Goal: Task Accomplishment & Management: Manage account settings

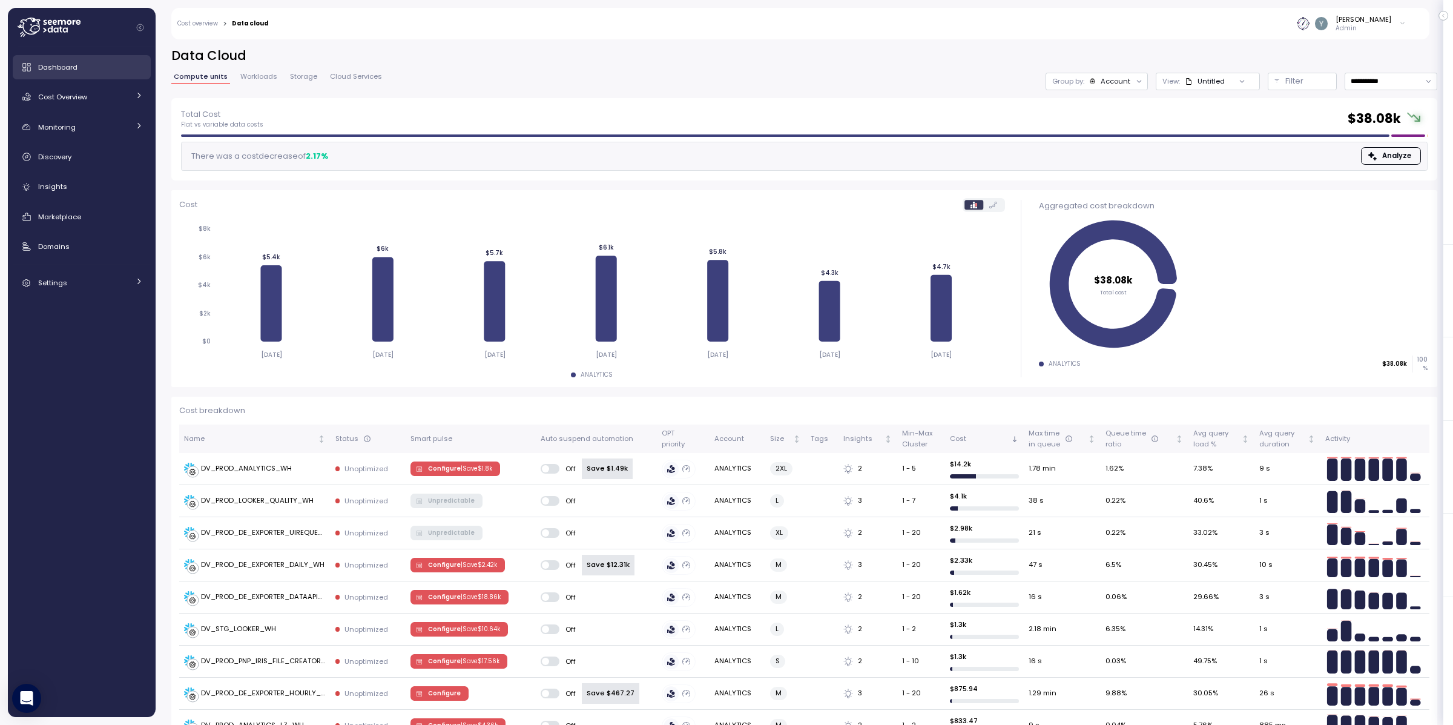
click at [62, 65] on span "Dashboard" at bounding box center [57, 67] width 39 height 10
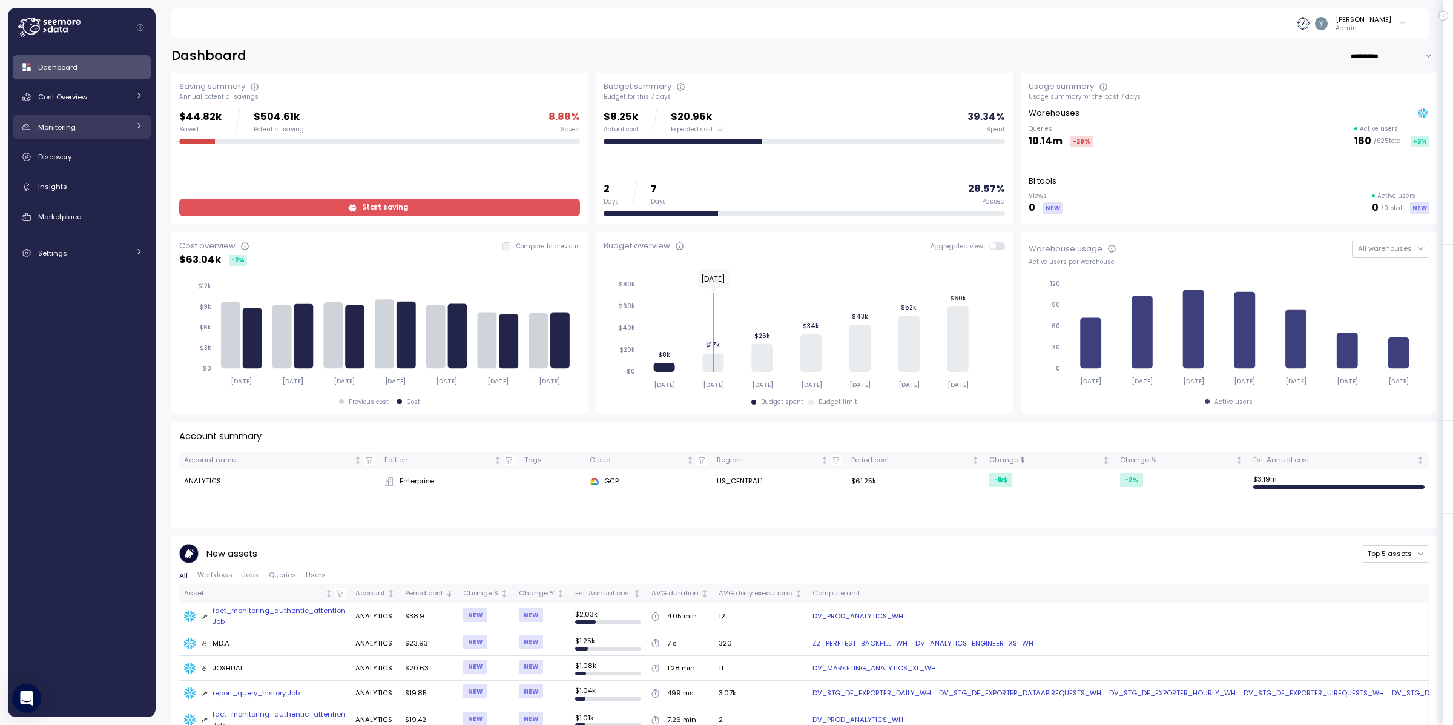
click at [79, 125] on div "Monitoring" at bounding box center [83, 127] width 91 height 12
click at [99, 122] on div "Monitoring" at bounding box center [83, 127] width 91 height 12
click at [116, 99] on div "Cost Overview" at bounding box center [83, 97] width 91 height 12
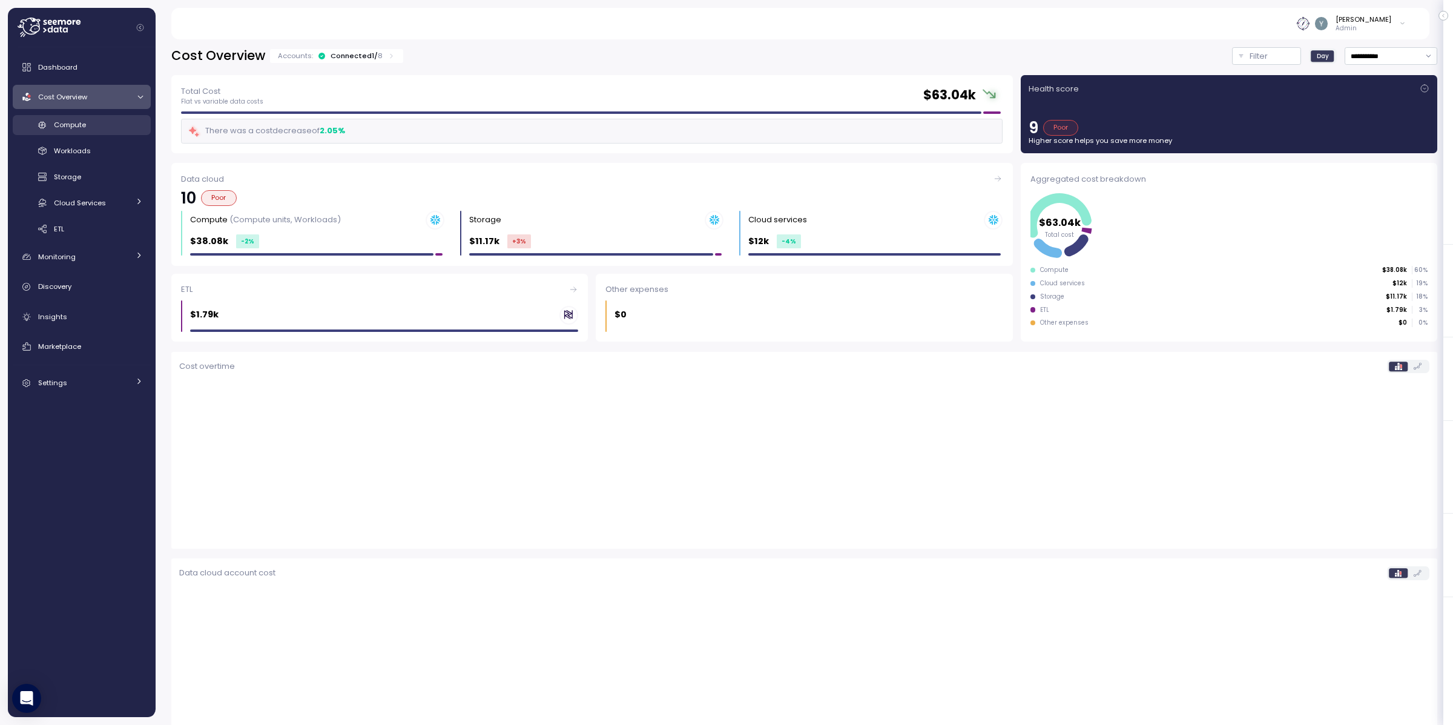
click at [81, 125] on span "Compute" at bounding box center [70, 125] width 32 height 10
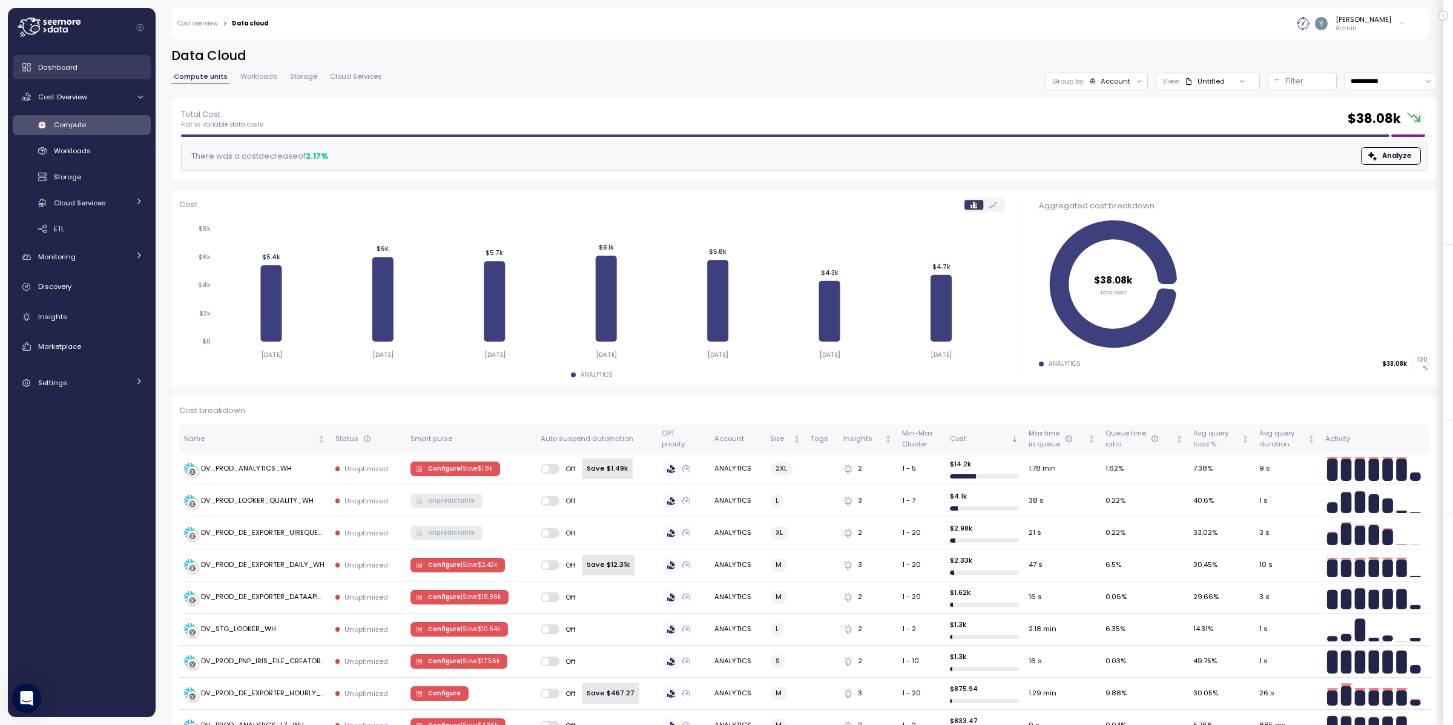
click at [48, 73] on div "Dashboard" at bounding box center [90, 67] width 105 height 12
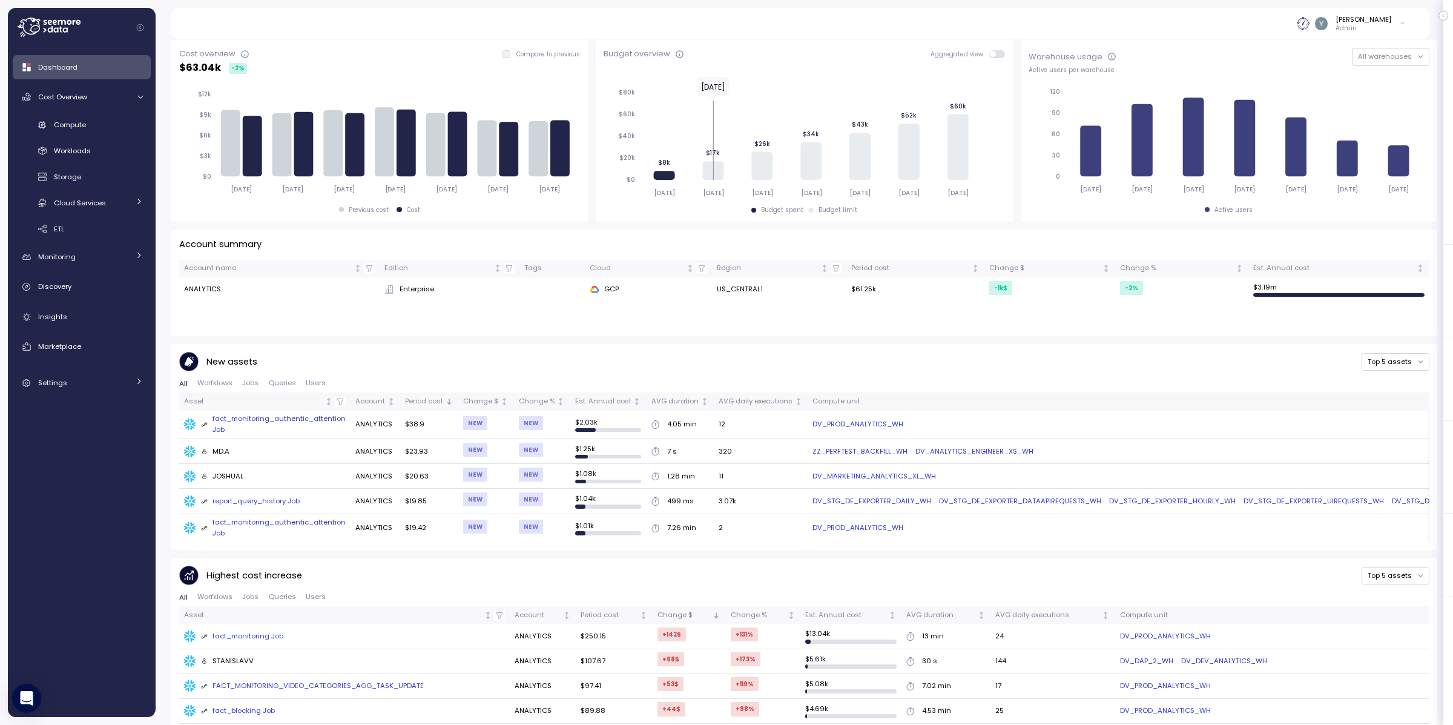
scroll to position [247, 0]
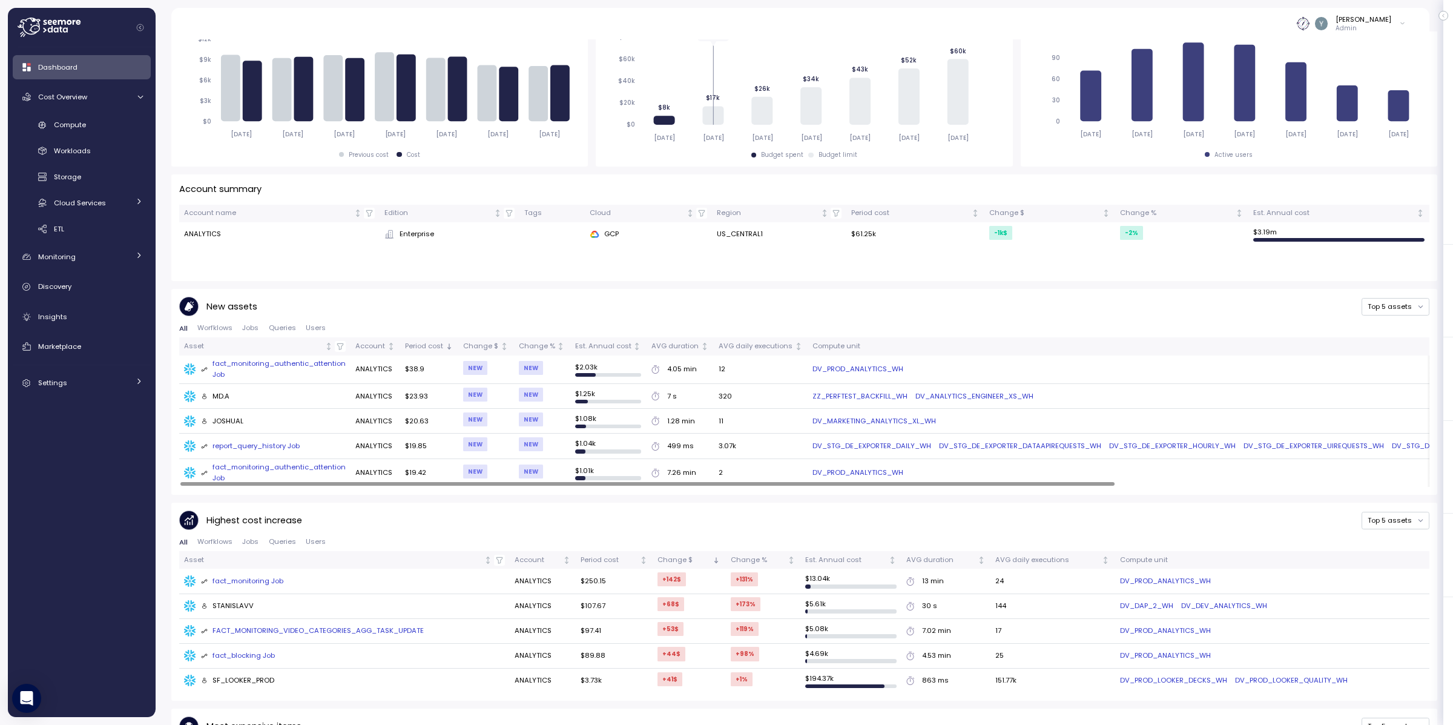
click at [266, 362] on div "fact_monitoring_authentic_attention Job" at bounding box center [273, 368] width 145 height 21
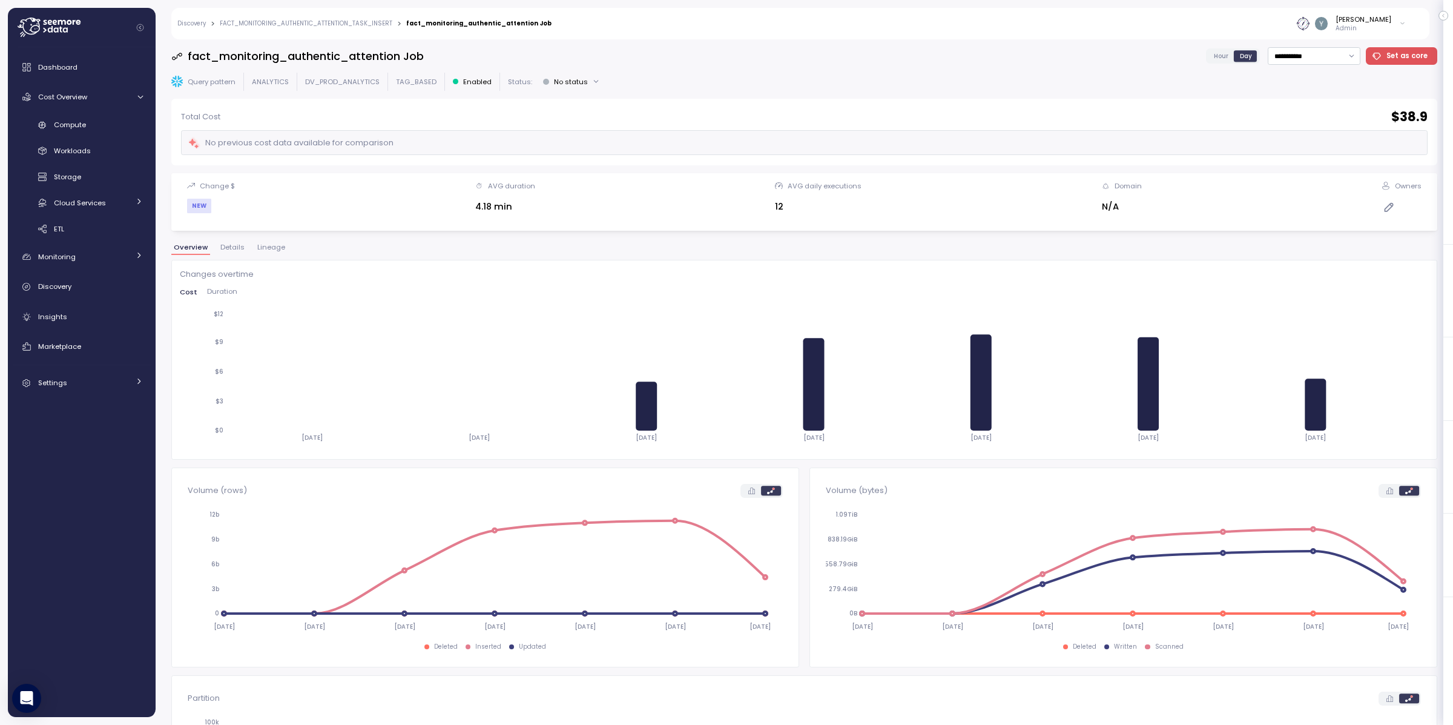
click at [272, 249] on span "Lineage" at bounding box center [271, 247] width 28 height 7
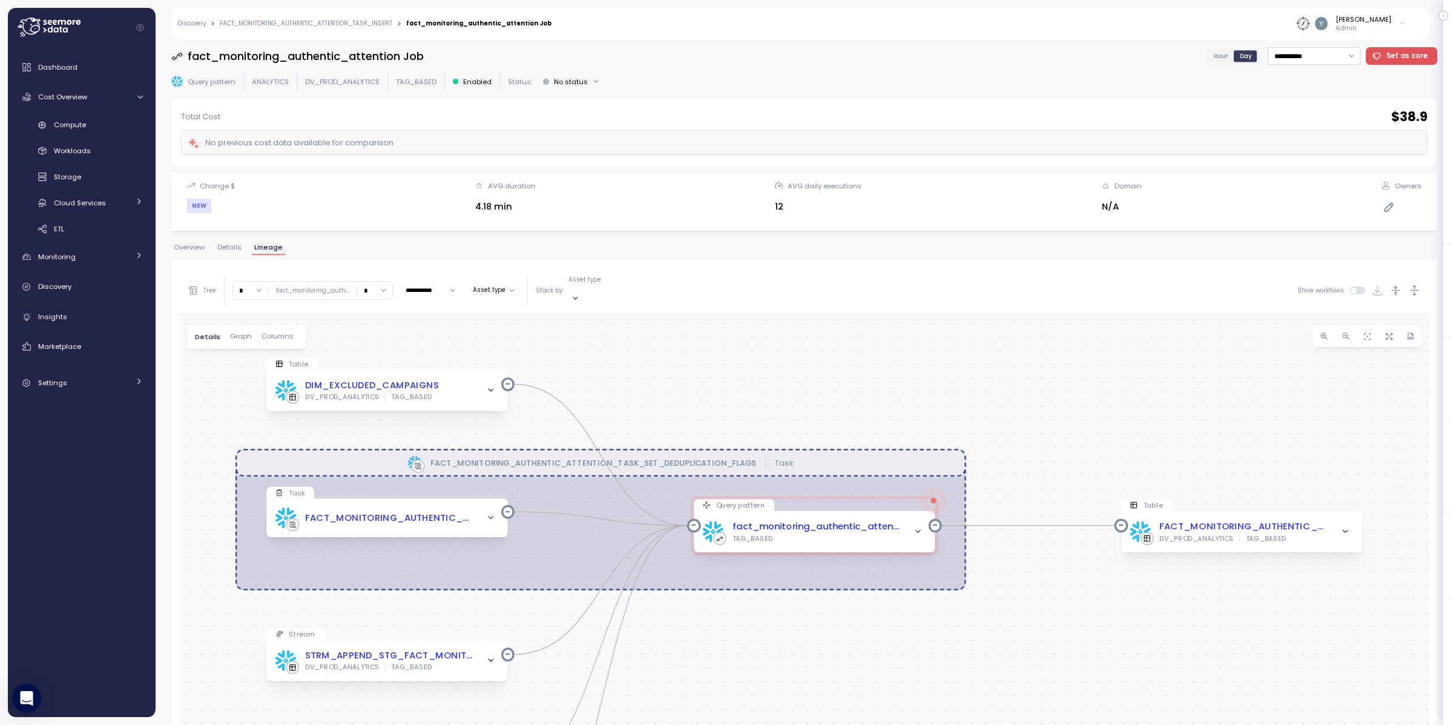
drag, startPoint x: 763, startPoint y: 274, endPoint x: 760, endPoint y: 263, distance: 11.8
click at [760, 263] on div "**********" at bounding box center [804, 606] width 1266 height 693
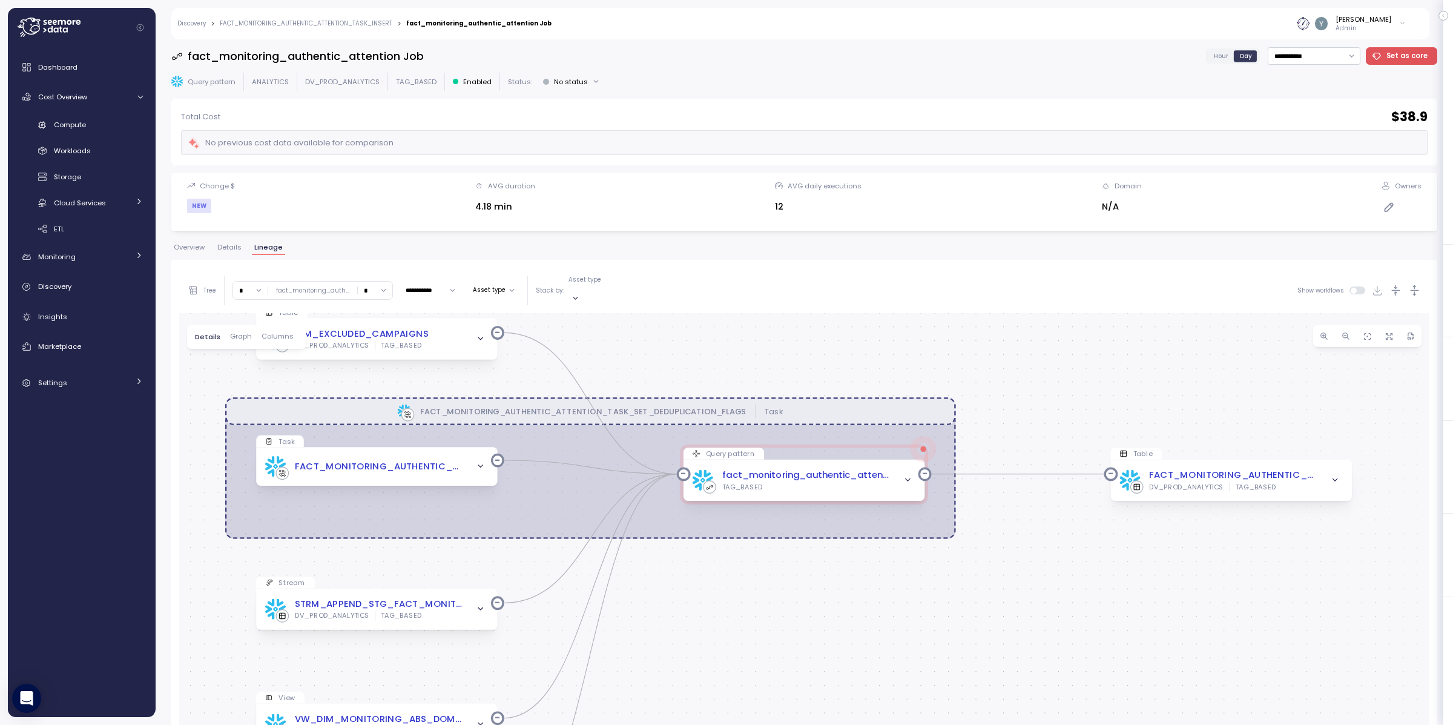
drag, startPoint x: 896, startPoint y: 404, endPoint x: 886, endPoint y: 353, distance: 52.5
click at [886, 353] on div "FACT_MONITORING_AUTHENTIC_ATTENTION_TASK_SET_DEDUPLICATION_FLAGS Task Table DIM…" at bounding box center [804, 629] width 1250 height 632
click at [1341, 332] on icon "button" at bounding box center [1345, 336] width 9 height 9
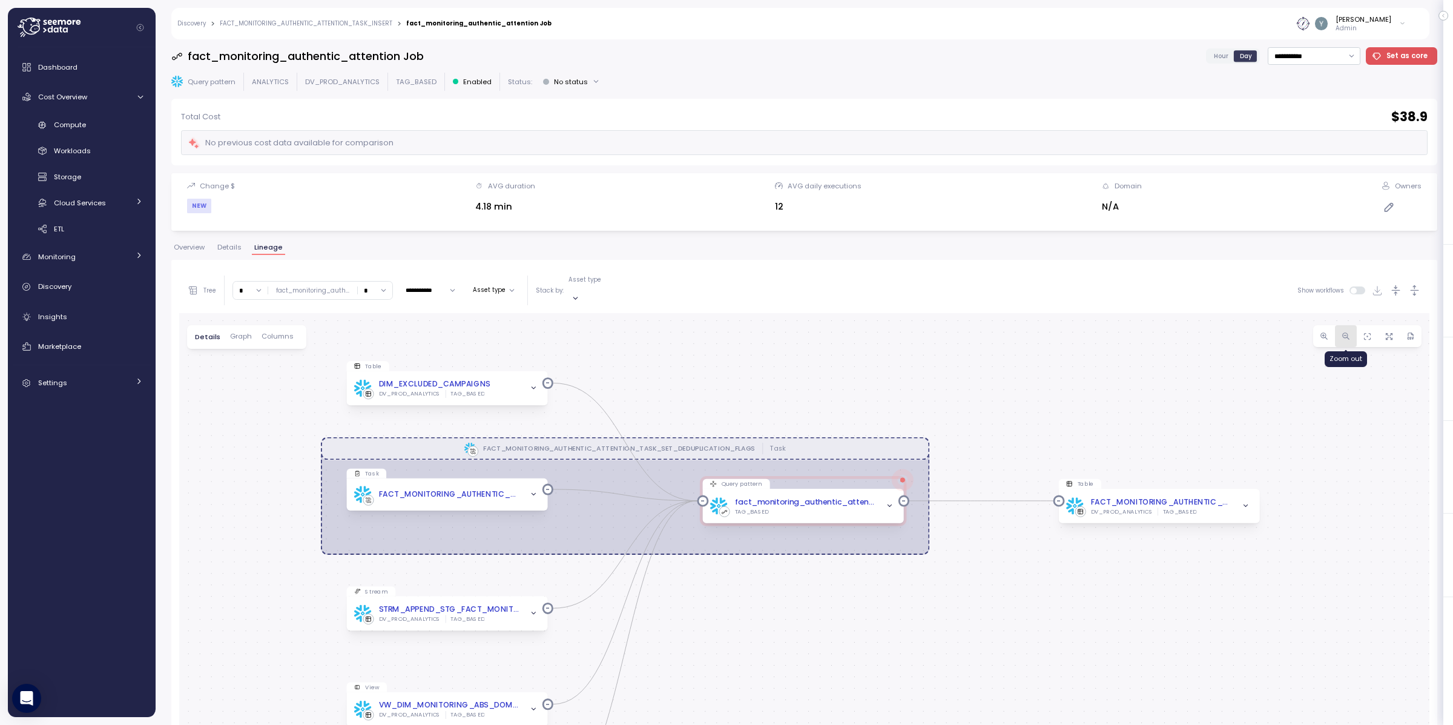
click at [1341, 332] on icon "button" at bounding box center [1345, 336] width 9 height 9
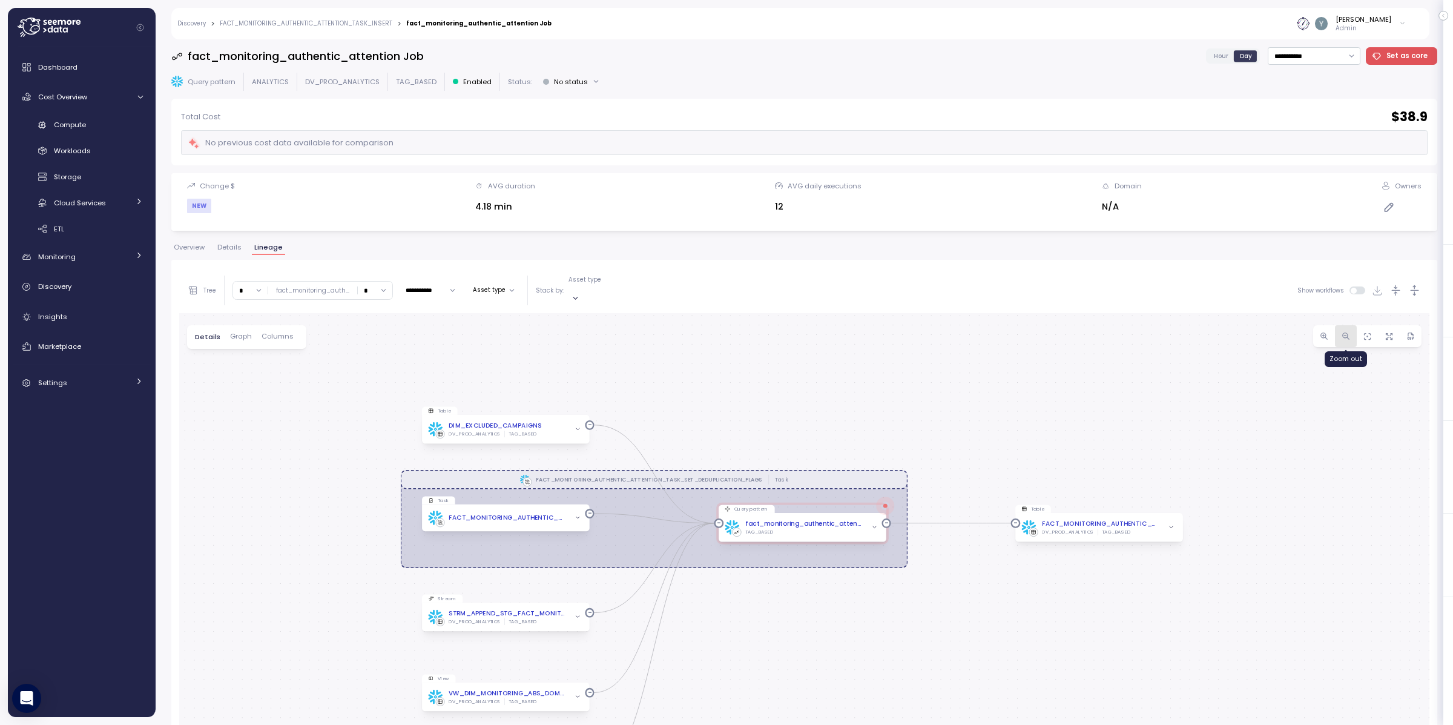
click at [1341, 332] on icon "button" at bounding box center [1345, 336] width 9 height 9
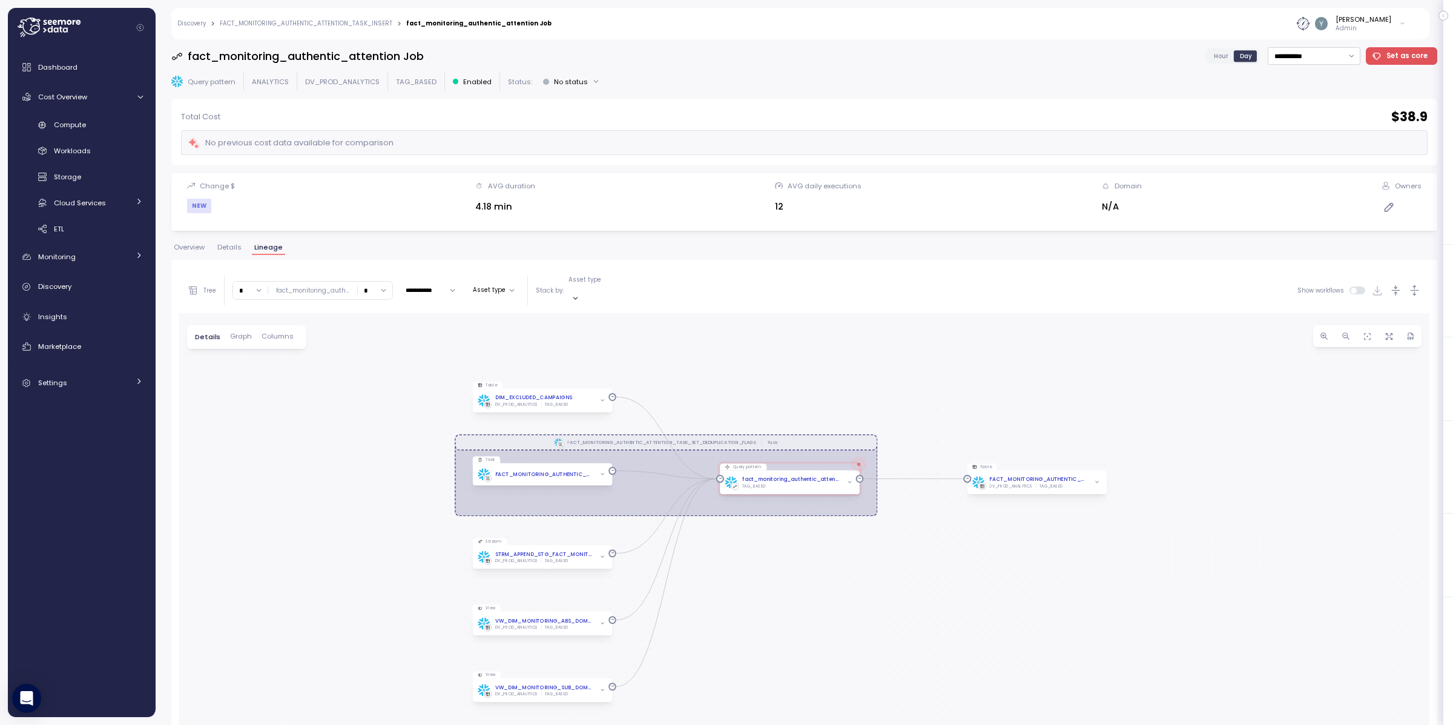
drag, startPoint x: 1155, startPoint y: 446, endPoint x: 1143, endPoint y: 383, distance: 64.1
click at [1143, 383] on div "FACT_MONITORING_AUTHENTIC_ATTENTION_TASK_SET_DEDUPLICATION_FLAGS Task Table DIM…" at bounding box center [804, 629] width 1250 height 632
click at [850, 481] on icon "button" at bounding box center [849, 481] width 2 height 1
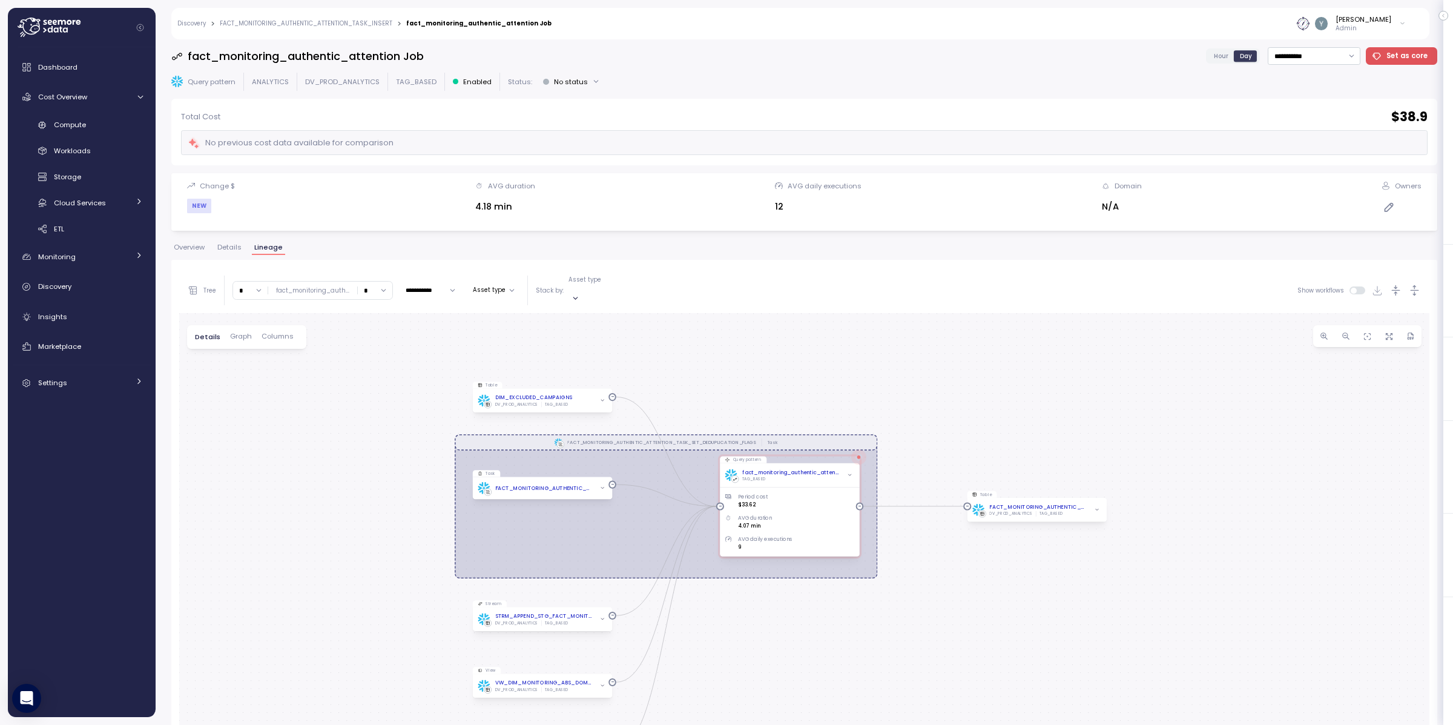
click at [242, 333] on span "Graph" at bounding box center [241, 336] width 22 height 7
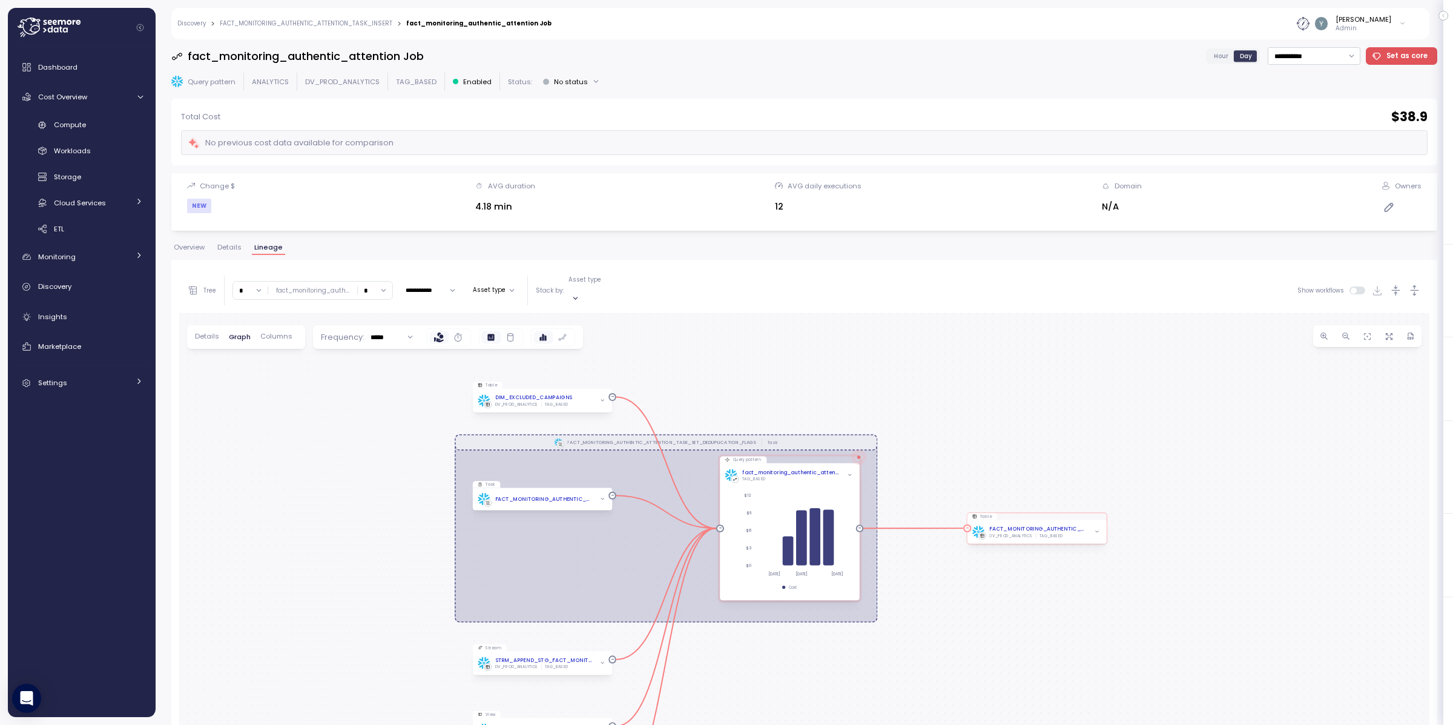
click at [1095, 529] on icon "button" at bounding box center [1096, 531] width 5 height 5
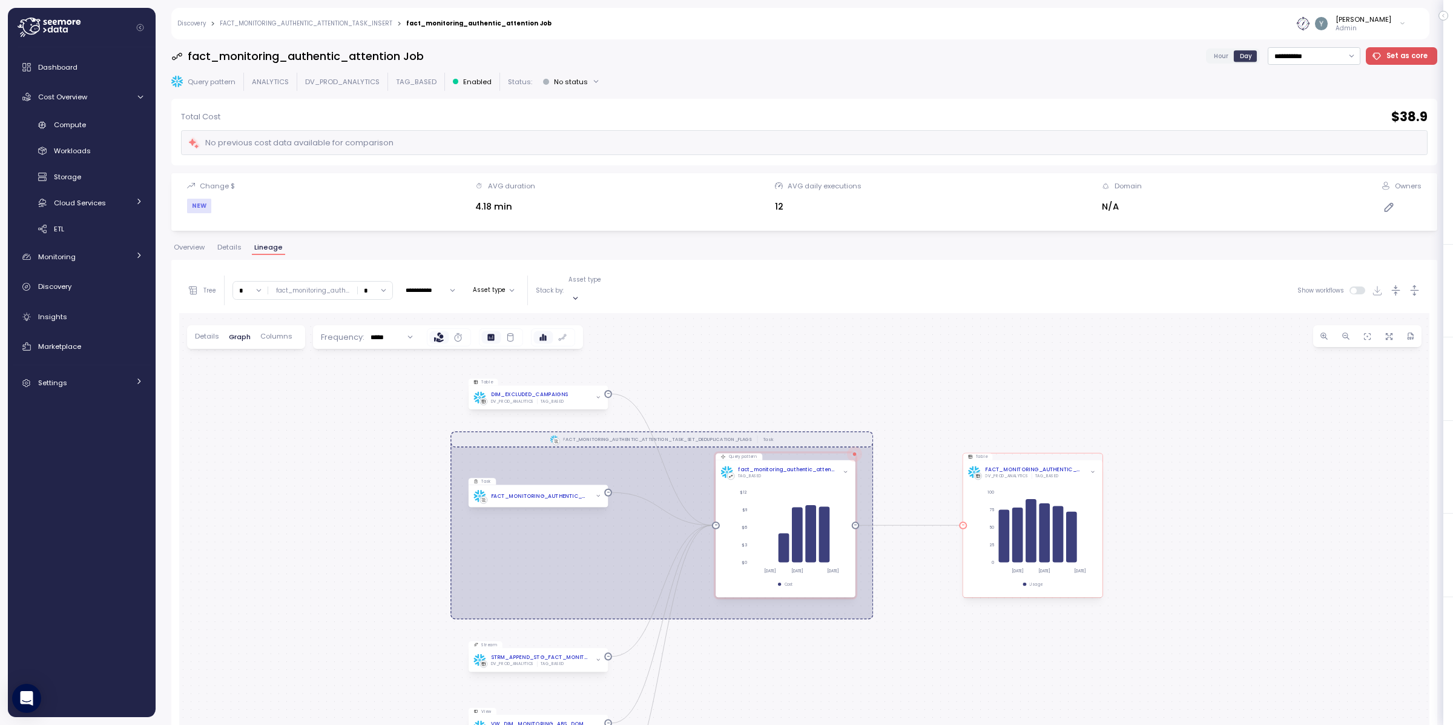
click at [963, 586] on div "FACT_MONITORING_AUTHENTIC_ATTENTION_TASK_SET_DEDUPLICATION_FLAGS Task Table DIM…" at bounding box center [804, 629] width 1250 height 632
drag, startPoint x: 946, startPoint y: 594, endPoint x: 955, endPoint y: 582, distance: 15.5
click at [955, 581] on div "FACT_MONITORING_AUTHENTIC_ATTENTION_TASK_SET_DEDUPLICATION_FLAGS Task Table DIM…" at bounding box center [804, 629] width 1250 height 632
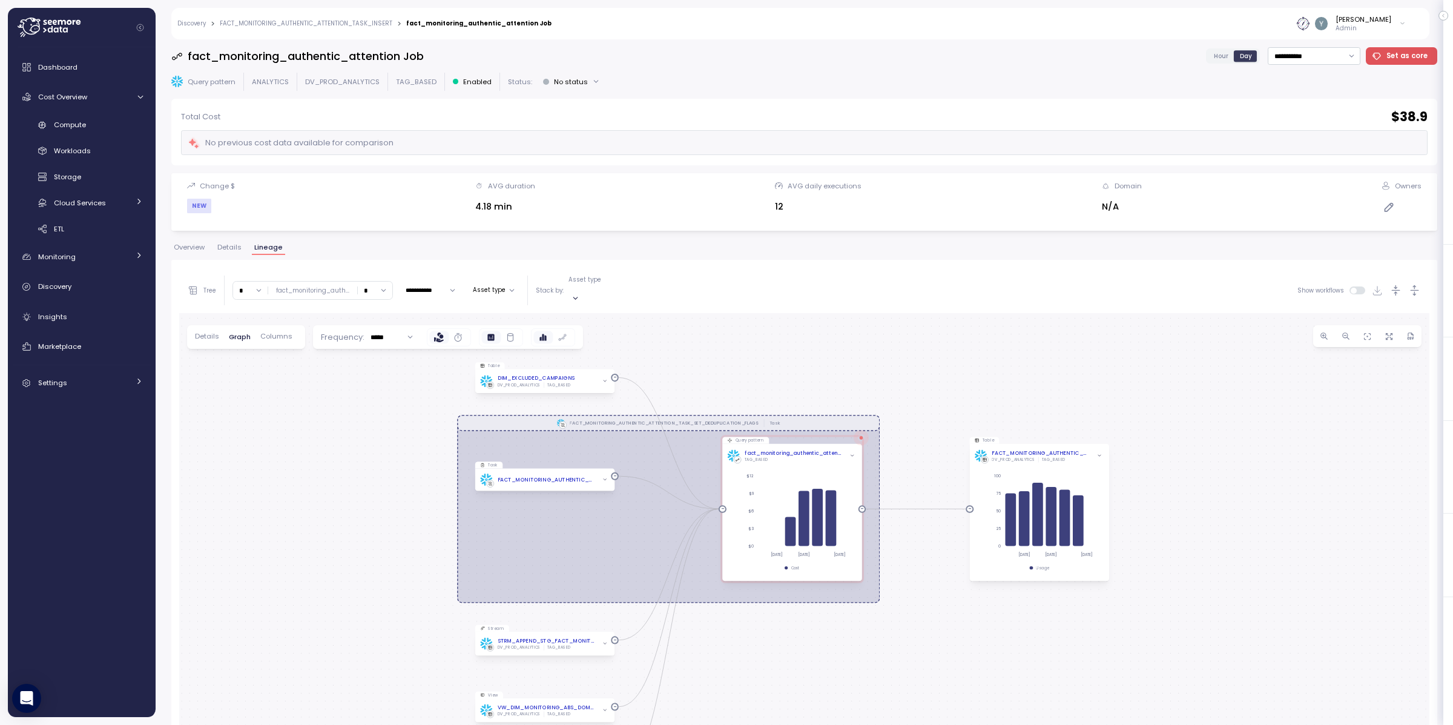
click at [966, 586] on div "FACT_MONITORING_AUTHENTIC_ATTENTION_TASK_SET_DEDUPLICATION_FLAGS Task Table DIM…" at bounding box center [804, 629] width 1250 height 632
click at [952, 597] on div "FACT_MONITORING_AUTHENTIC_ATTENTION_TASK_SET_DEDUPLICATION_FLAGS Task Table DIM…" at bounding box center [804, 629] width 1250 height 632
drag, startPoint x: 1223, startPoint y: 530, endPoint x: 1229, endPoint y: 527, distance: 6.8
click at [1229, 527] on div "FACT_MONITORING_AUTHENTIC_ATTENTION_TASK_SET_DEDUPLICATION_FLAGS Task Table DIM…" at bounding box center [804, 629] width 1250 height 632
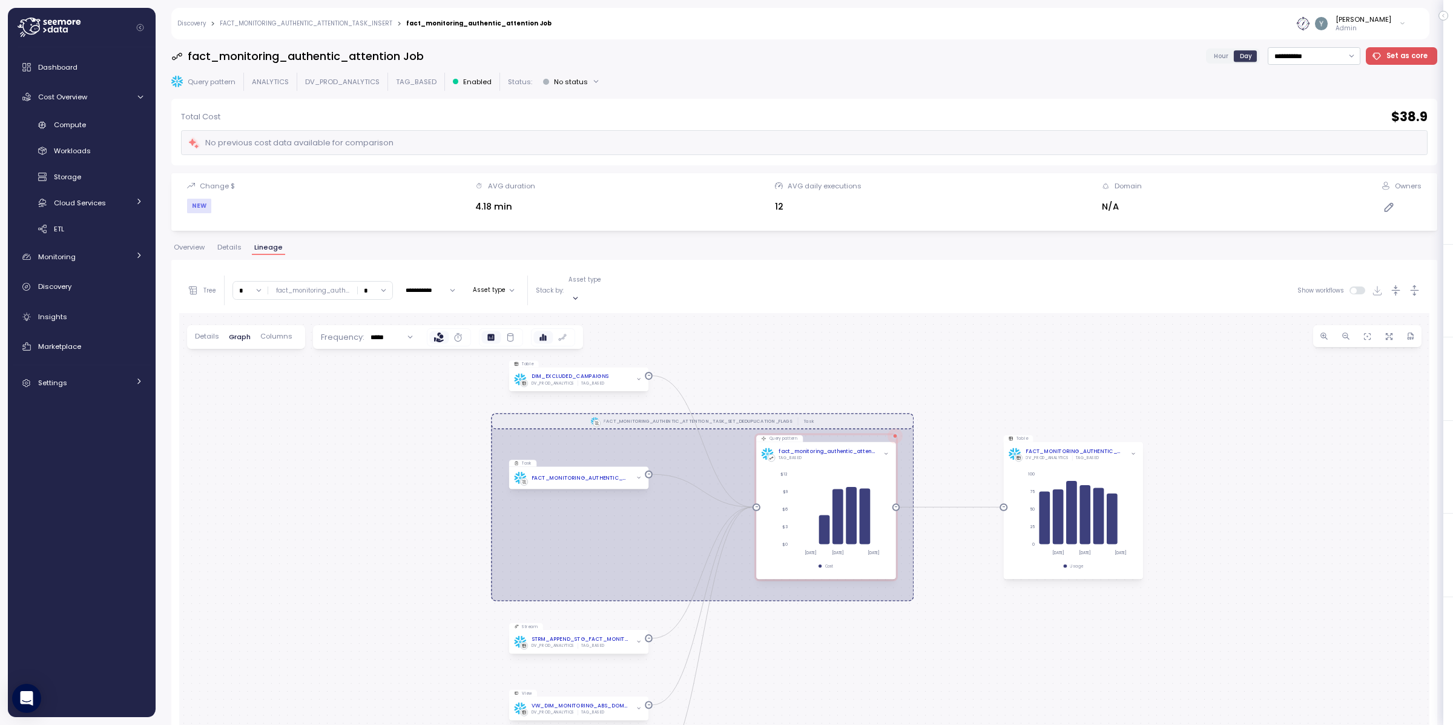
drag, startPoint x: 1231, startPoint y: 528, endPoint x: 1259, endPoint y: 532, distance: 27.4
click at [1259, 532] on div "FACT_MONITORING_AUTHENTIC_ATTENTION_TASK_SET_DEDUPLICATION_FLAGS Task Table DIM…" at bounding box center [804, 629] width 1250 height 632
click at [1254, 535] on div "FACT_MONITORING_AUTHENTIC_ATTENTION_TASK_SET_DEDUPLICATION_FLAGS Task Table DIM…" at bounding box center [804, 629] width 1250 height 632
click at [67, 290] on span "Discovery" at bounding box center [54, 286] width 33 height 10
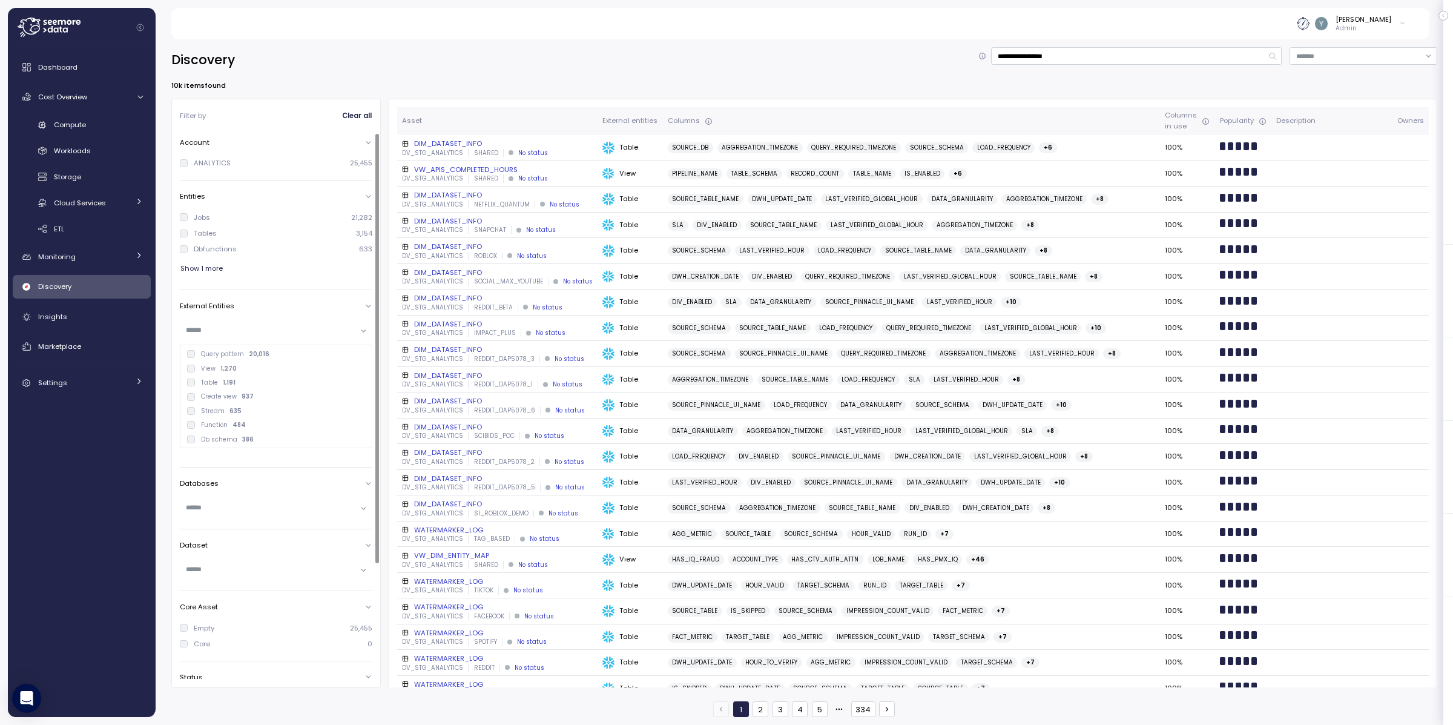
click at [231, 329] on input "text" at bounding box center [271, 329] width 170 height 11
click at [323, 68] on div "**********" at bounding box center [804, 59] width 1266 height 25
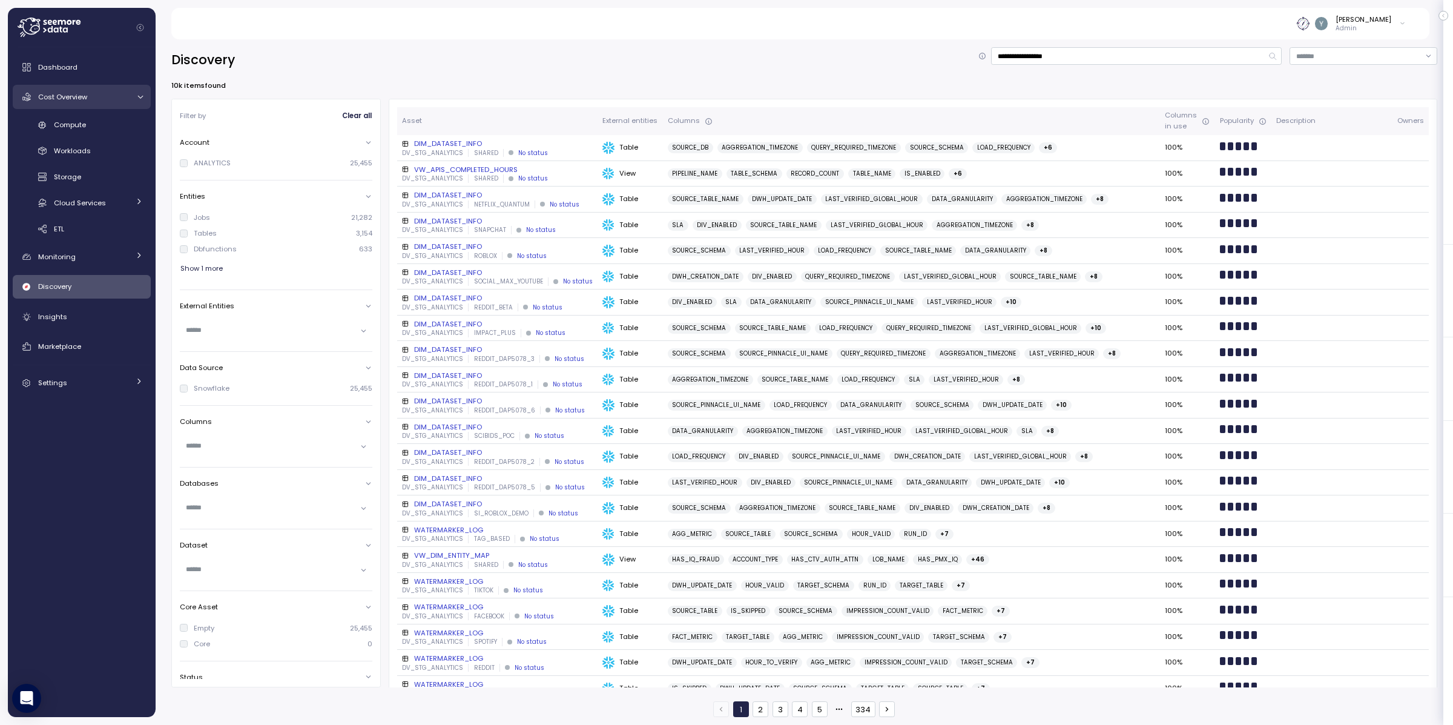
click at [78, 94] on span "Cost Overview" at bounding box center [62, 97] width 49 height 10
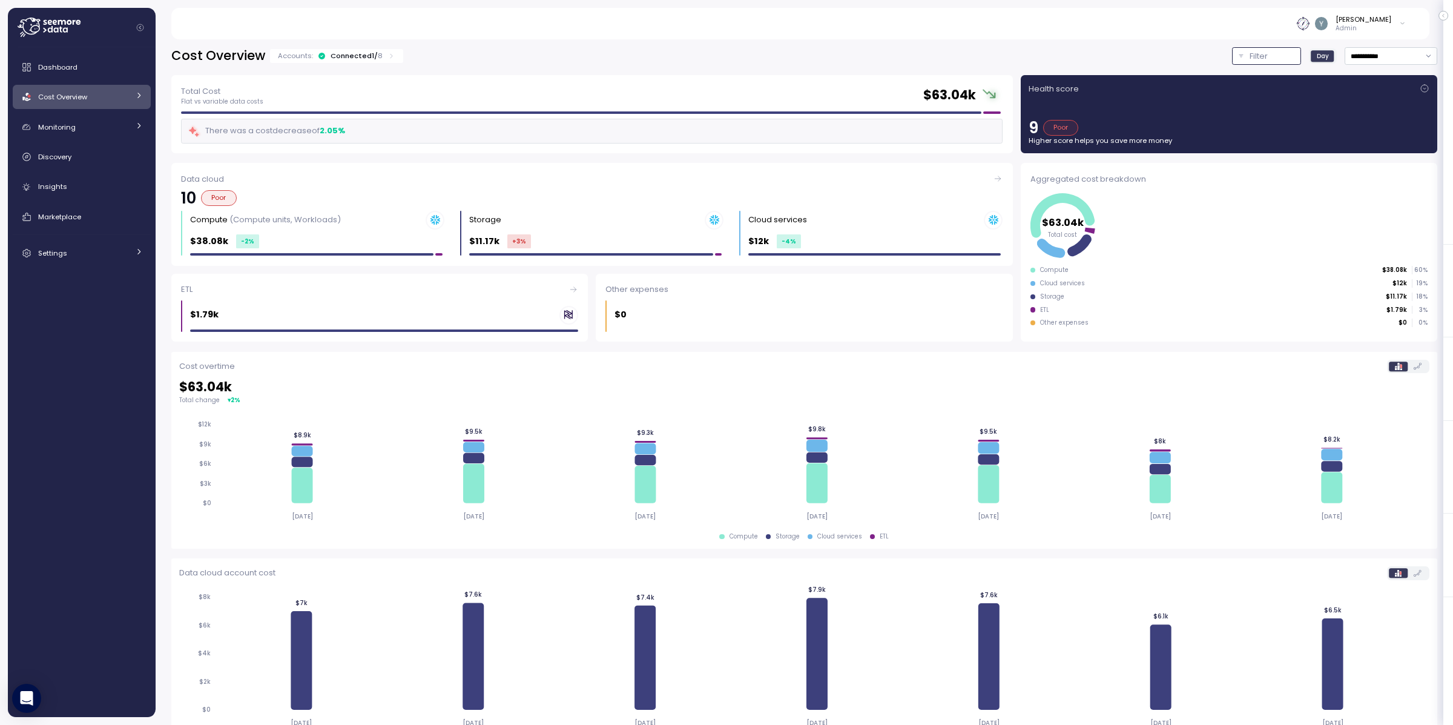
click at [1257, 58] on div "Filter" at bounding box center [1271, 56] width 45 height 12
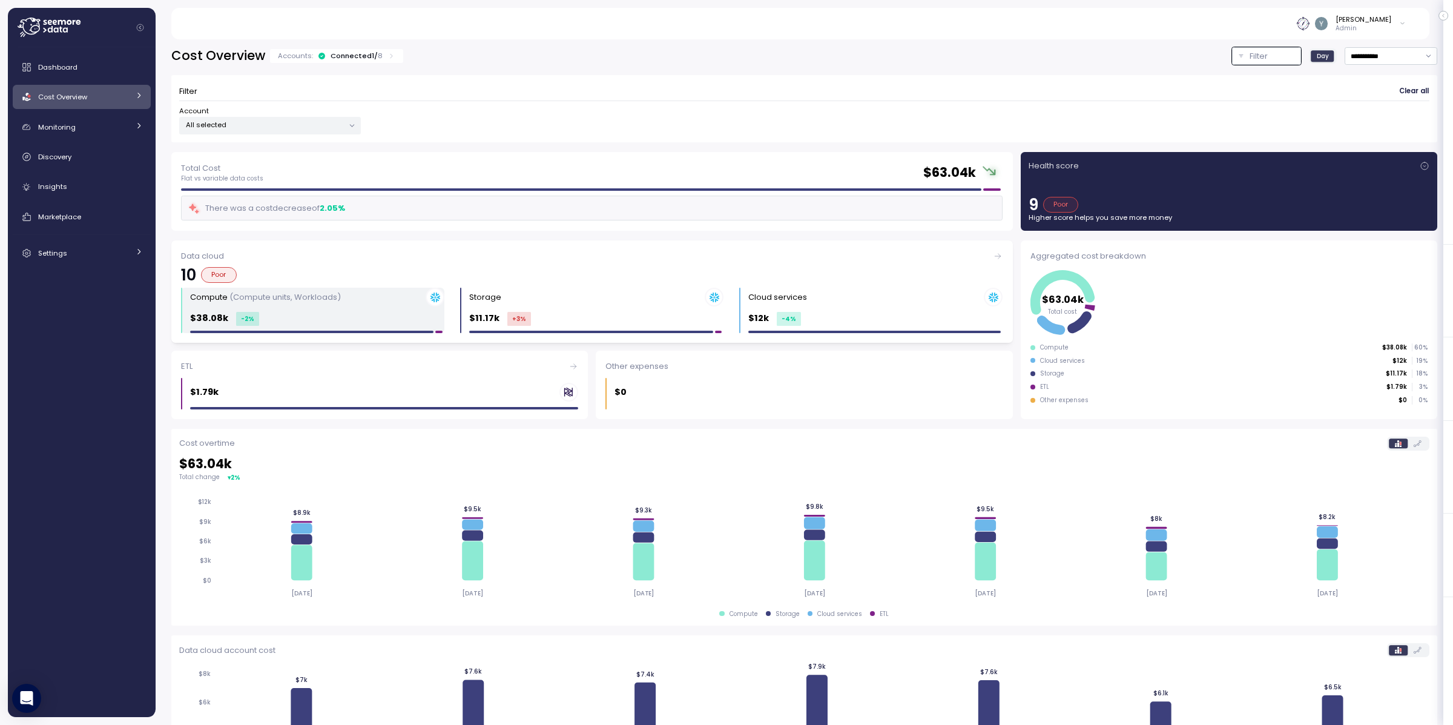
click at [311, 300] on p "(Compute units, Workloads)" at bounding box center [284, 297] width 111 height 12
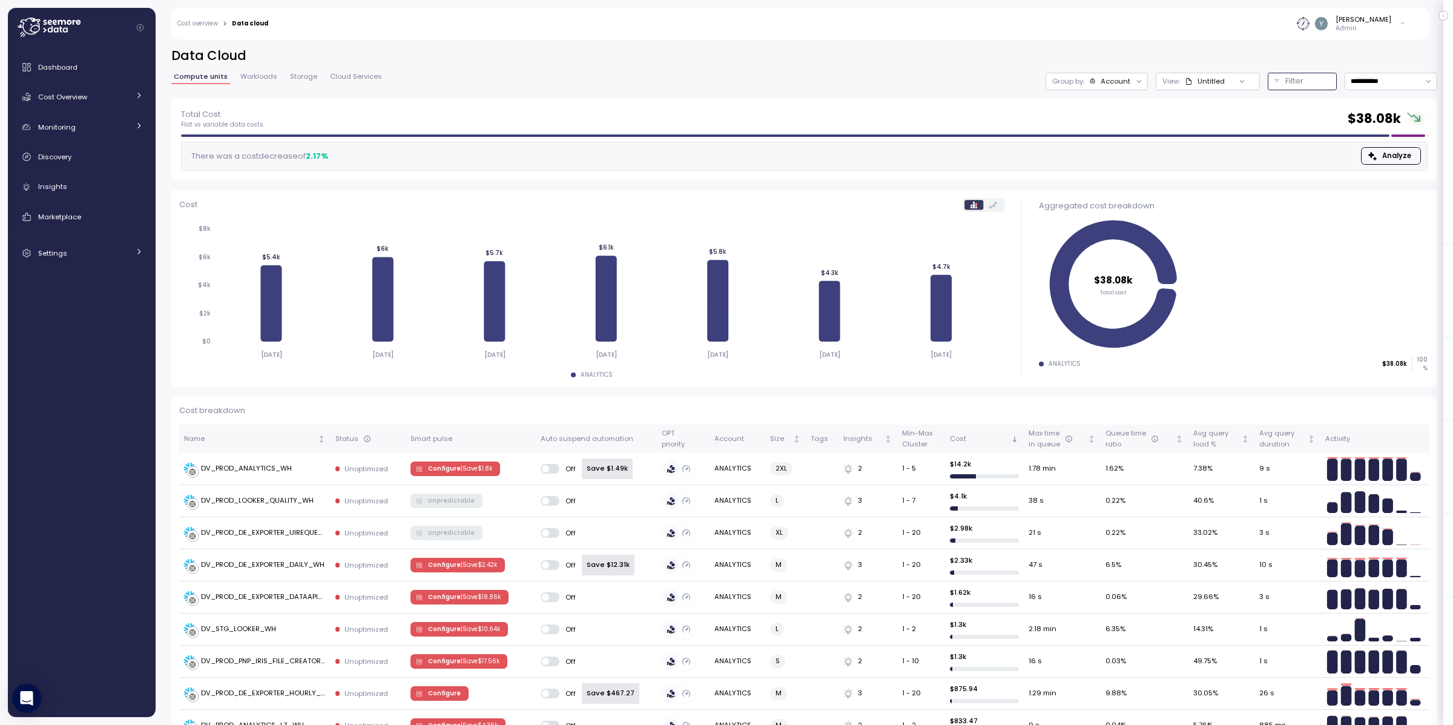
click at [1268, 79] on button "Filter" at bounding box center [1302, 82] width 69 height 18
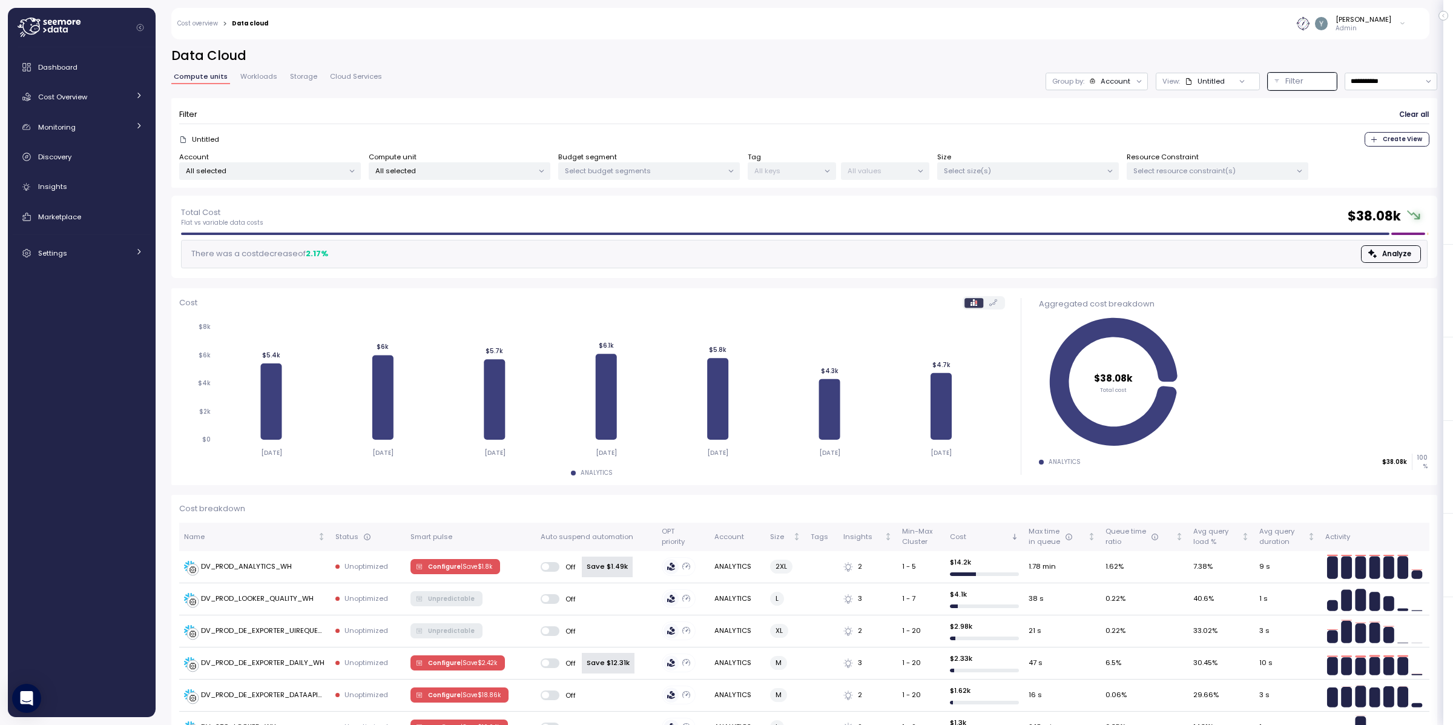
click at [350, 168] on icon at bounding box center [352, 171] width 8 height 8
click at [462, 150] on form "Filter Clear all Untitled Create View Account All selected Compute unit All sel…" at bounding box center [804, 143] width 1250 height 74
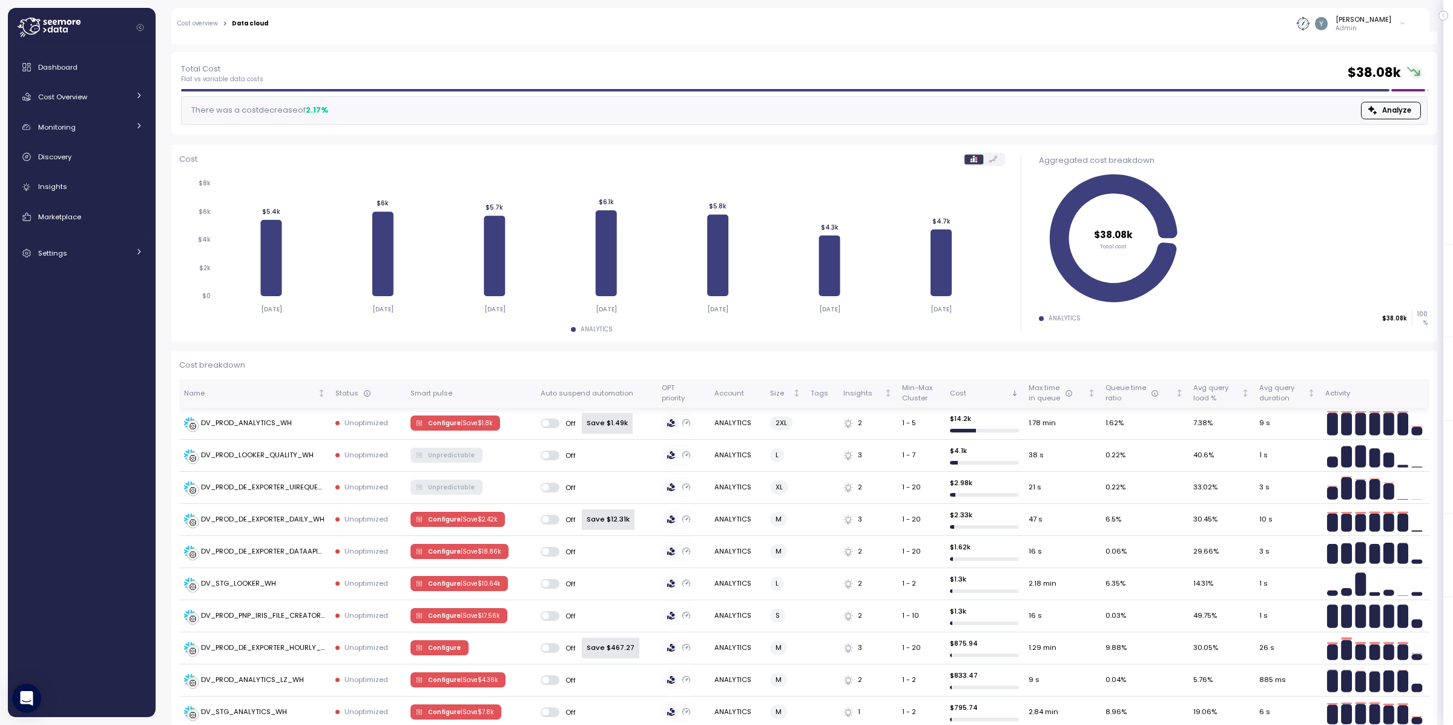
scroll to position [180, 0]
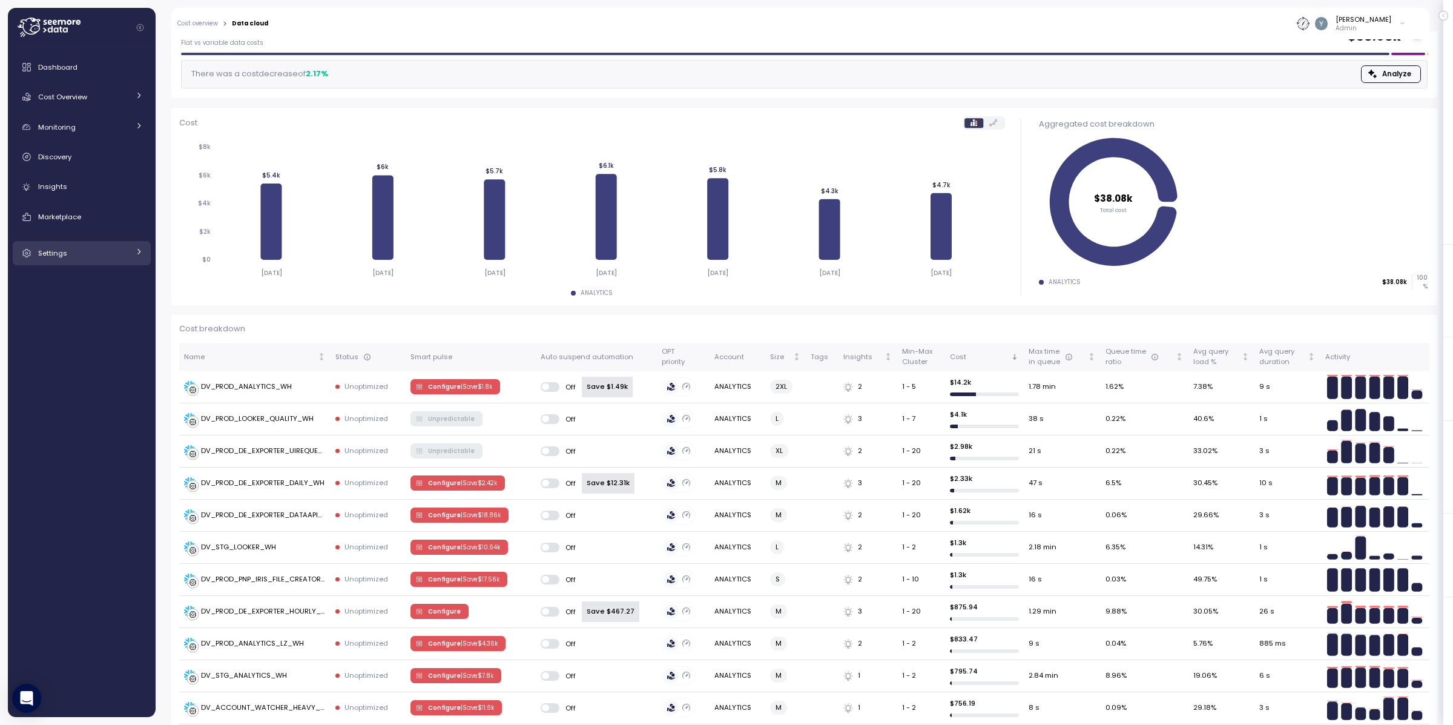
click at [139, 249] on icon at bounding box center [139, 252] width 8 height 8
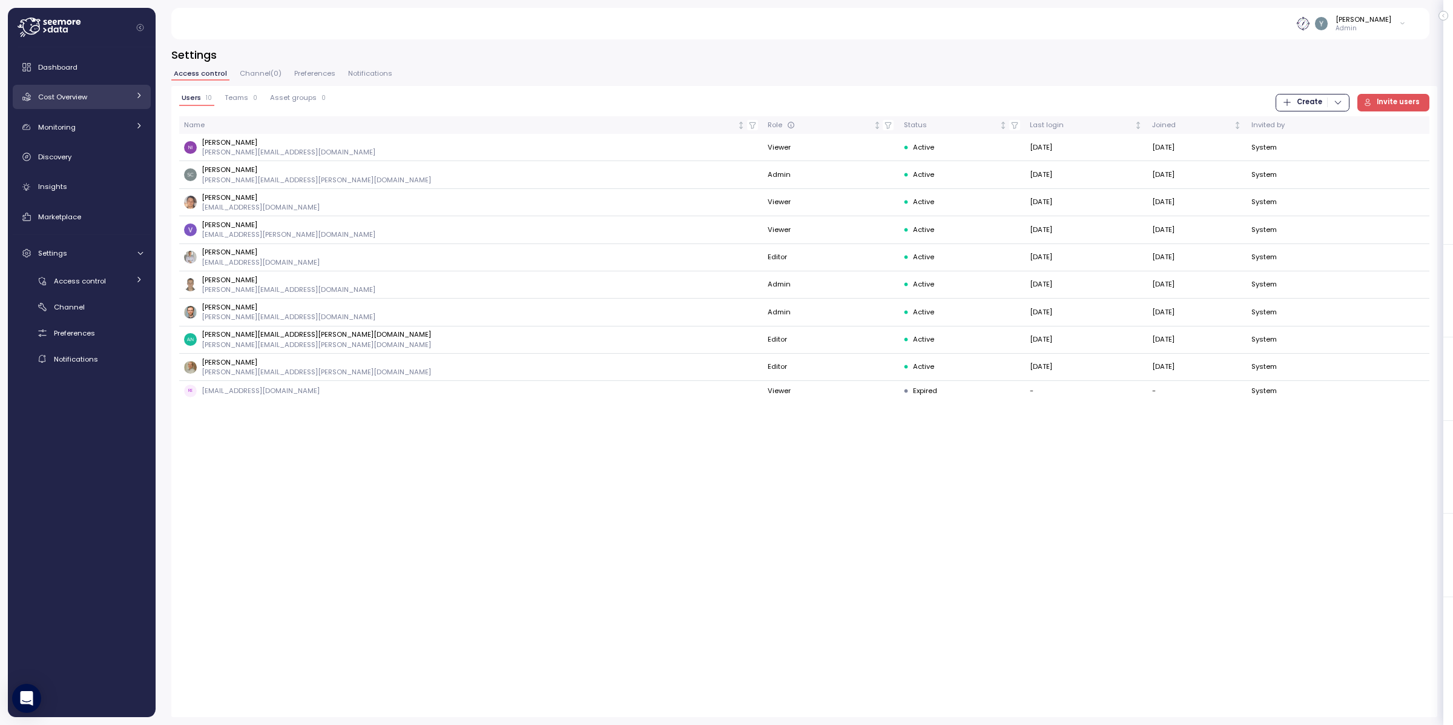
click at [97, 94] on div "Cost Overview" at bounding box center [83, 97] width 91 height 12
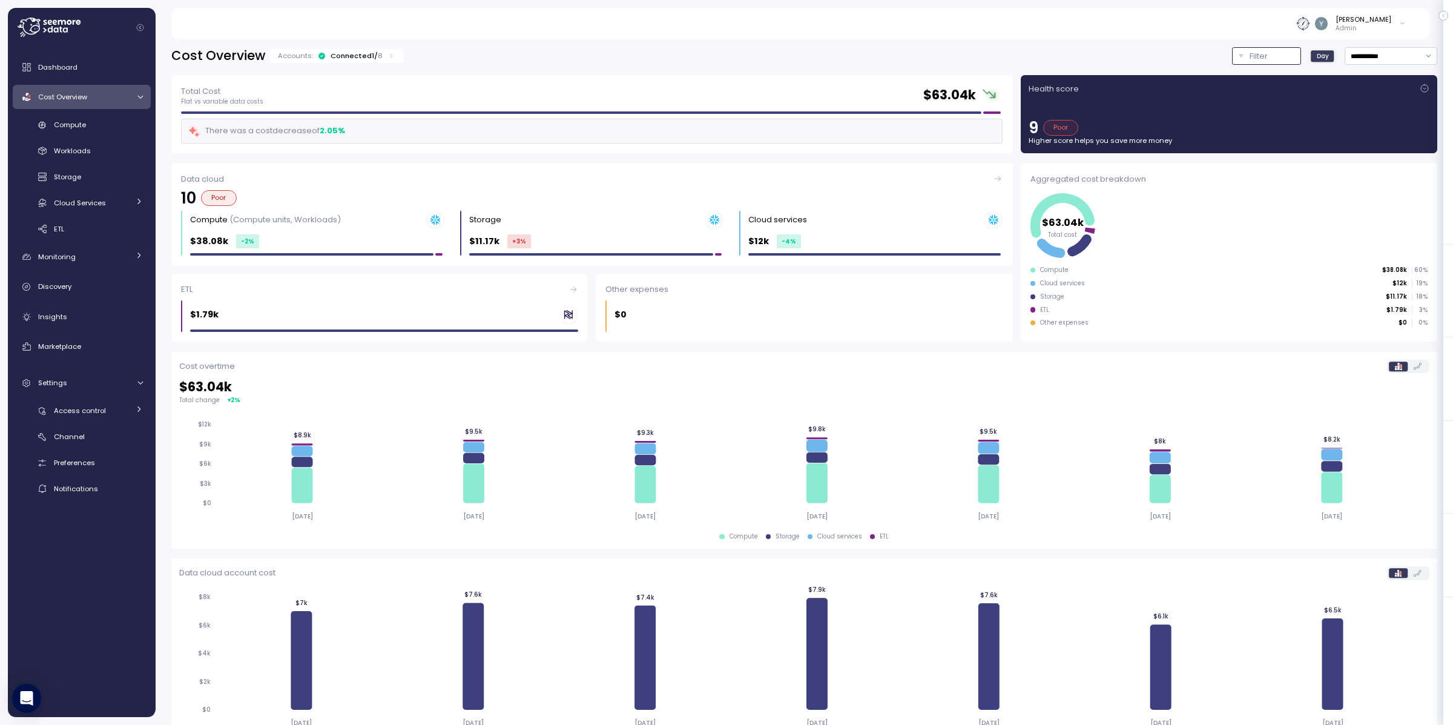
click at [1249, 59] on p "Filter" at bounding box center [1258, 56] width 18 height 12
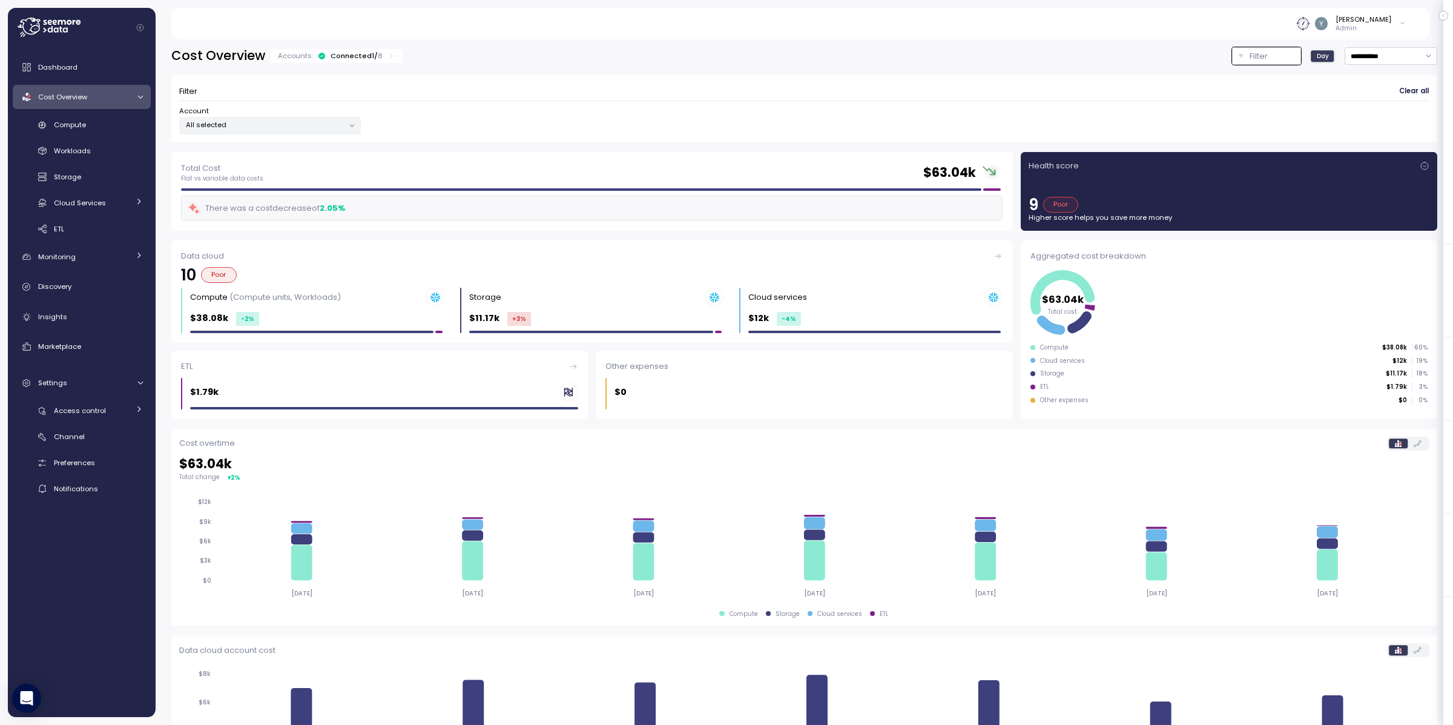
drag, startPoint x: 996, startPoint y: 59, endPoint x: 808, endPoint y: 54, distance: 188.9
click at [996, 58] on div "**********" at bounding box center [804, 56] width 1266 height 18
click at [297, 283] on div "Data cloud 10 Poor Compute (Compute units, Workloads) $38.08k -2 % Storage $11.…" at bounding box center [591, 291] width 841 height 102
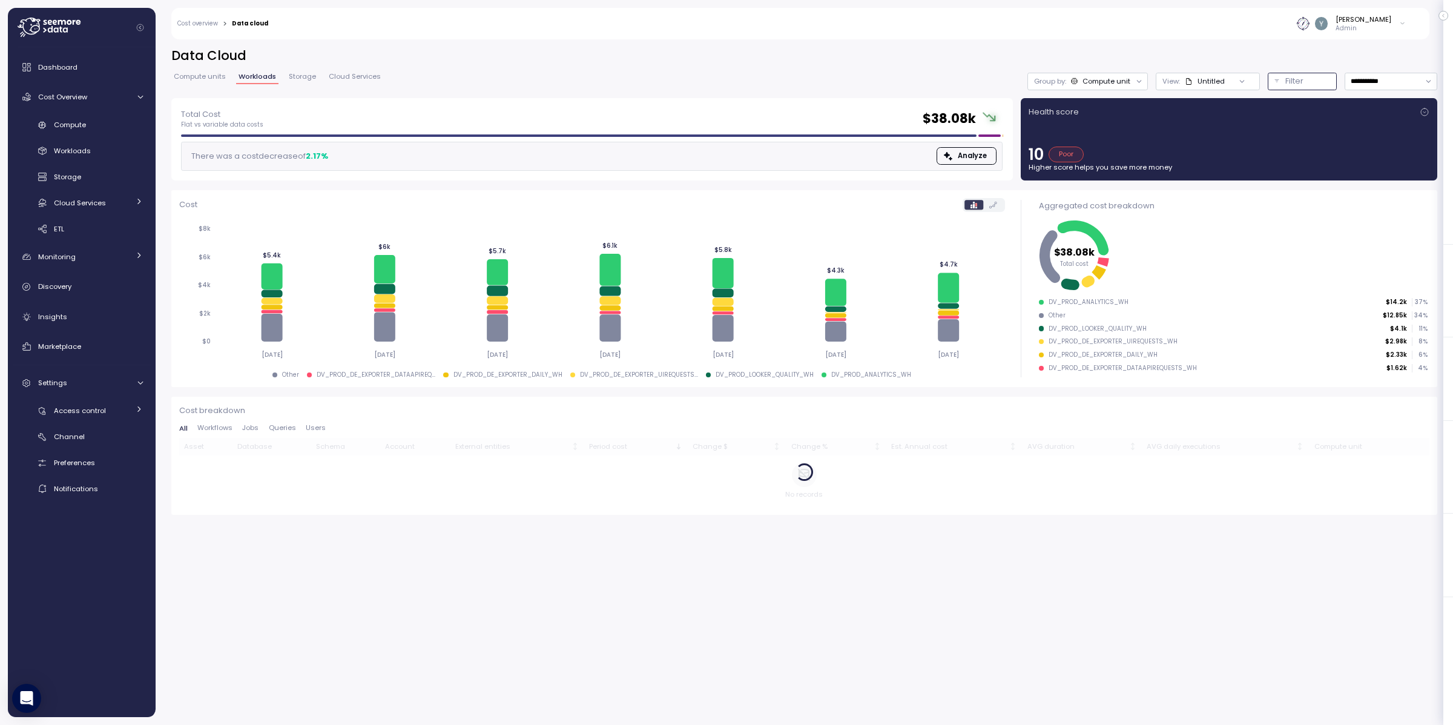
click at [1291, 84] on p "Filter" at bounding box center [1294, 81] width 18 height 12
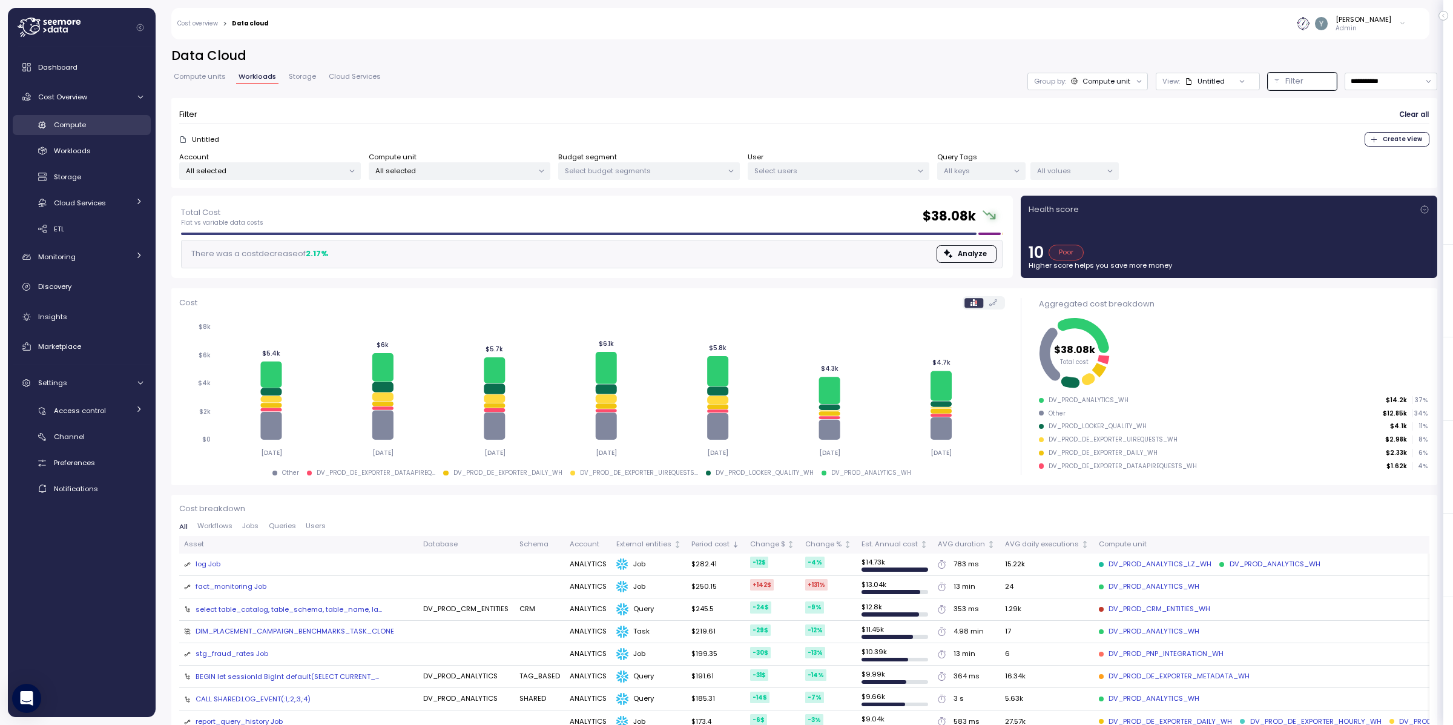
click at [72, 123] on span "Compute" at bounding box center [70, 125] width 32 height 10
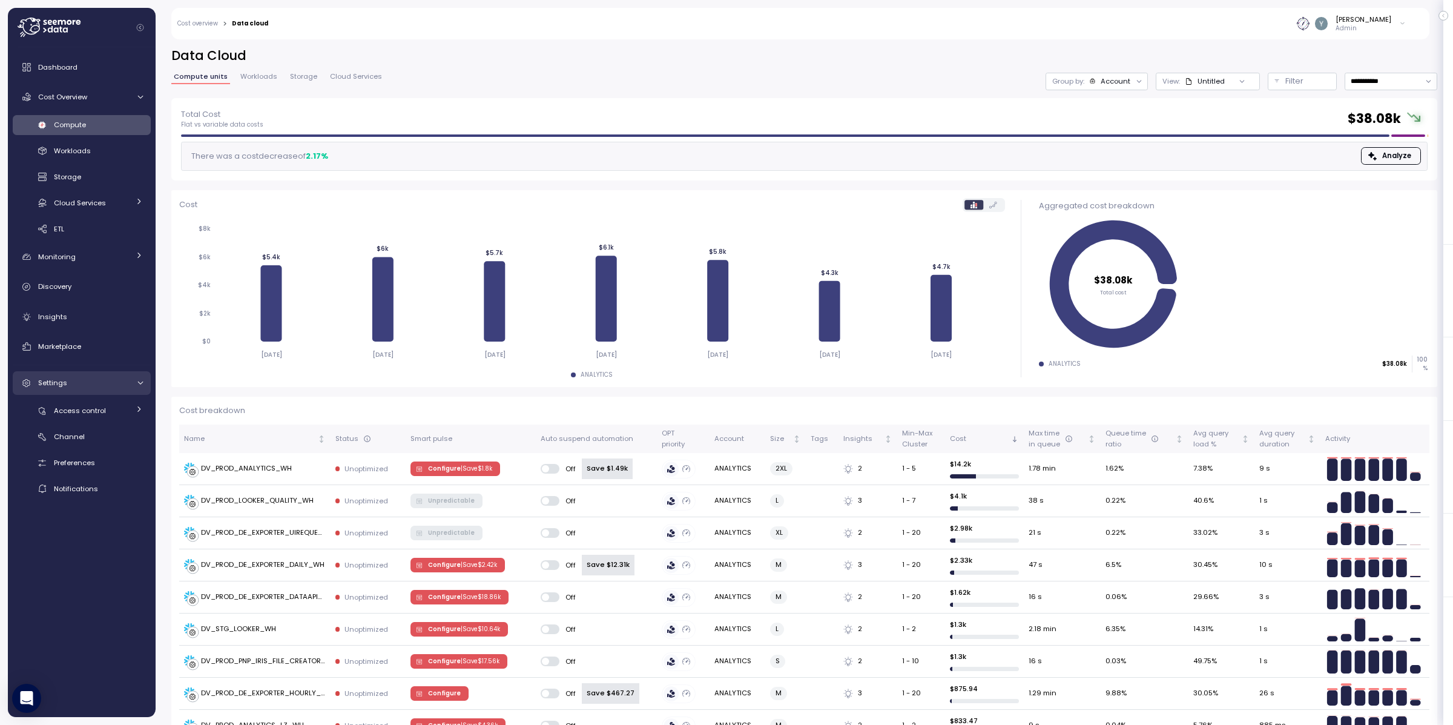
click at [143, 379] on icon at bounding box center [140, 383] width 8 height 8
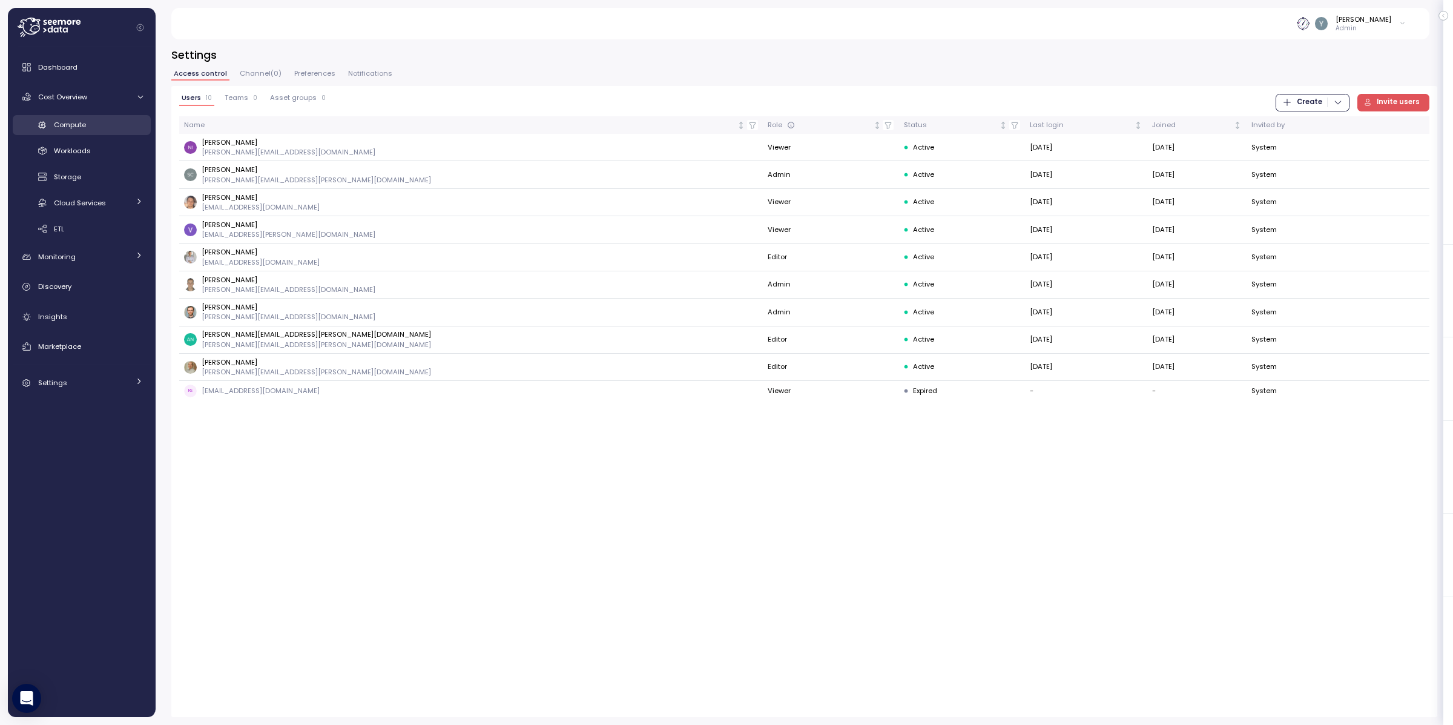
click at [67, 125] on span "Compute" at bounding box center [70, 125] width 32 height 10
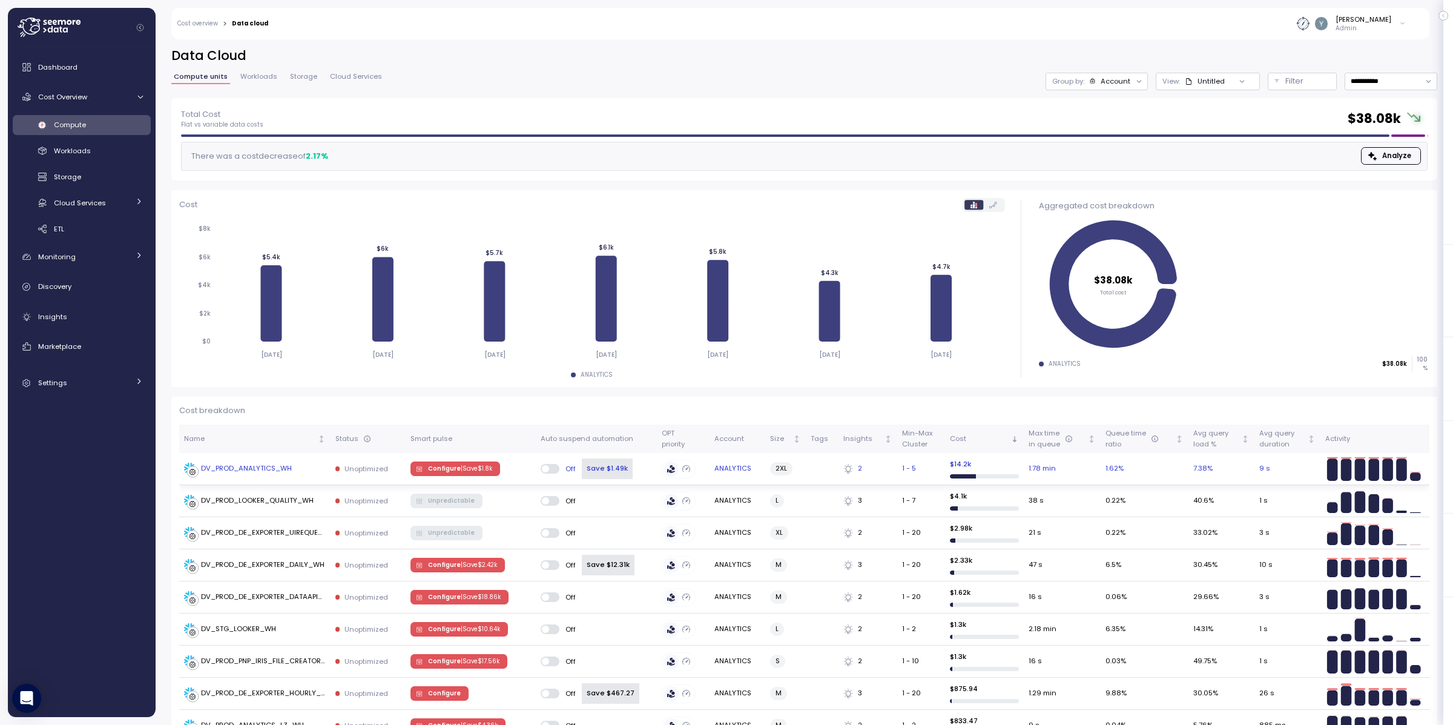
click at [258, 463] on div "DV_PROD_ANALYTICS_WH" at bounding box center [246, 468] width 91 height 11
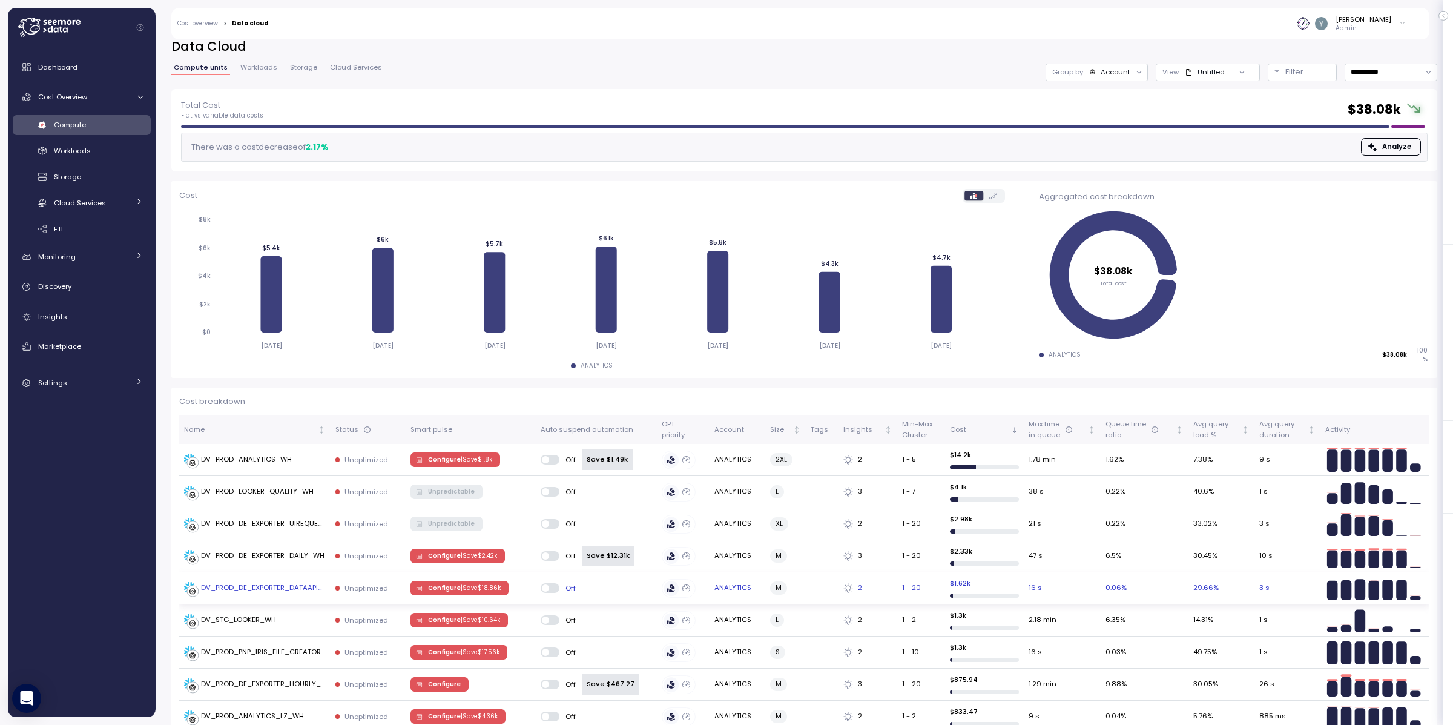
scroll to position [19, 0]
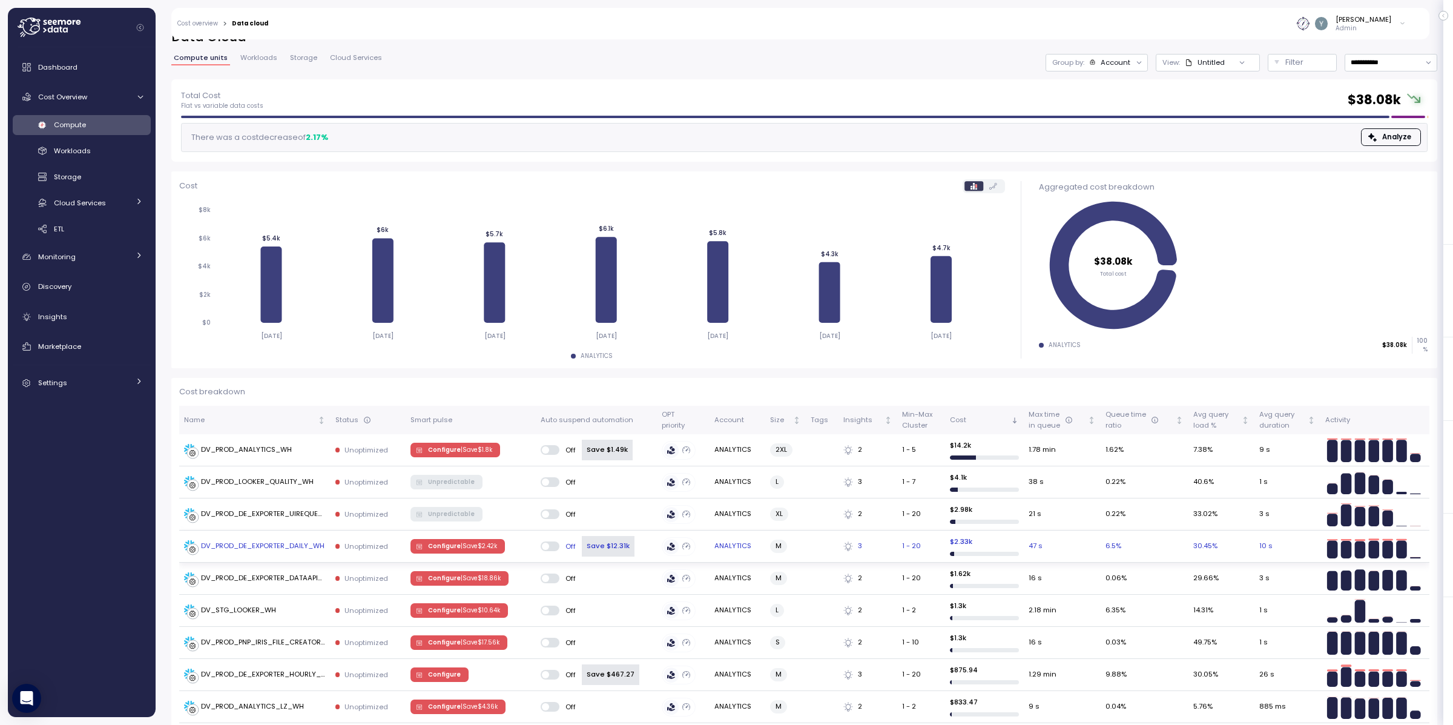
click at [231, 544] on div "DV_PROD_DE_EXPORTER_DAILY_WH" at bounding box center [262, 546] width 123 height 11
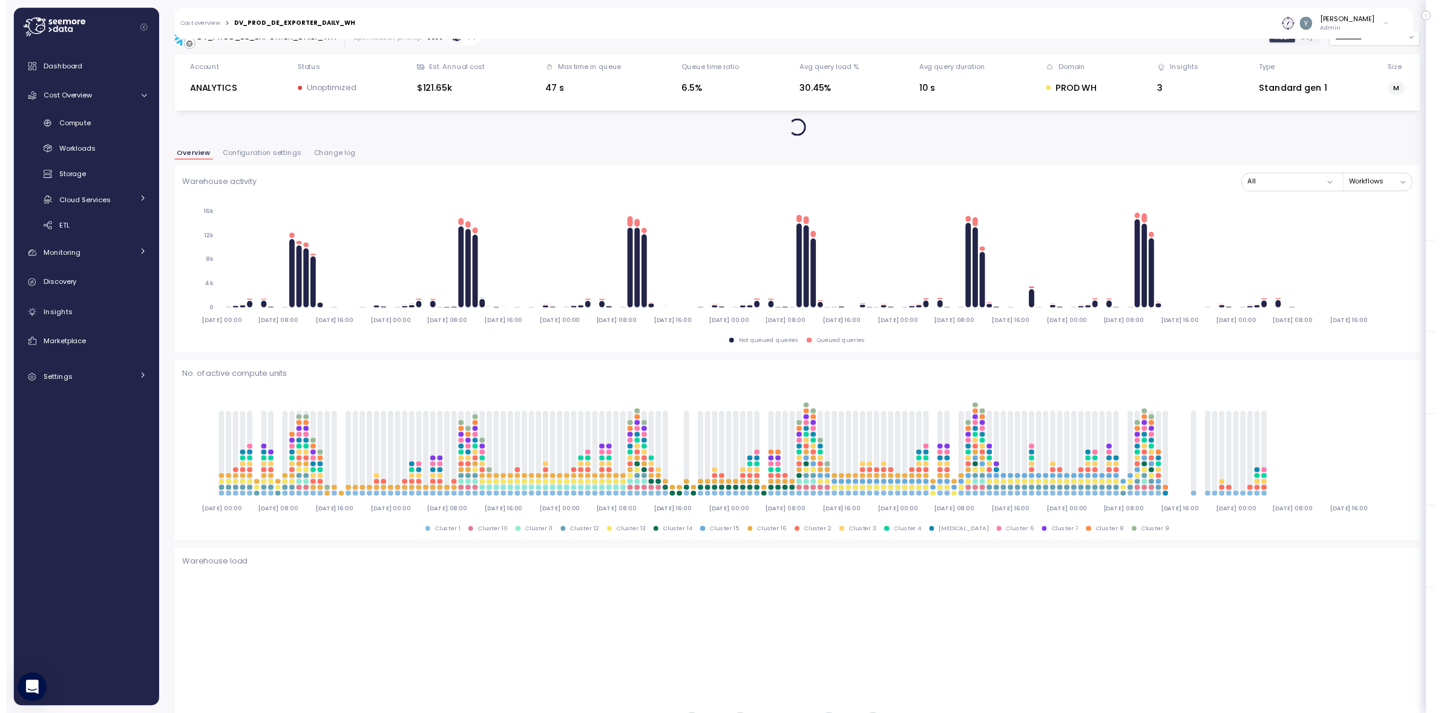
scroll to position [15, 0]
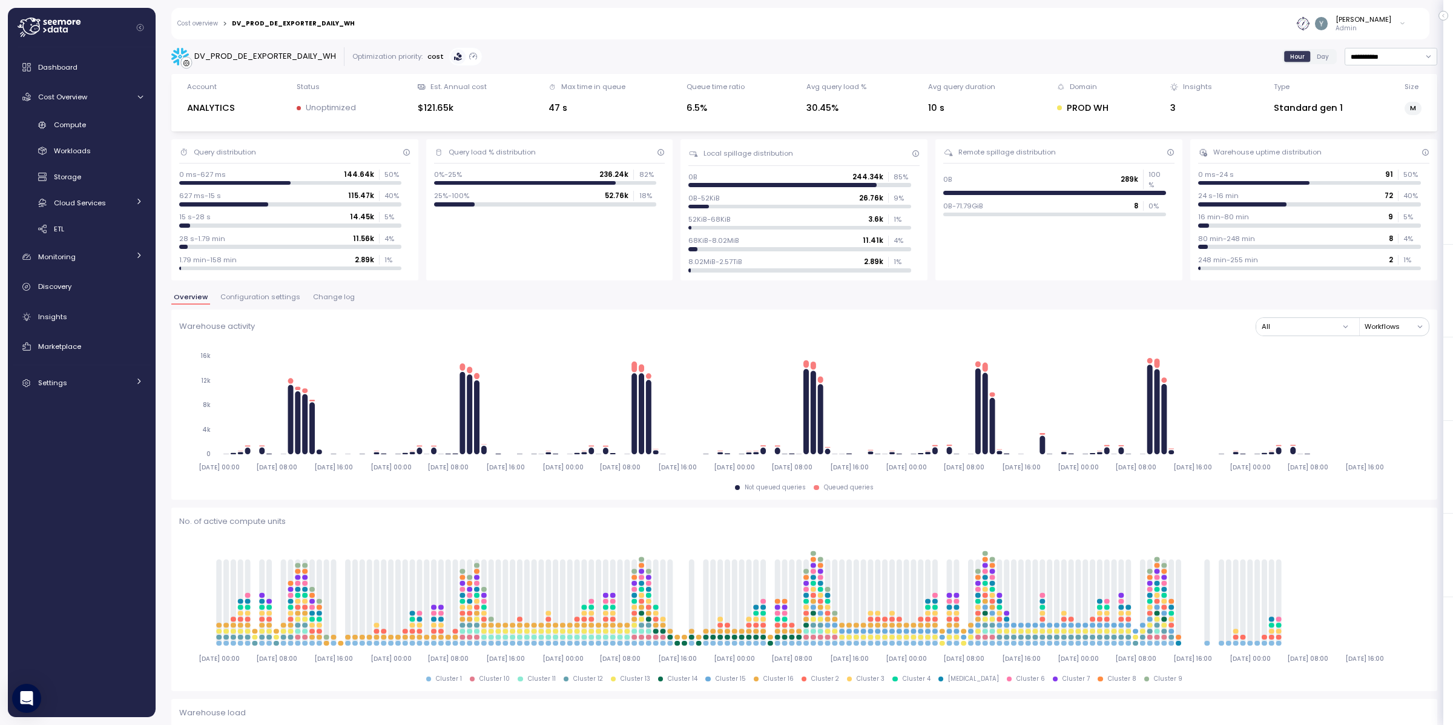
click at [241, 297] on span "Configuration settings" at bounding box center [260, 297] width 80 height 7
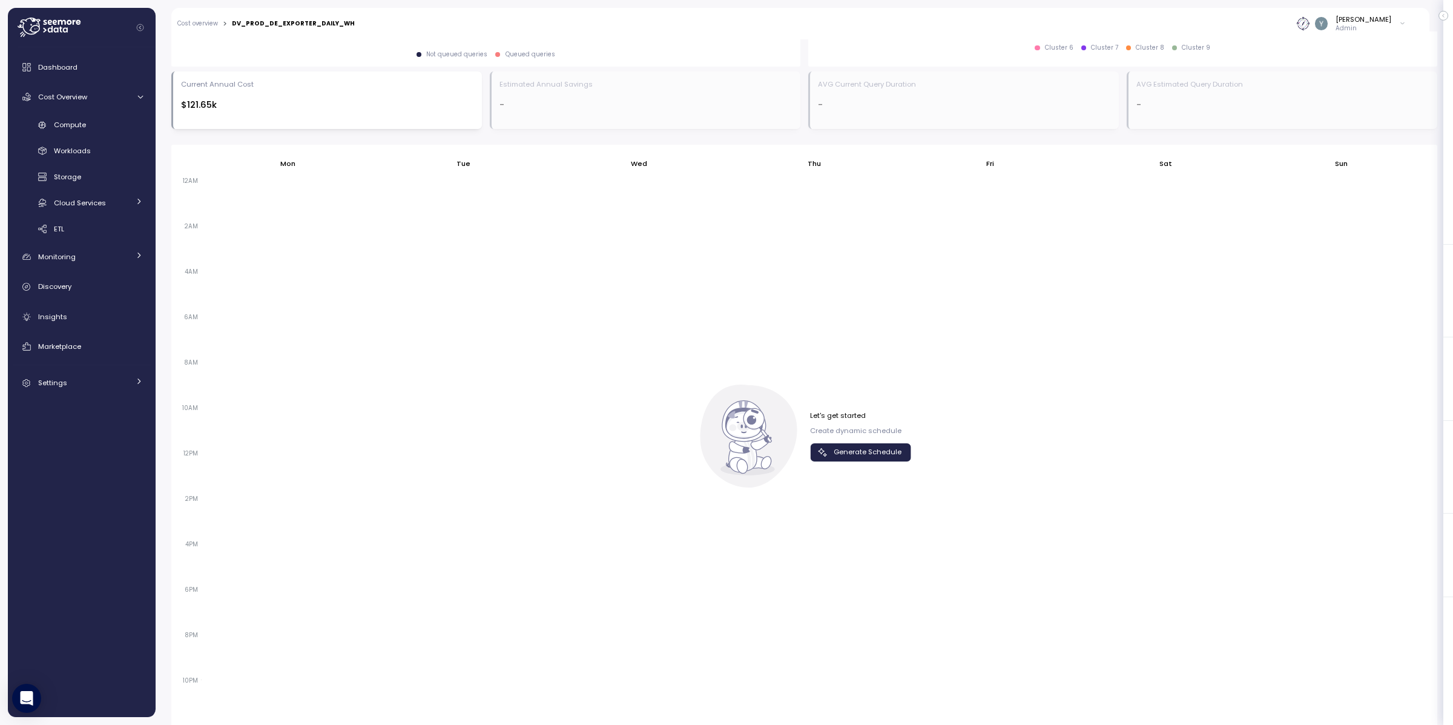
scroll to position [648, 0]
click at [840, 455] on span "Generate Schedule" at bounding box center [868, 454] width 68 height 16
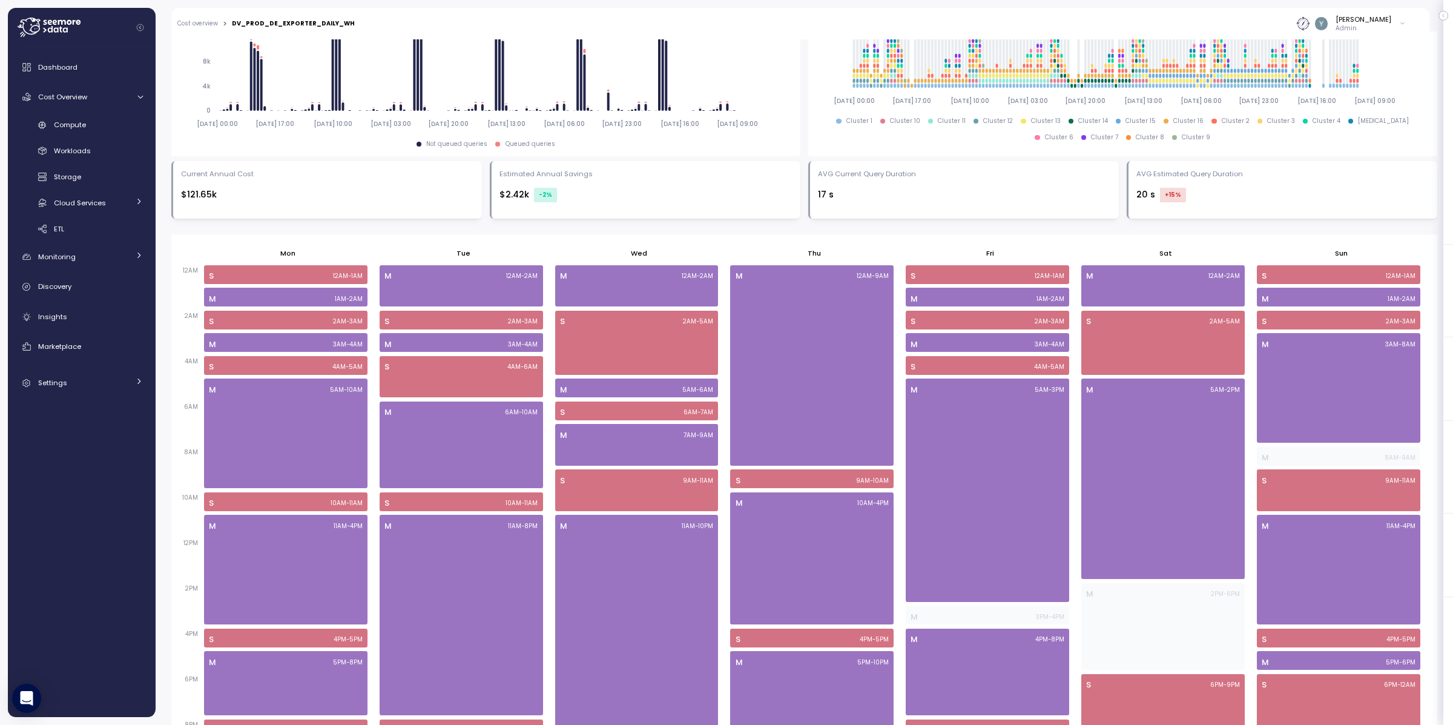
scroll to position [556, 0]
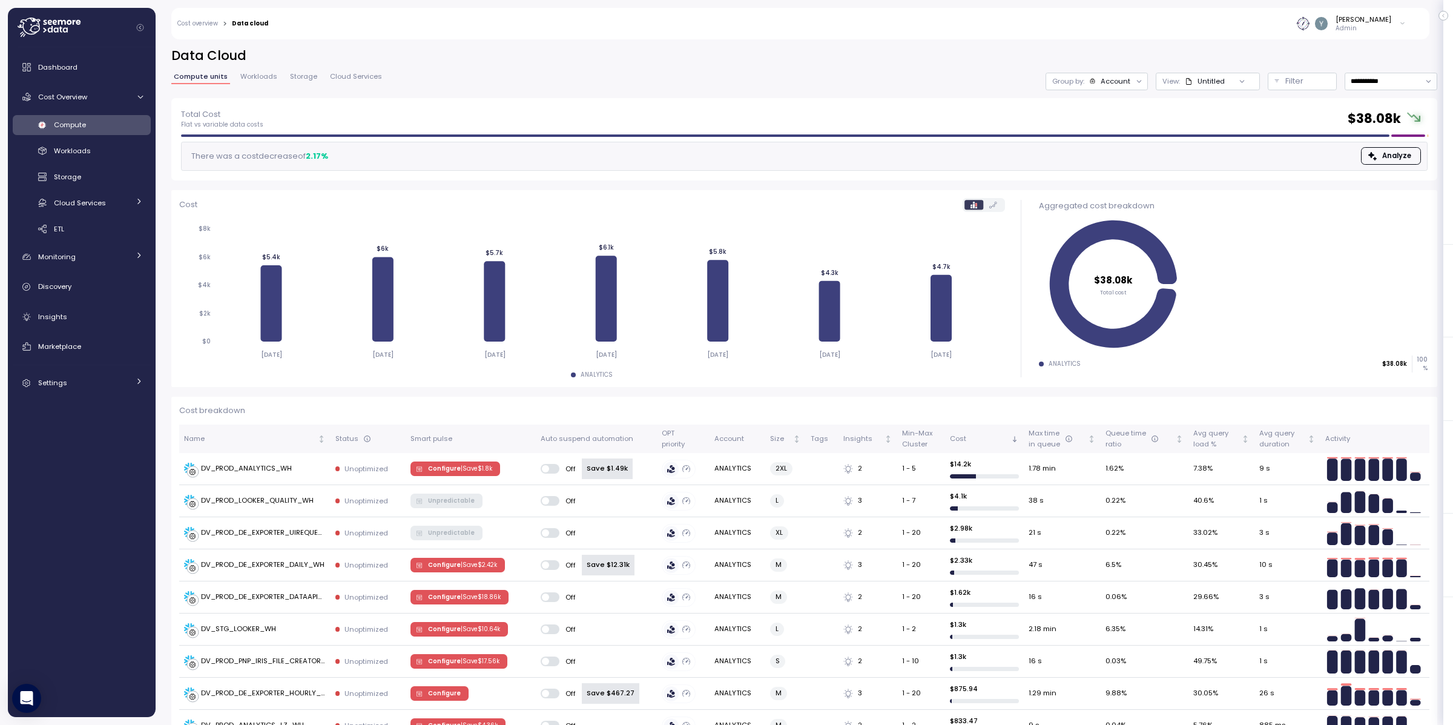
scroll to position [109, 0]
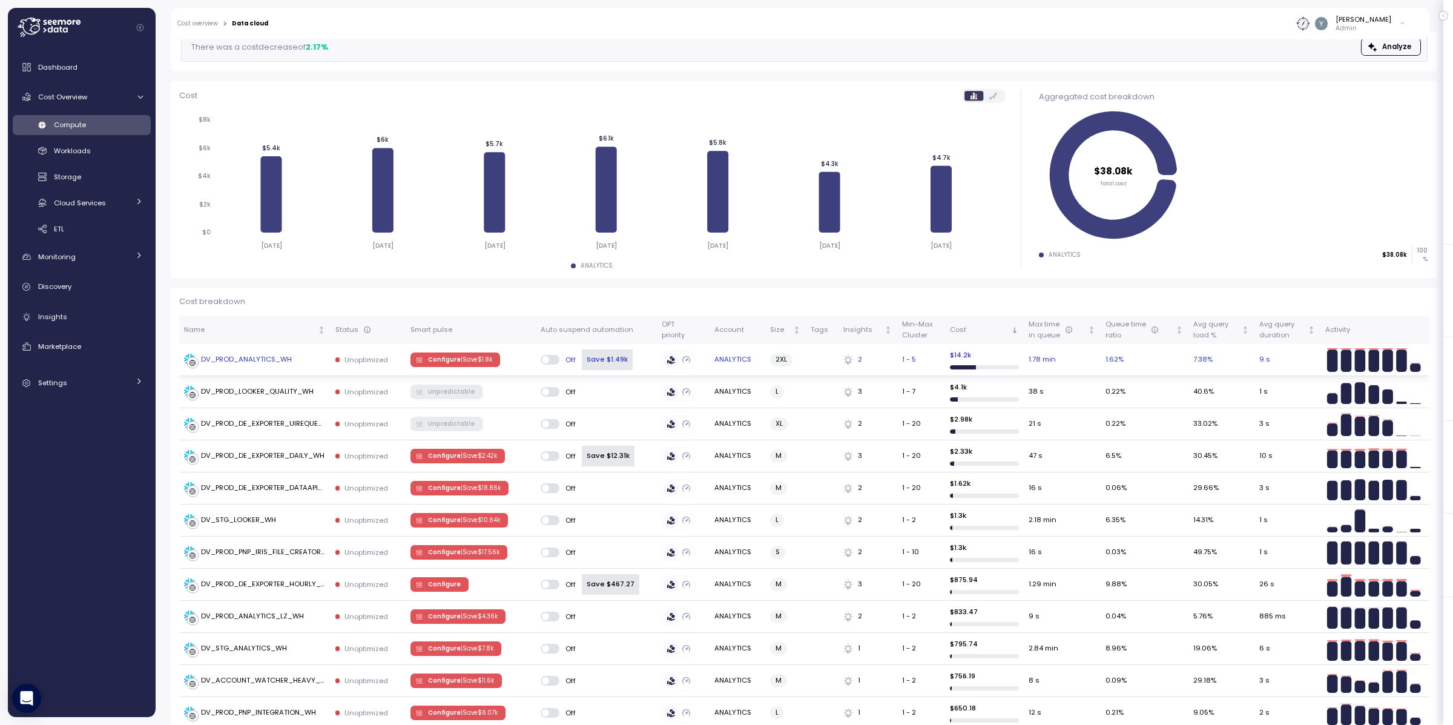
click at [271, 358] on div "DV_PROD_ANALYTICS_WH" at bounding box center [246, 359] width 91 height 11
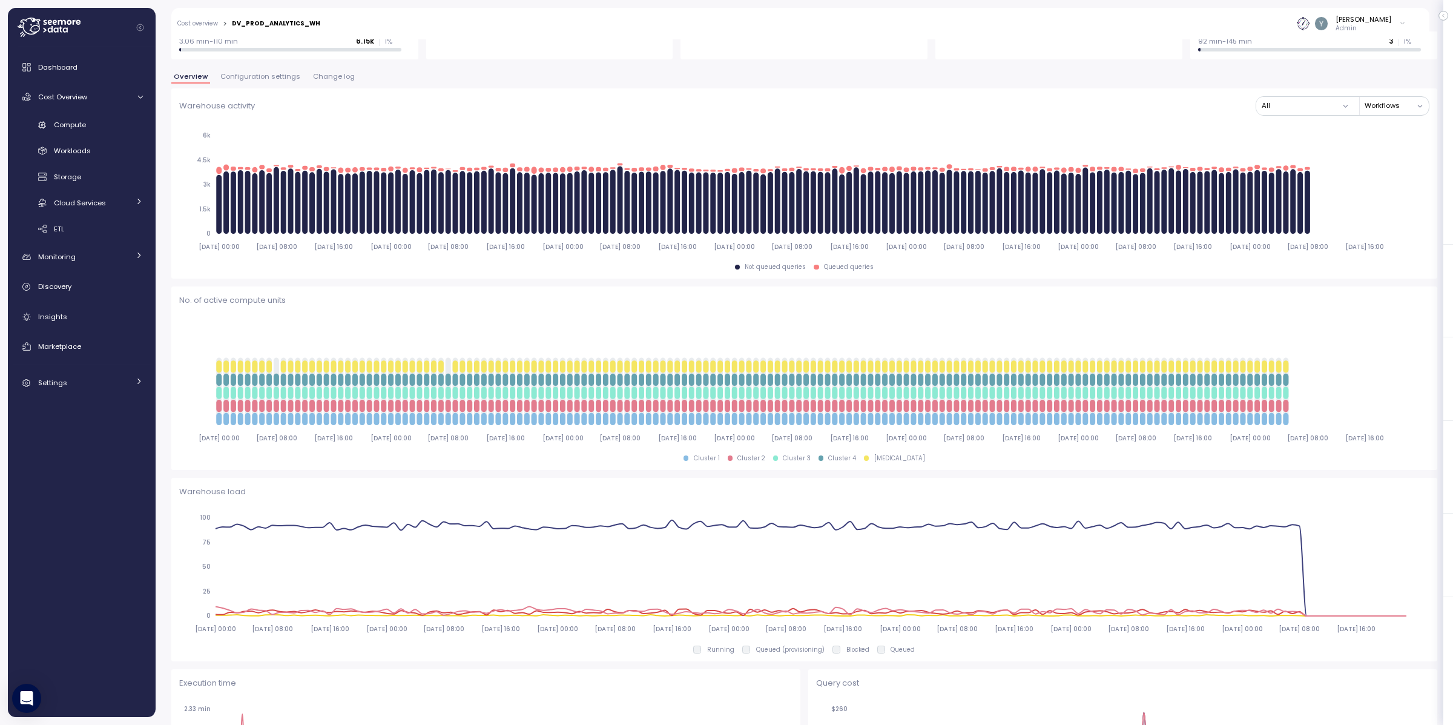
scroll to position [218, 0]
click at [193, 24] on link "Cost overview" at bounding box center [197, 24] width 41 height 6
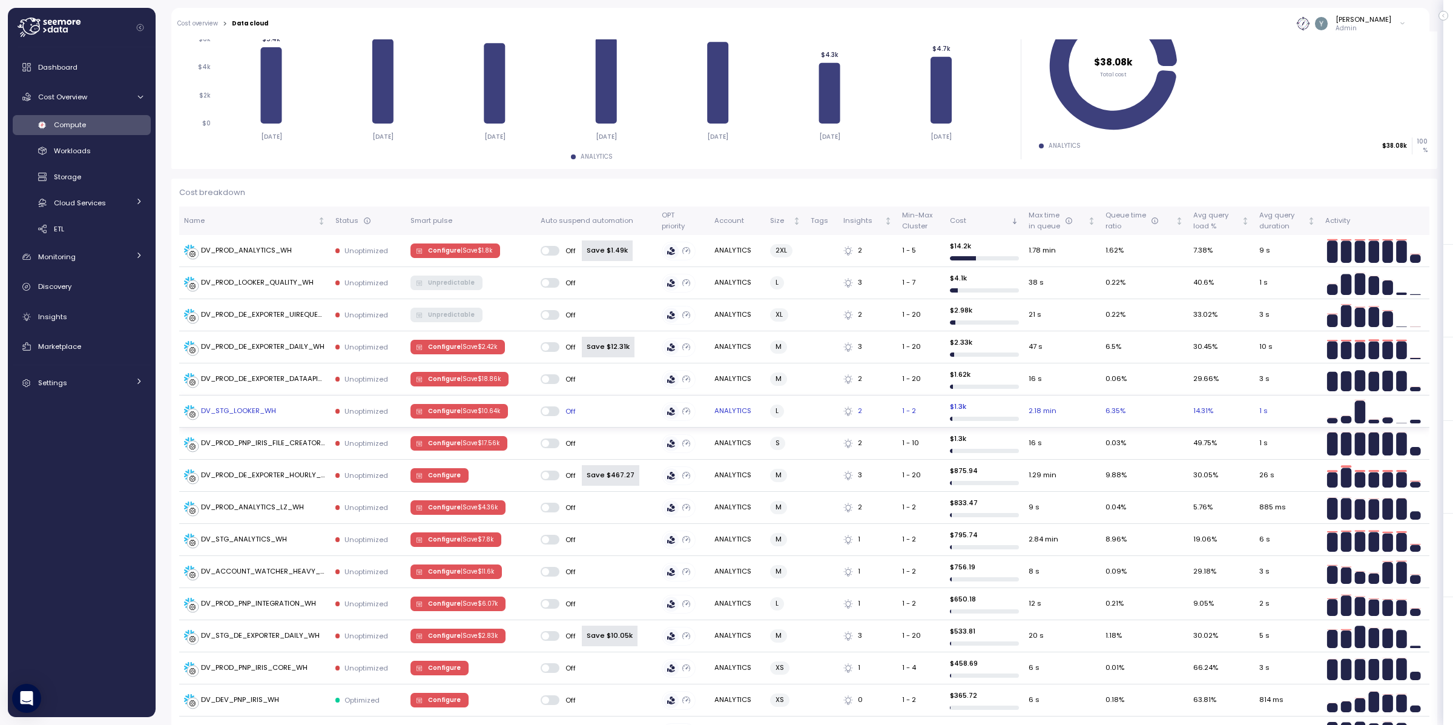
click at [237, 409] on div "DV_STG_LOOKER_WH" at bounding box center [238, 411] width 75 height 11
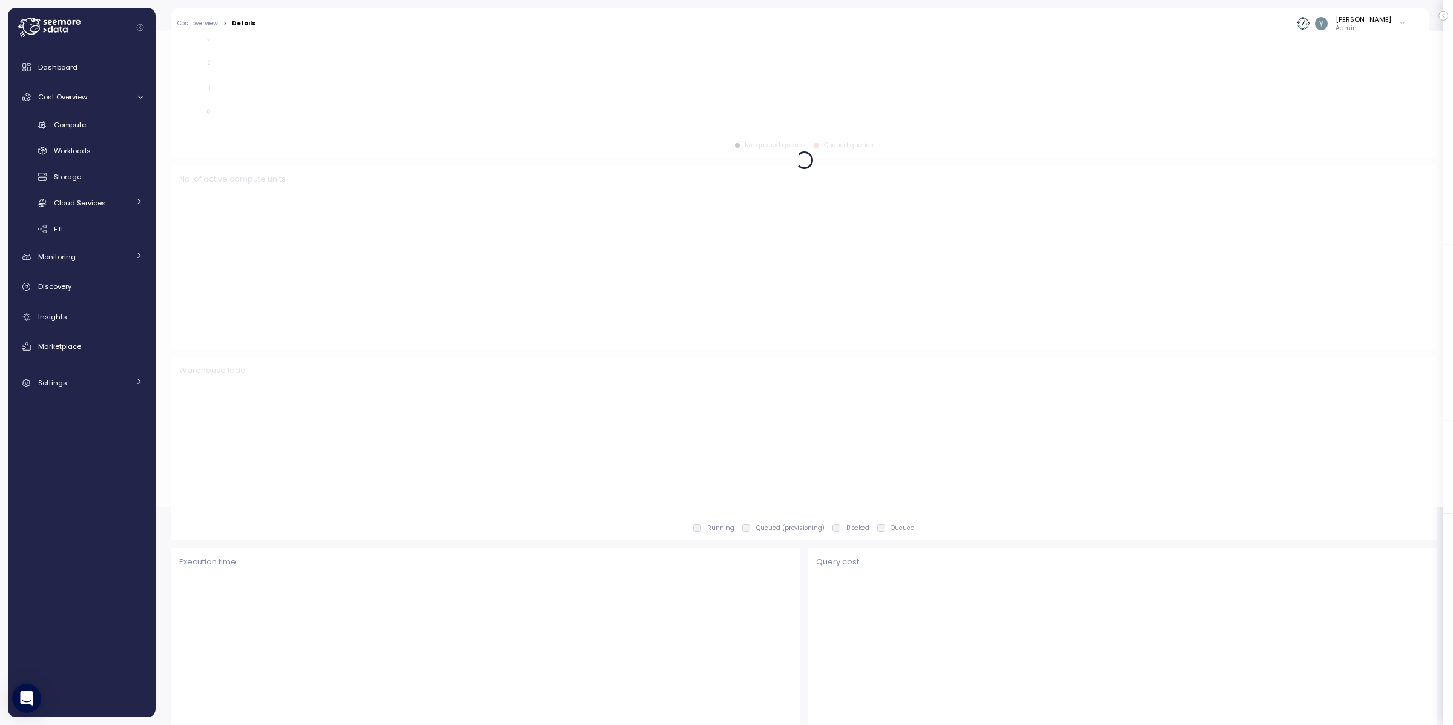
scroll to position [219, 0]
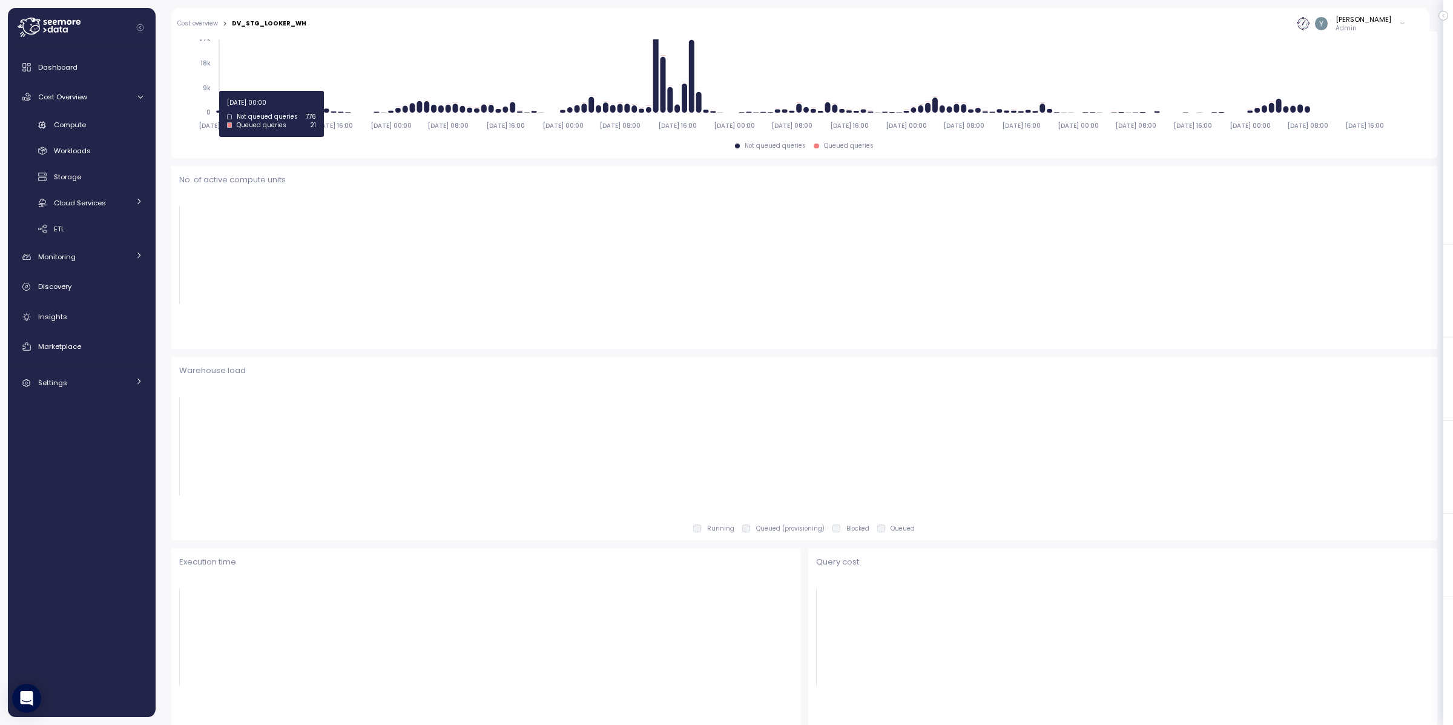
type input "*********"
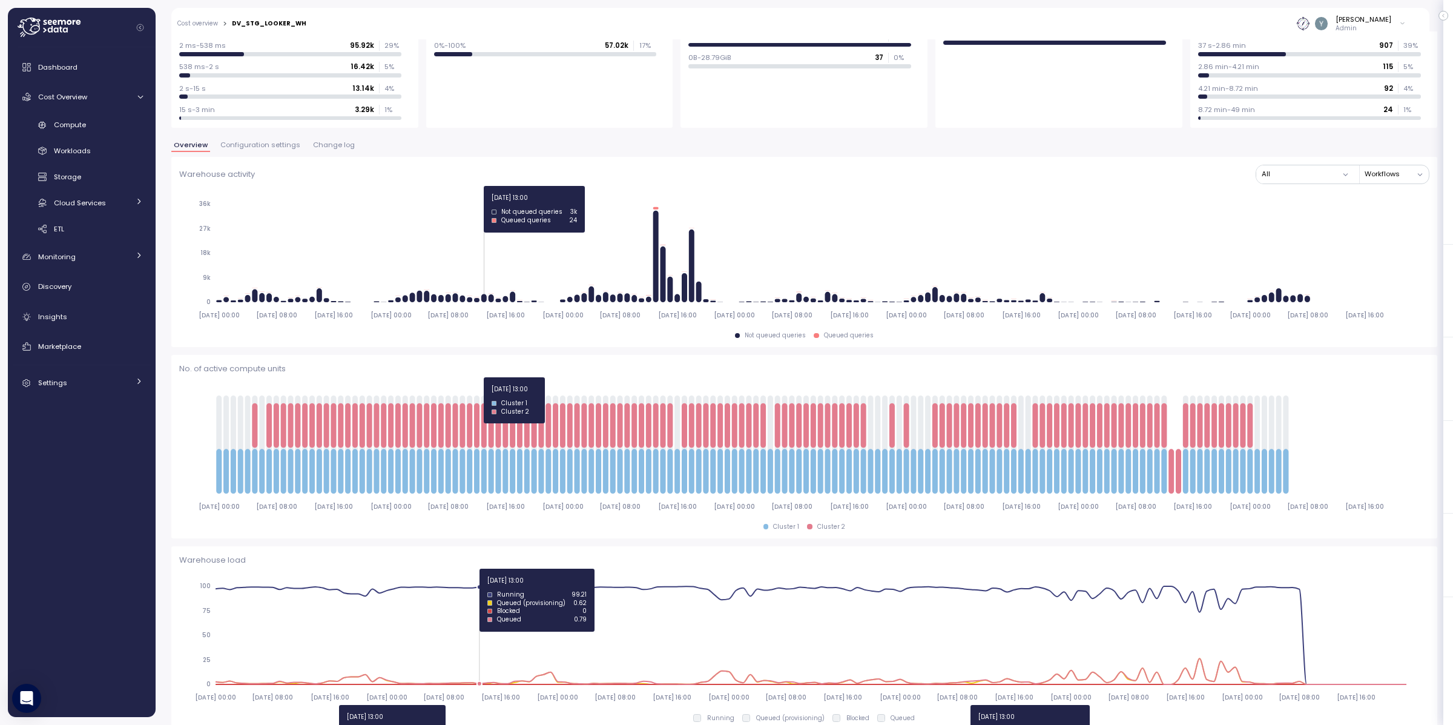
scroll to position [51, 0]
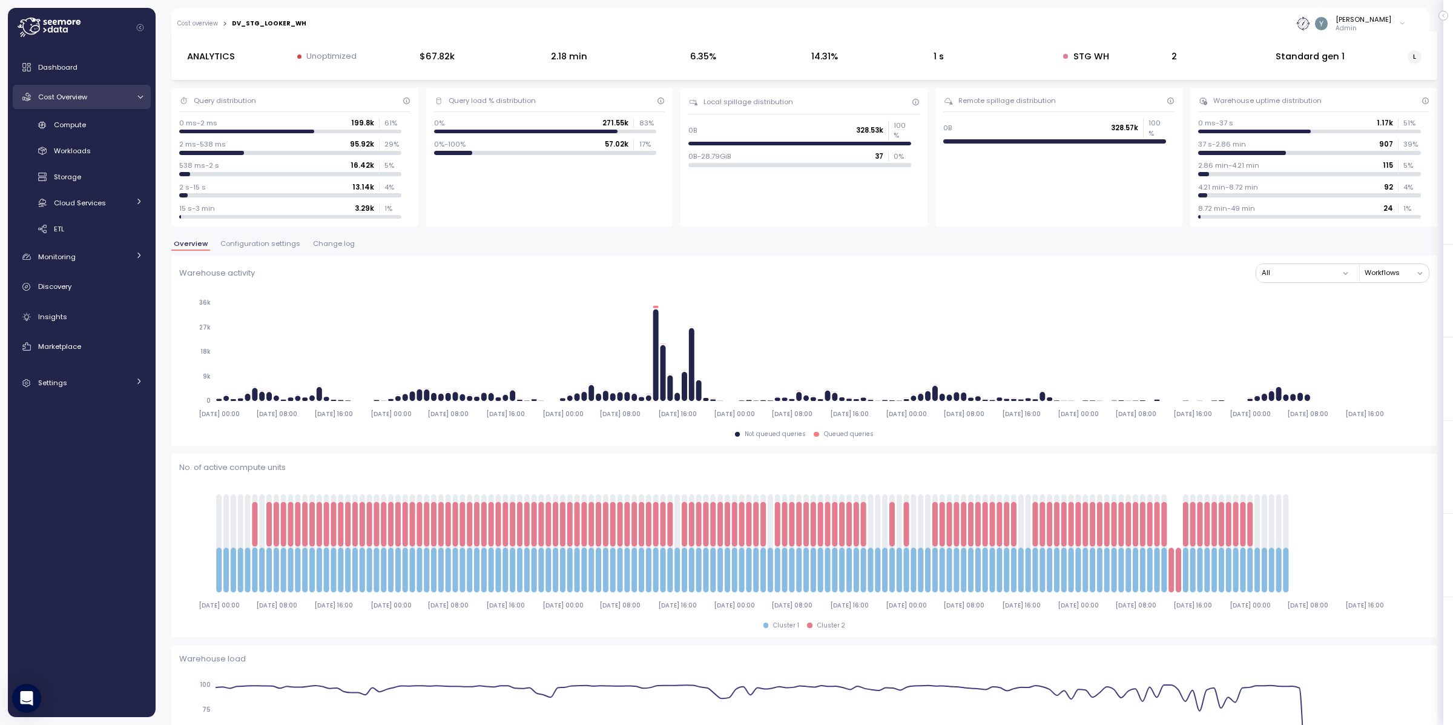
click at [142, 97] on icon at bounding box center [140, 97] width 8 height 8
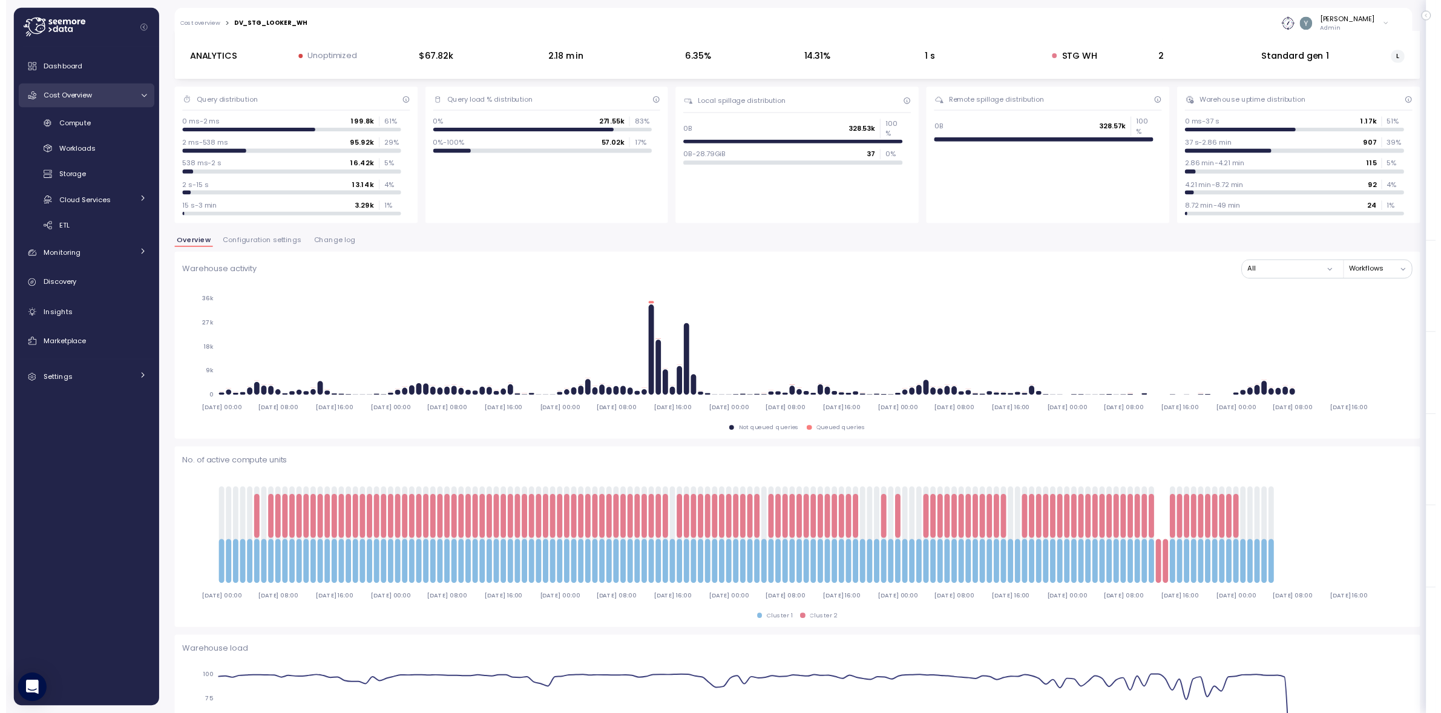
scroll to position [31, 0]
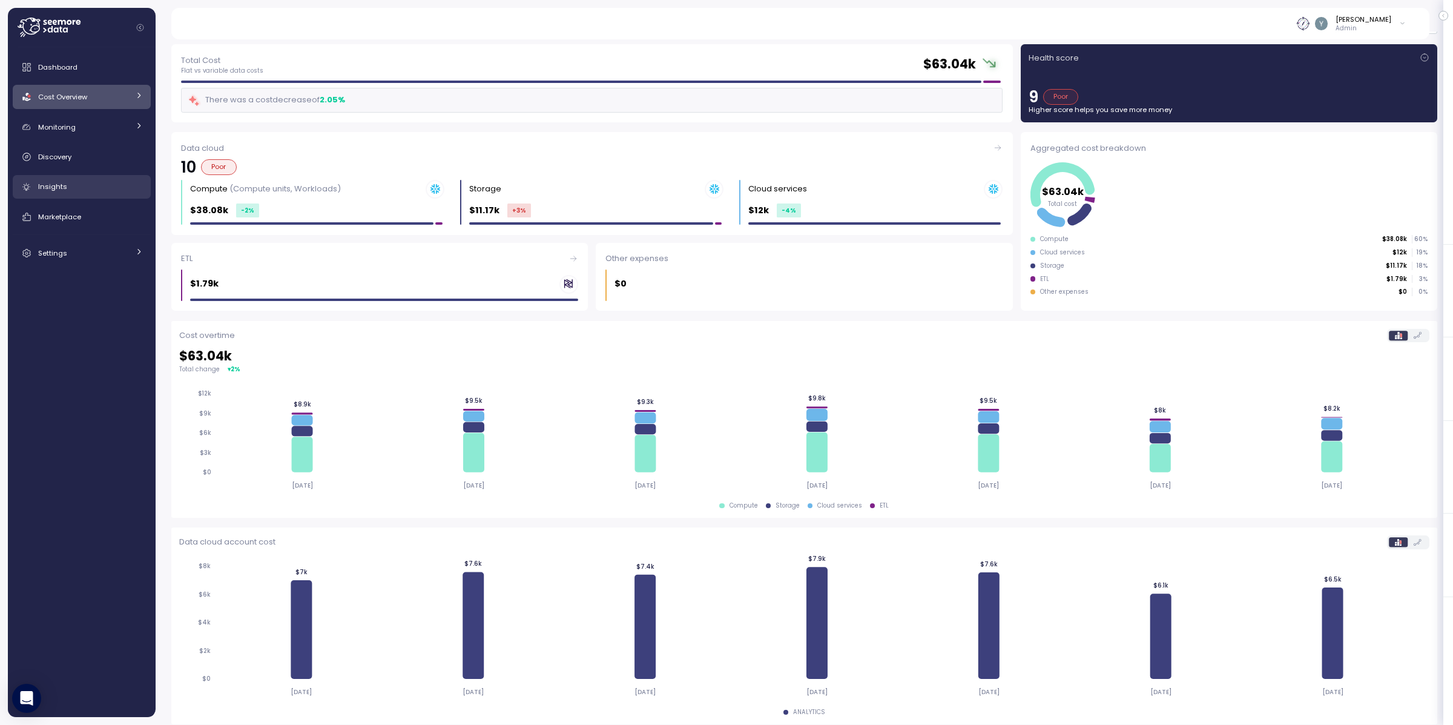
click at [61, 186] on span "Insights" at bounding box center [52, 187] width 29 height 10
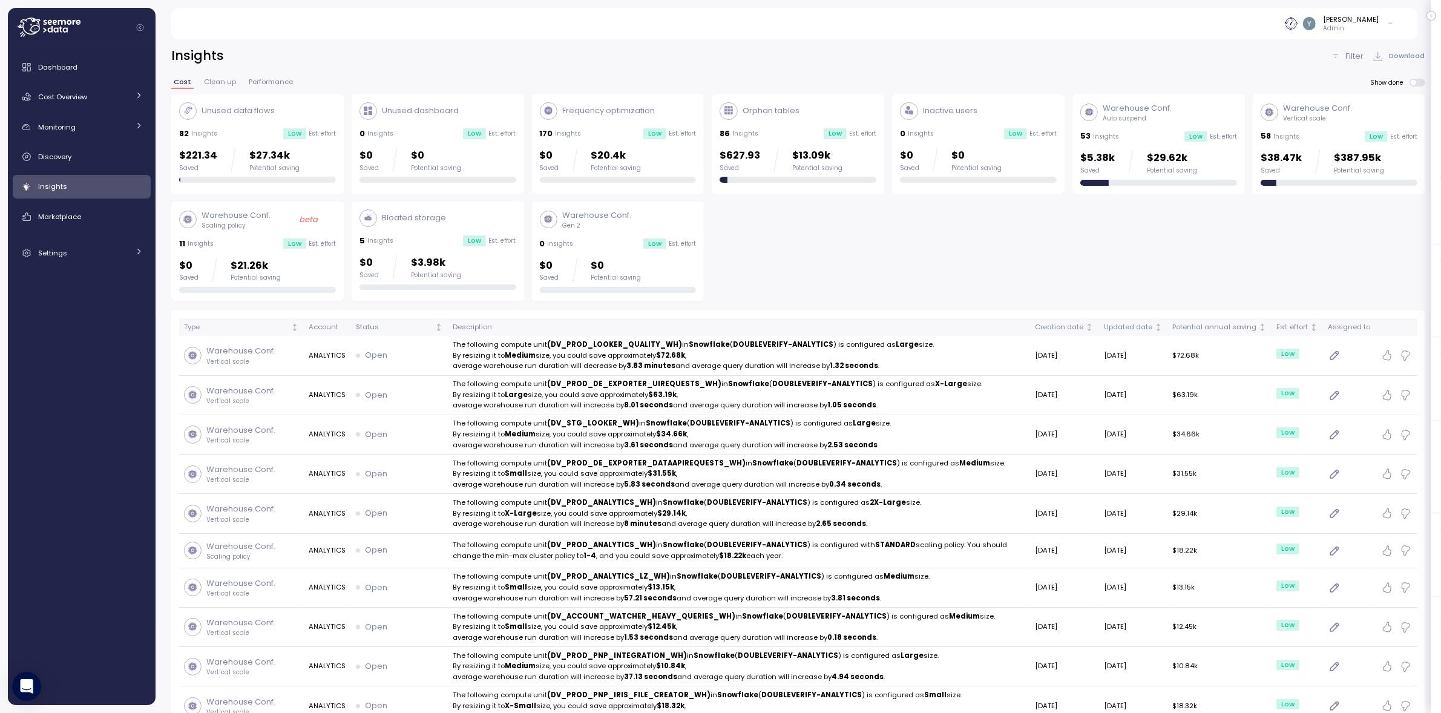
click at [1307, 133] on div "58 Insights Low Est. effort" at bounding box center [1339, 136] width 157 height 12
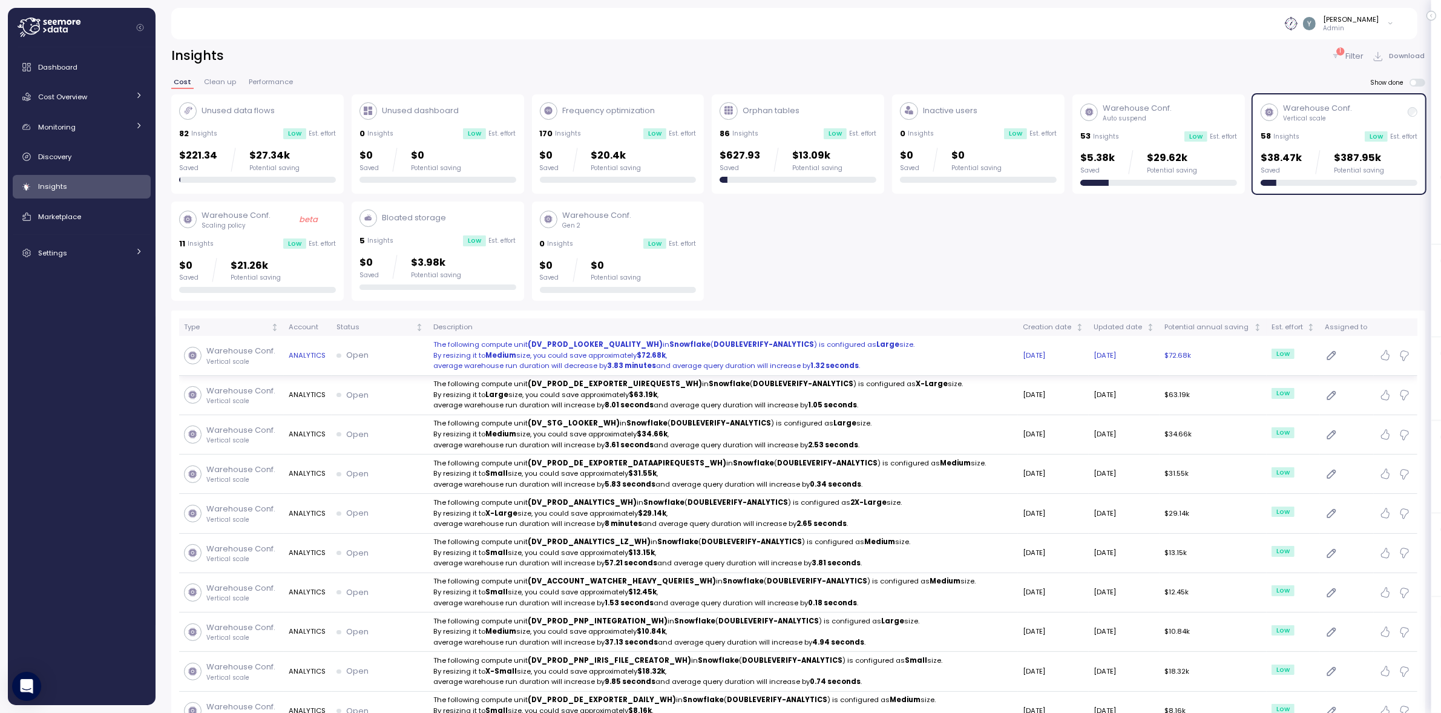
click at [590, 357] on p "By resizing it to Medium size, you could save approximately $72.68k ," at bounding box center [723, 356] width 580 height 11
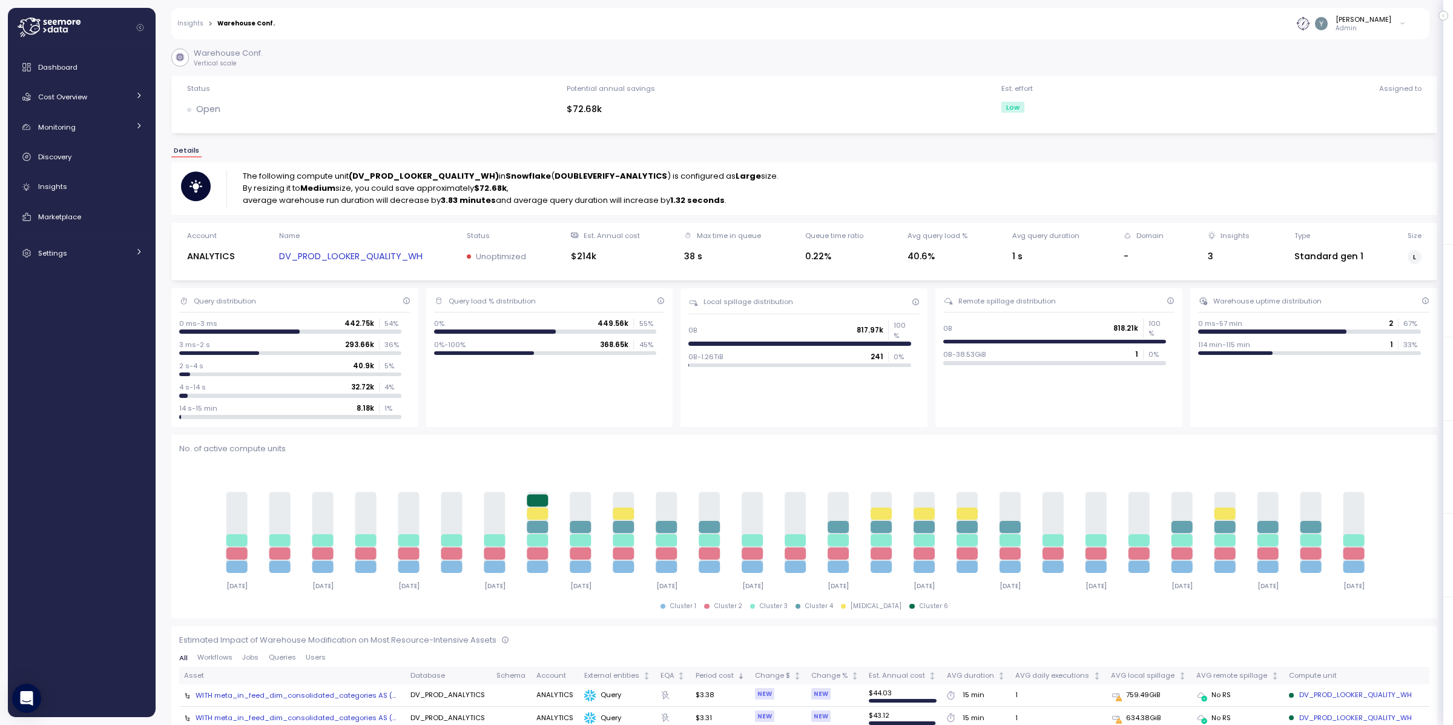
click at [699, 172] on p "The following compute unit (DV_PROD_LOOKER_QUALITY_WH) in Snowflake ( DOUBLEVER…" at bounding box center [511, 176] width 536 height 12
click at [389, 208] on div "The following compute unit (DV_PROD_LOOKER_QUALITY_WH) in Snowflake ( DOUBLEVER…" at bounding box center [804, 188] width 1266 height 52
drag, startPoint x: 378, startPoint y: 200, endPoint x: 628, endPoint y: 194, distance: 250.7
click at [591, 197] on p "average warehouse run duration will decrease by 3.83 minutes and average query …" at bounding box center [511, 200] width 536 height 12
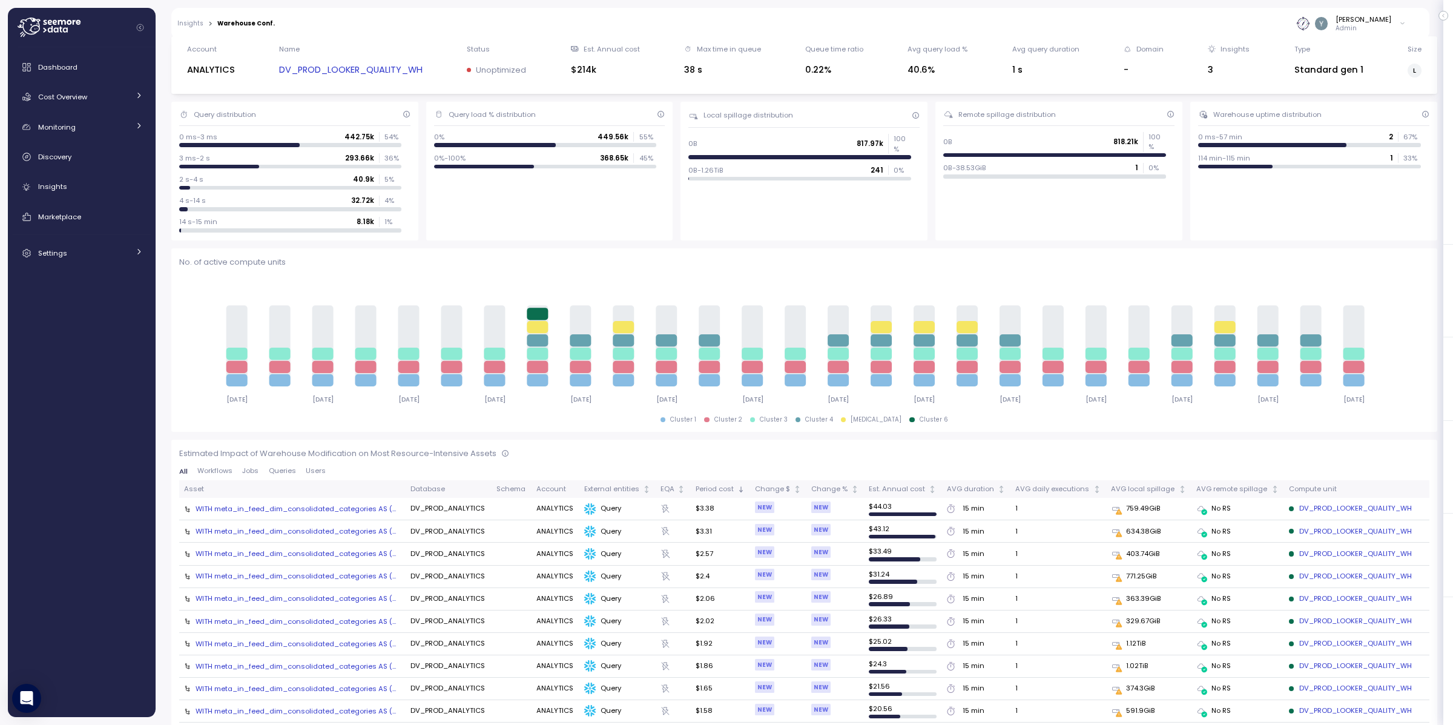
scroll to position [384, 0]
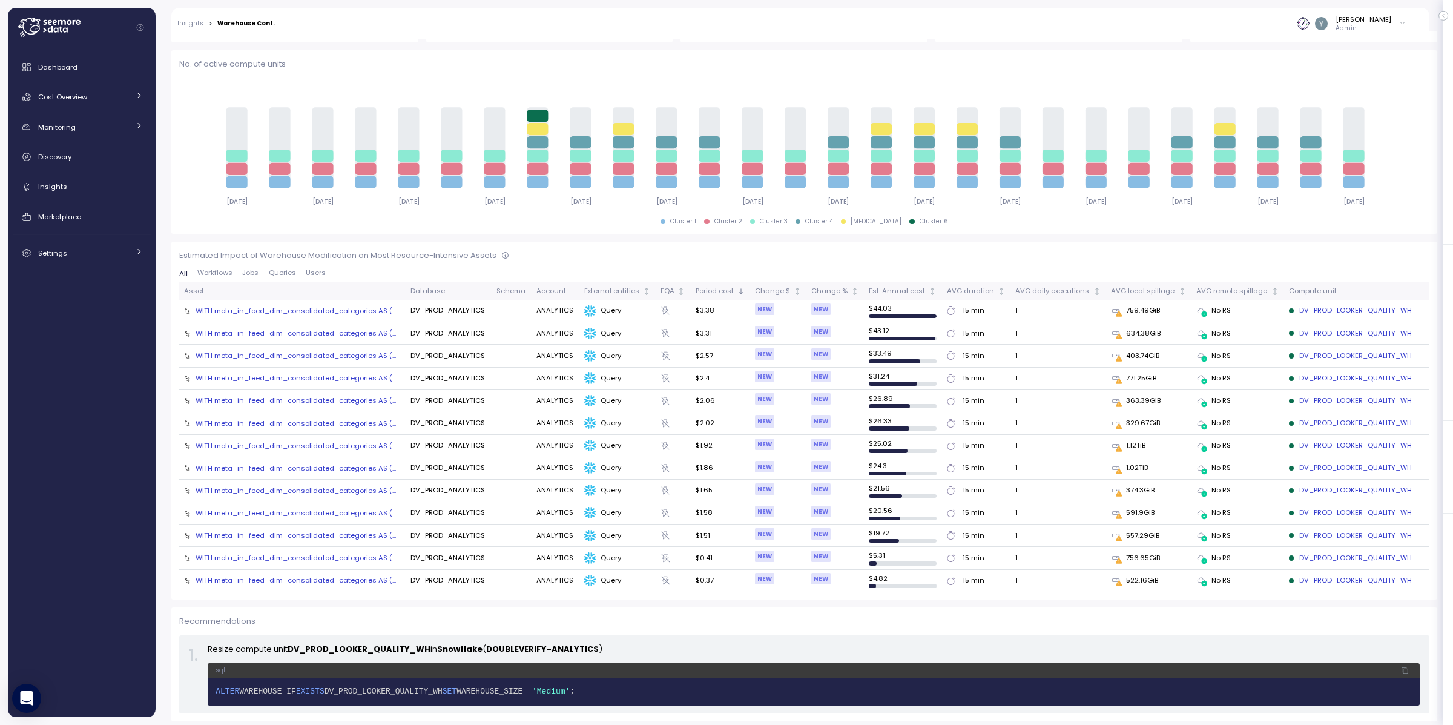
click at [275, 275] on span "Queries" at bounding box center [282, 272] width 27 height 7
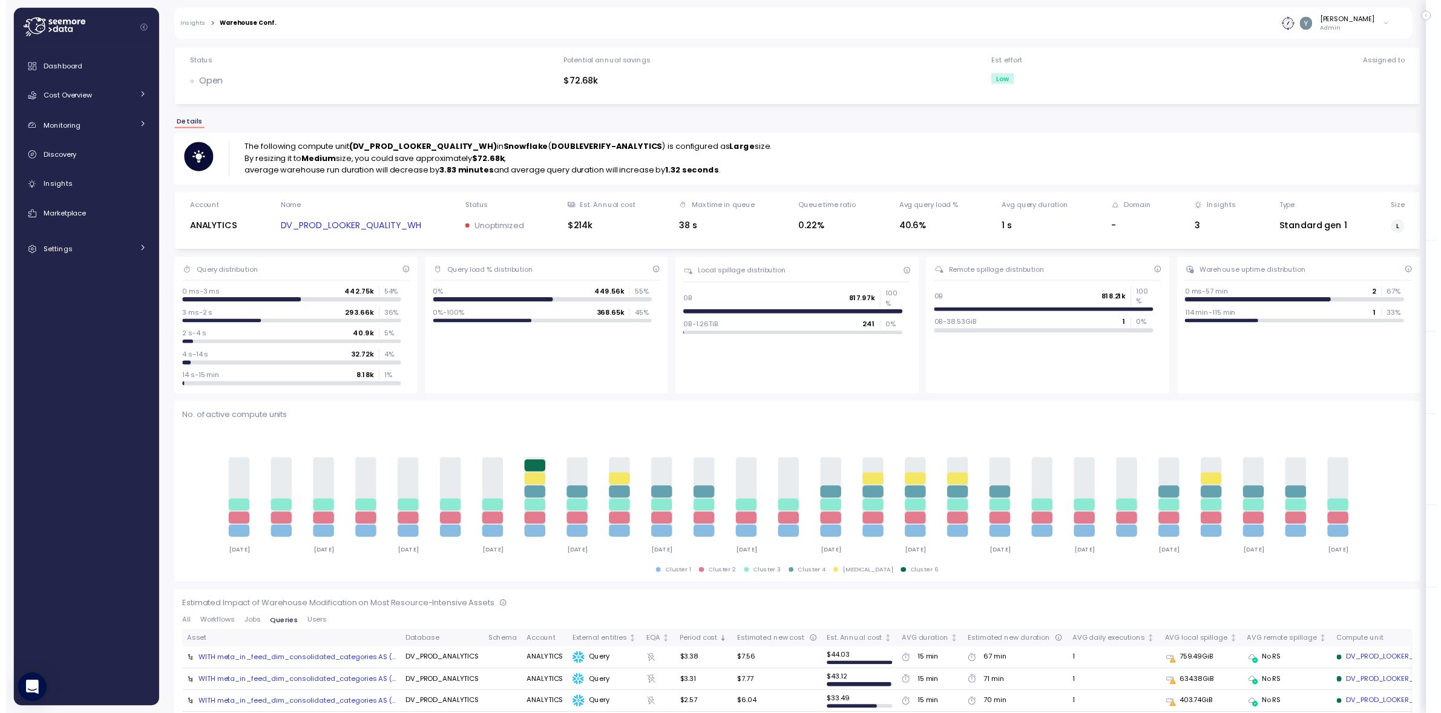
scroll to position [21, 0]
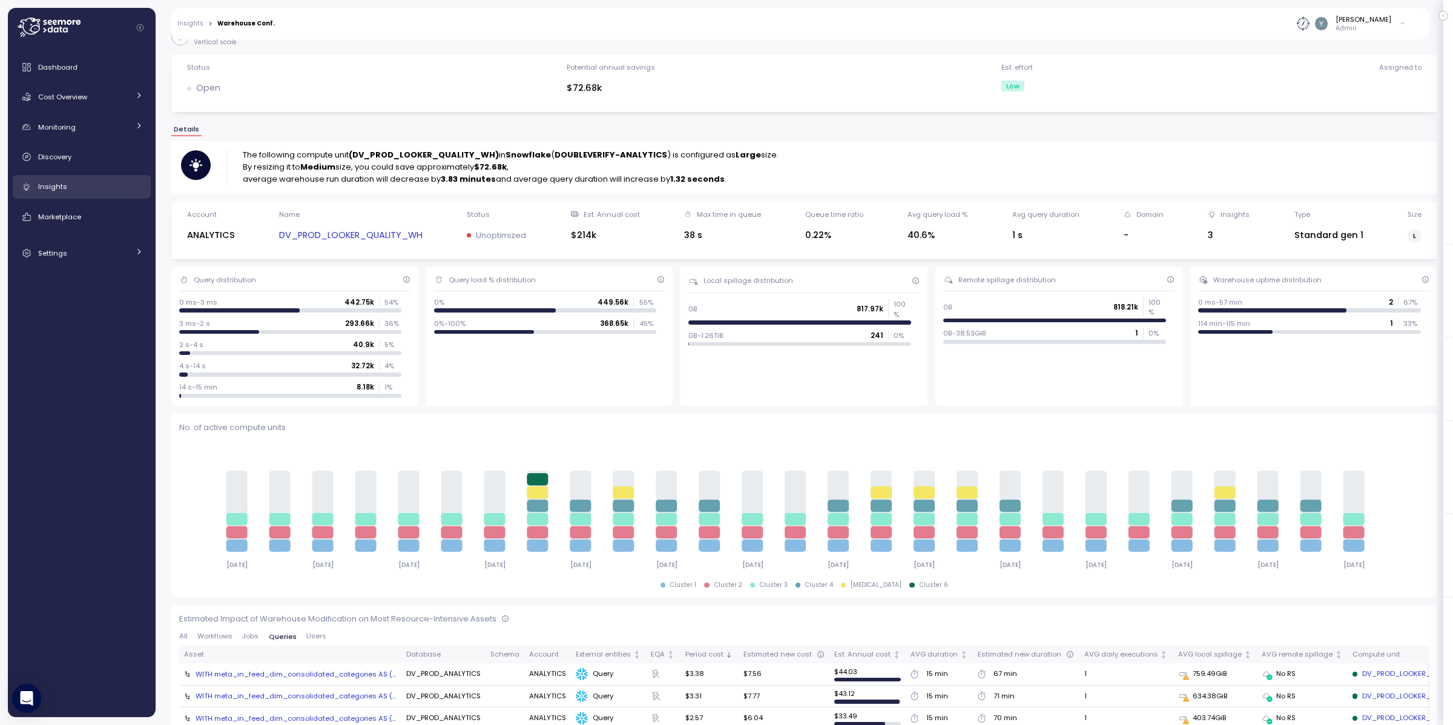
click at [49, 183] on span "Insights" at bounding box center [52, 187] width 29 height 10
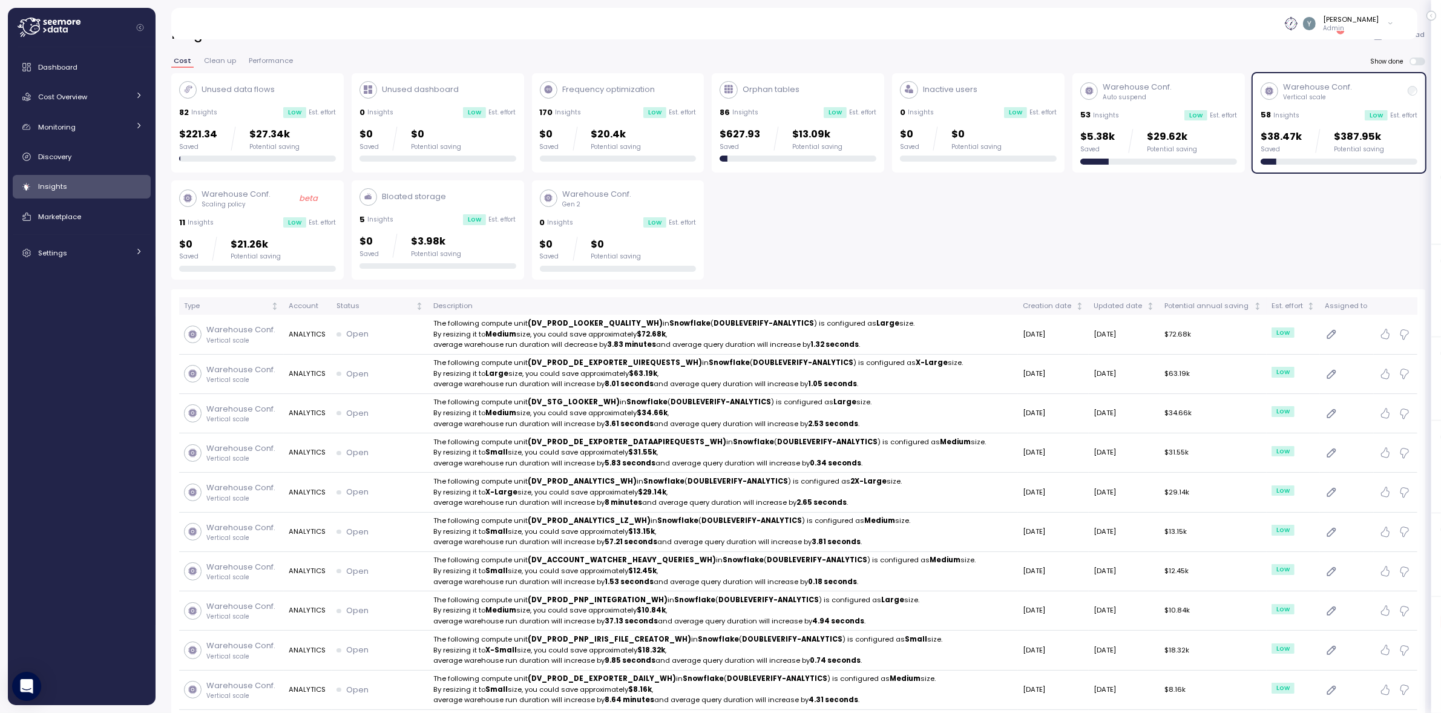
click at [1303, 122] on div "Warehouse Conf. Vertical scale 58 Insights Low Est. effort $38.47k Saved $387.9…" at bounding box center [1339, 123] width 157 height 84
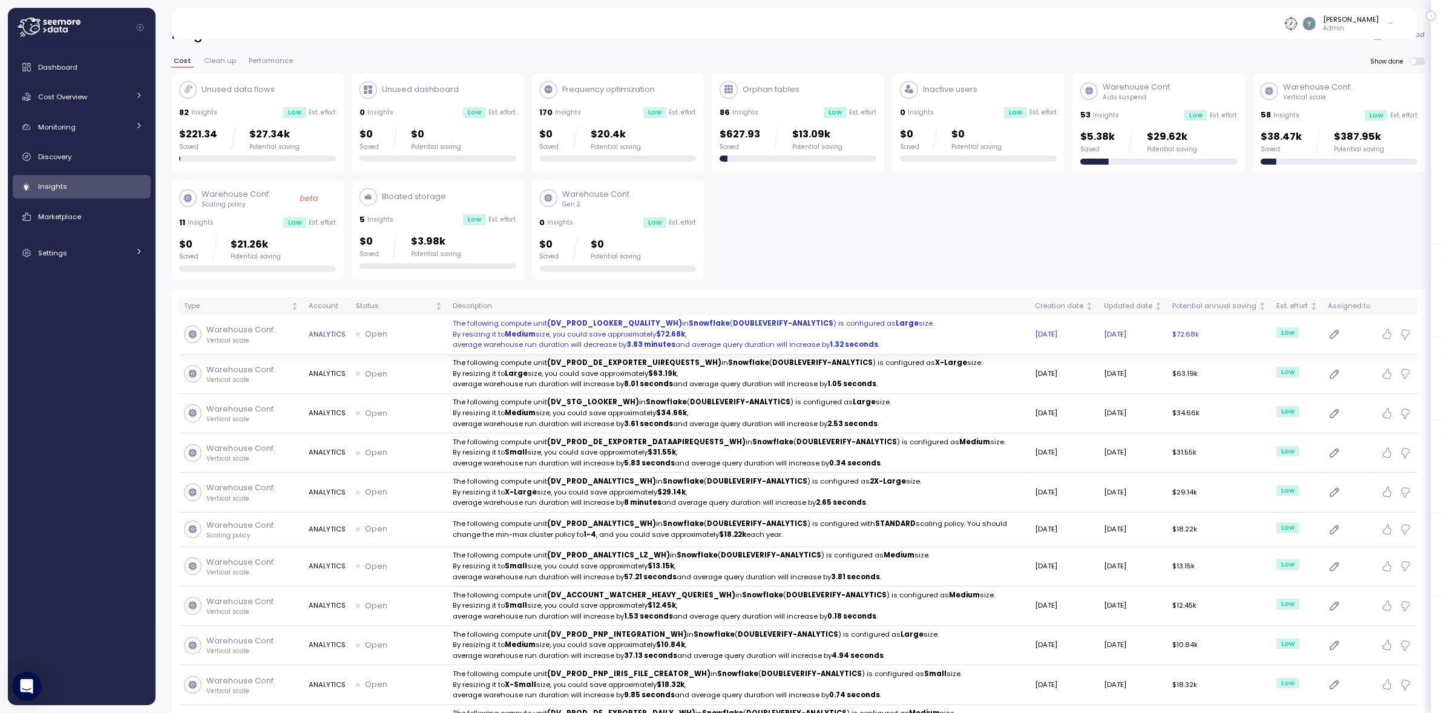
click at [555, 325] on strong "(DV_PROD_LOOKER_QUALITY_WH)" at bounding box center [614, 323] width 135 height 10
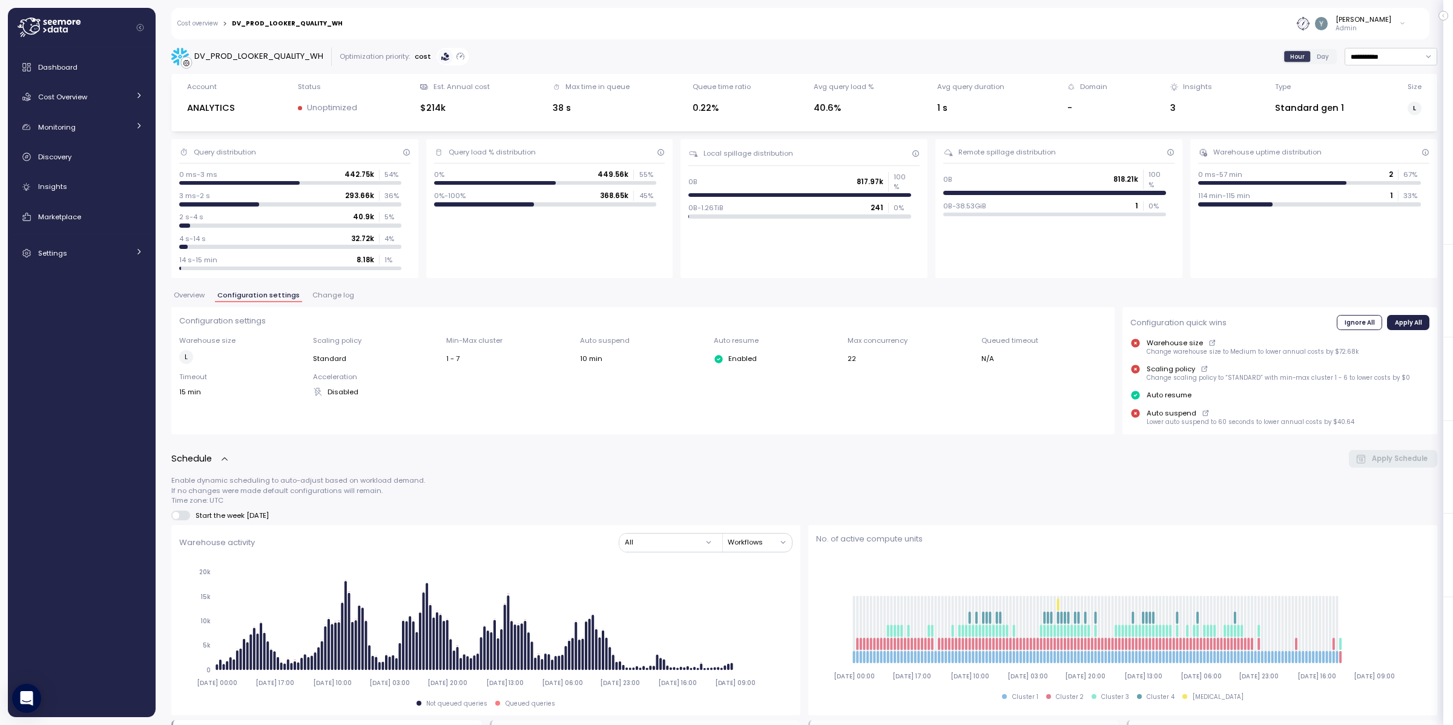
scroll to position [17, 0]
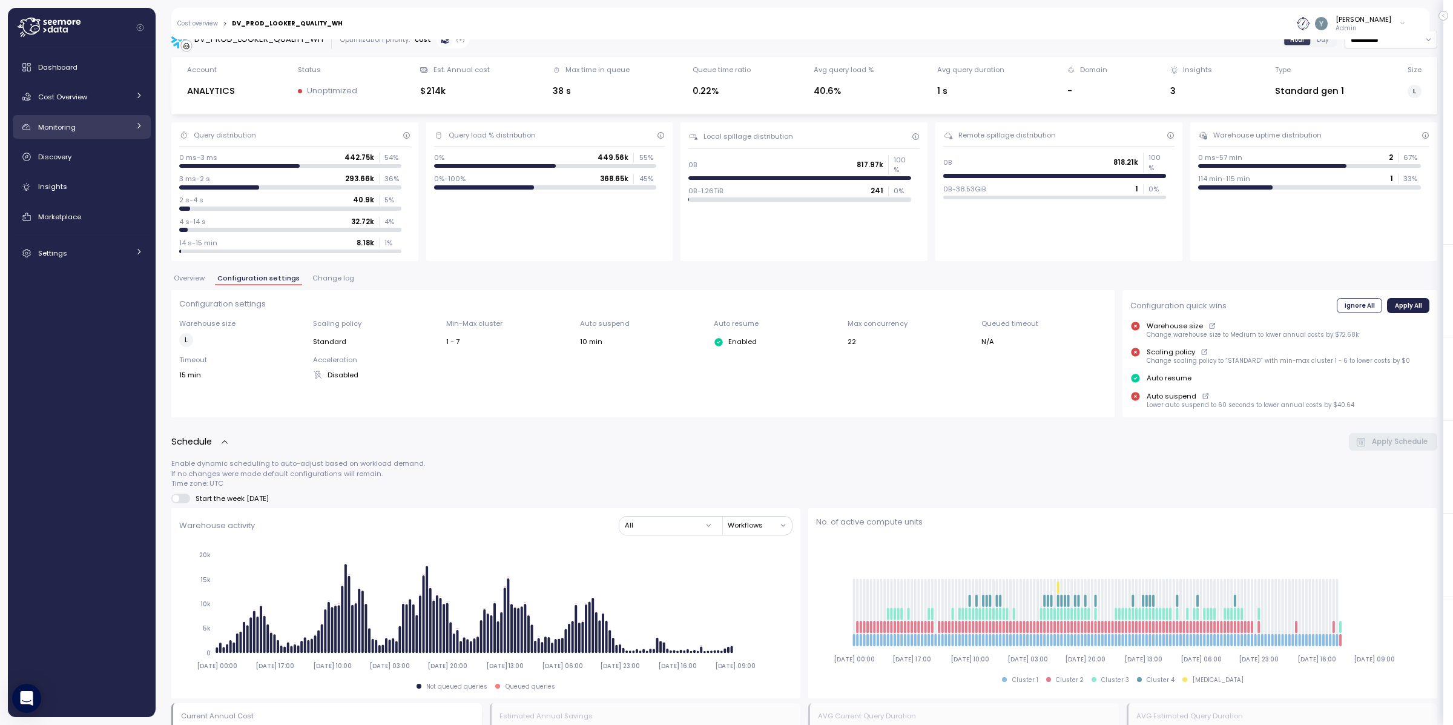
click at [137, 126] on icon at bounding box center [139, 126] width 8 height 8
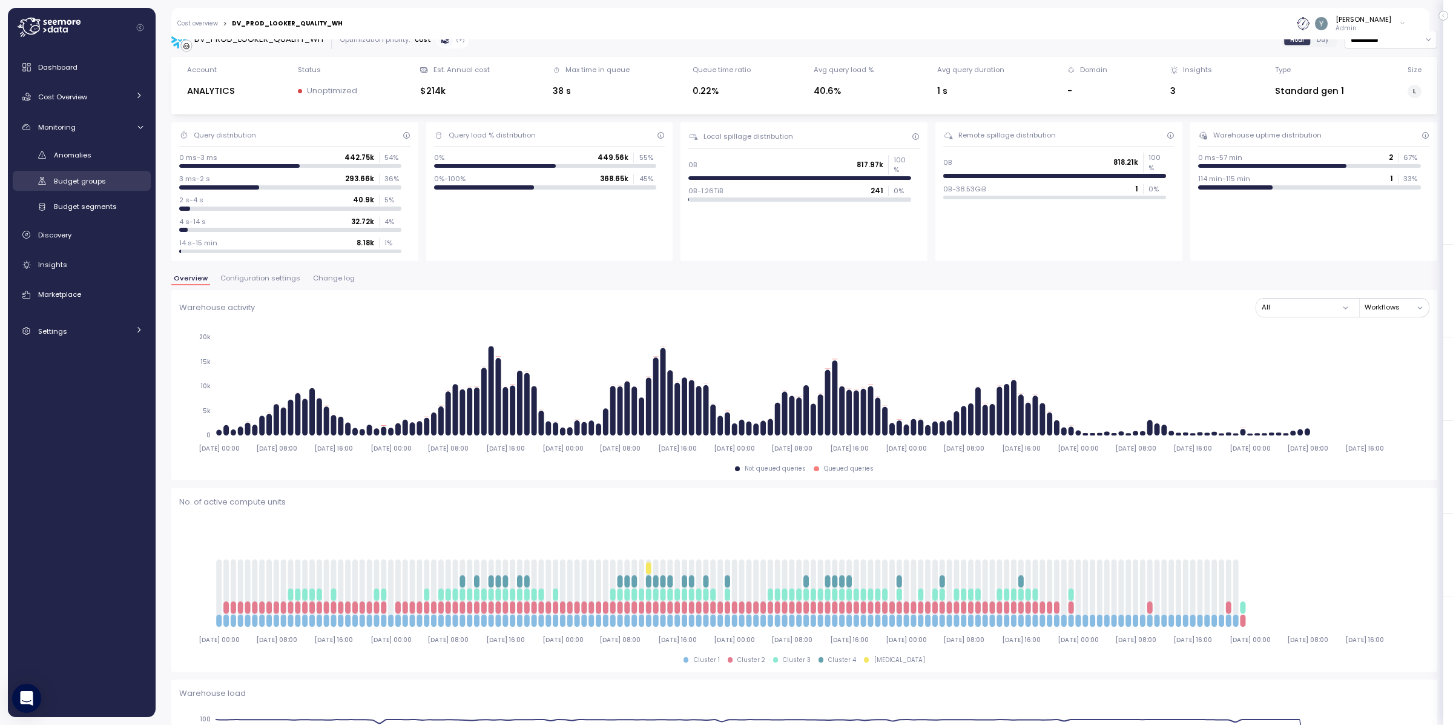
click at [83, 181] on span "Budget groups" at bounding box center [80, 181] width 52 height 10
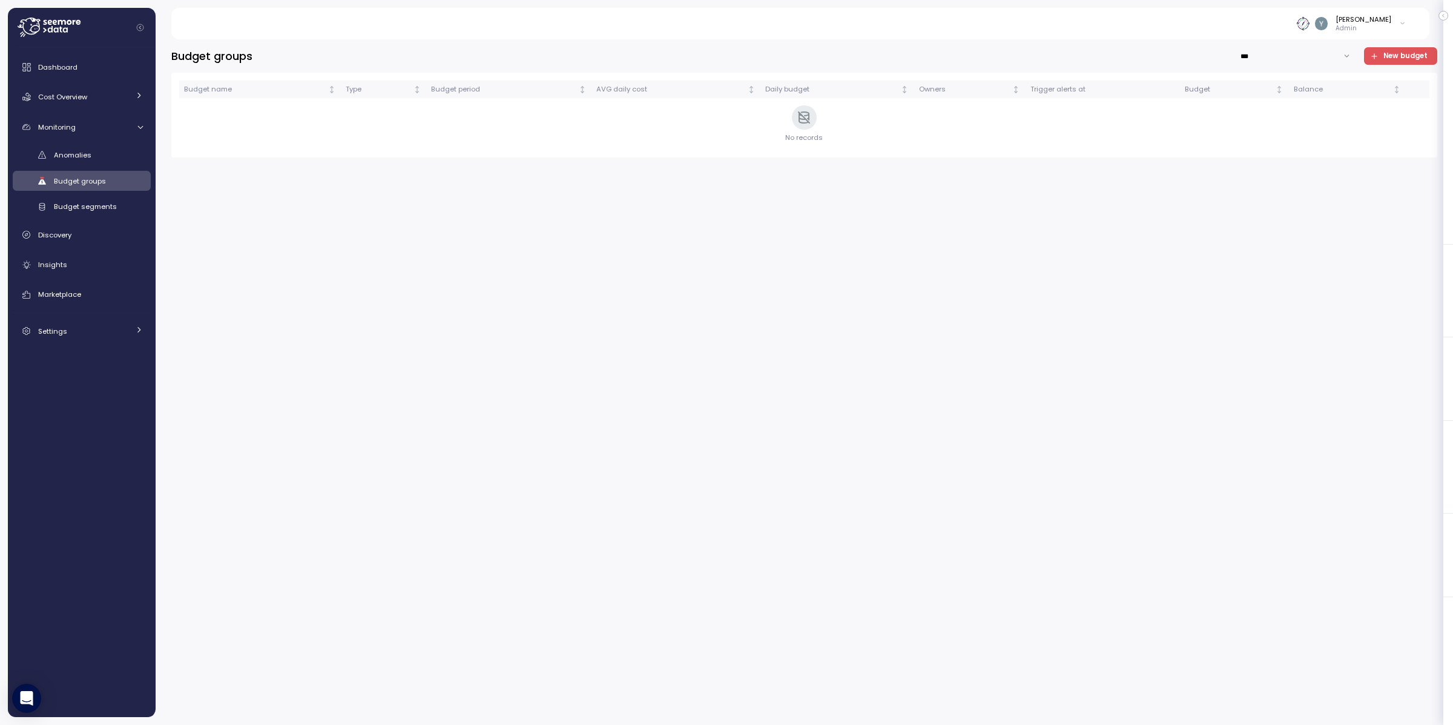
click at [1410, 59] on span "New budget" at bounding box center [1405, 56] width 44 height 16
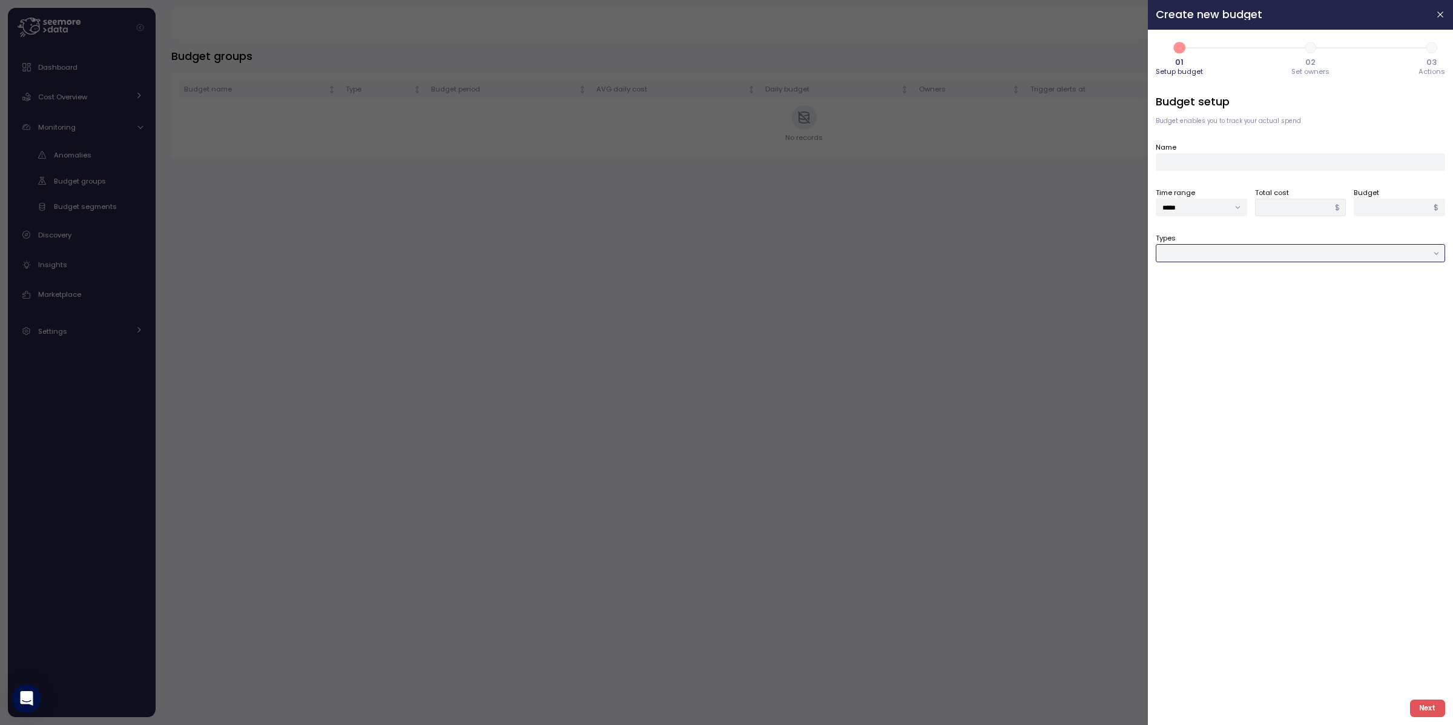
click at [1215, 254] on input "Types" at bounding box center [1300, 253] width 289 height 18
click at [1441, 14] on icon "button" at bounding box center [1440, 14] width 5 height 5
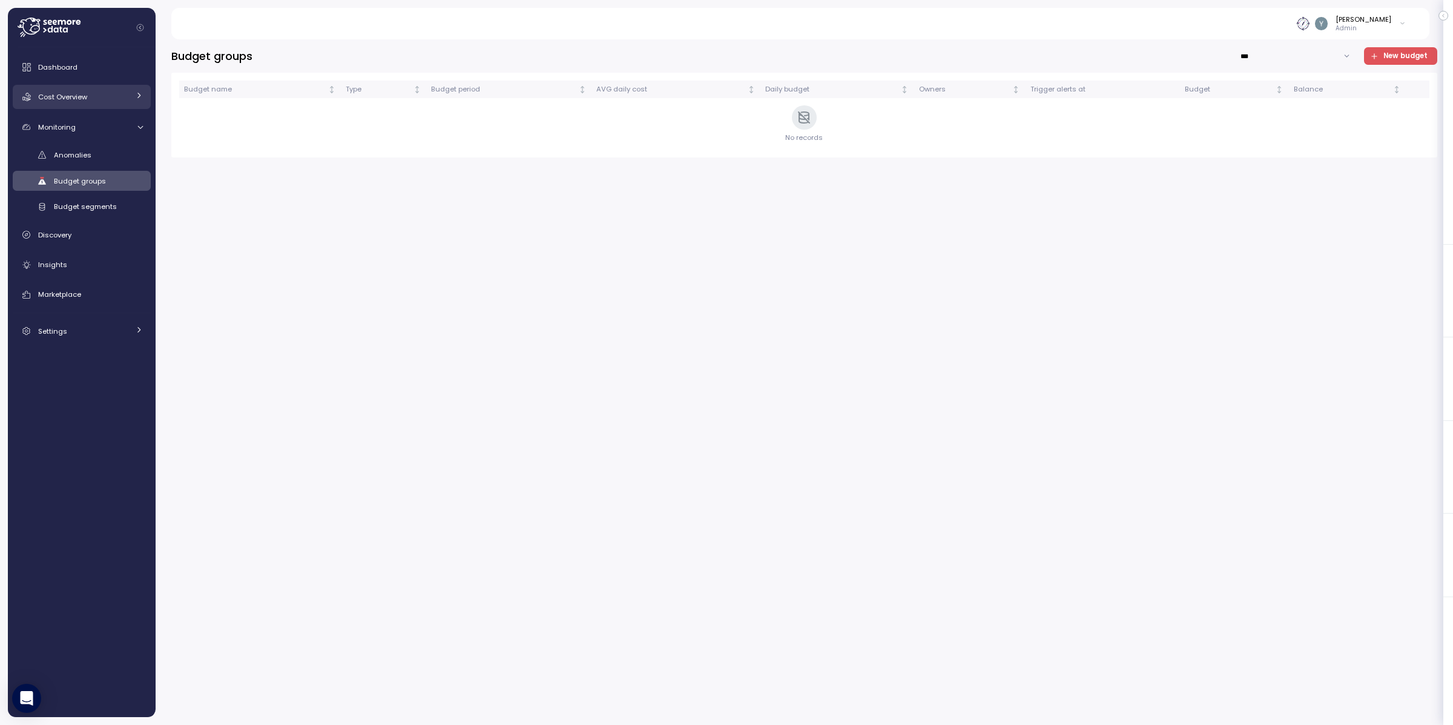
click at [67, 101] on span "Cost Overview" at bounding box center [62, 97] width 49 height 10
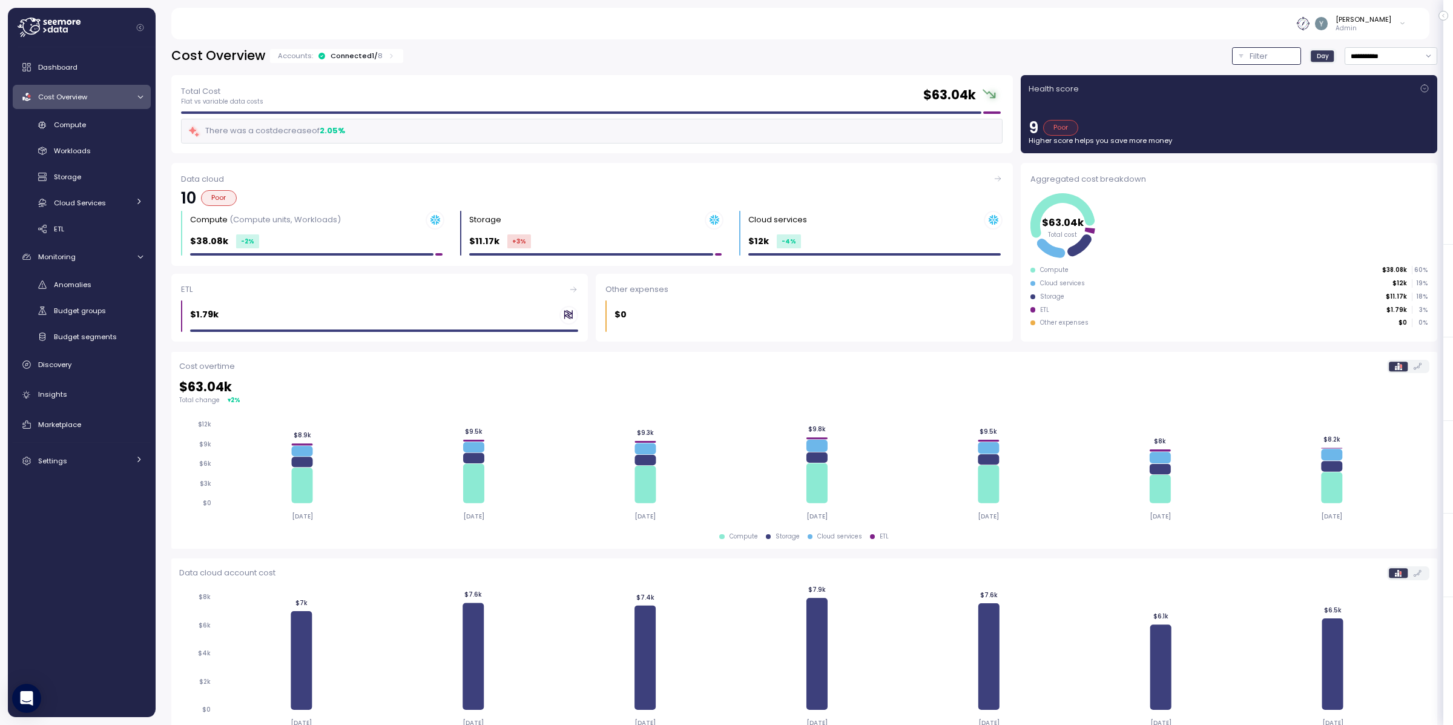
click at [1249, 58] on p "Filter" at bounding box center [1258, 56] width 18 height 12
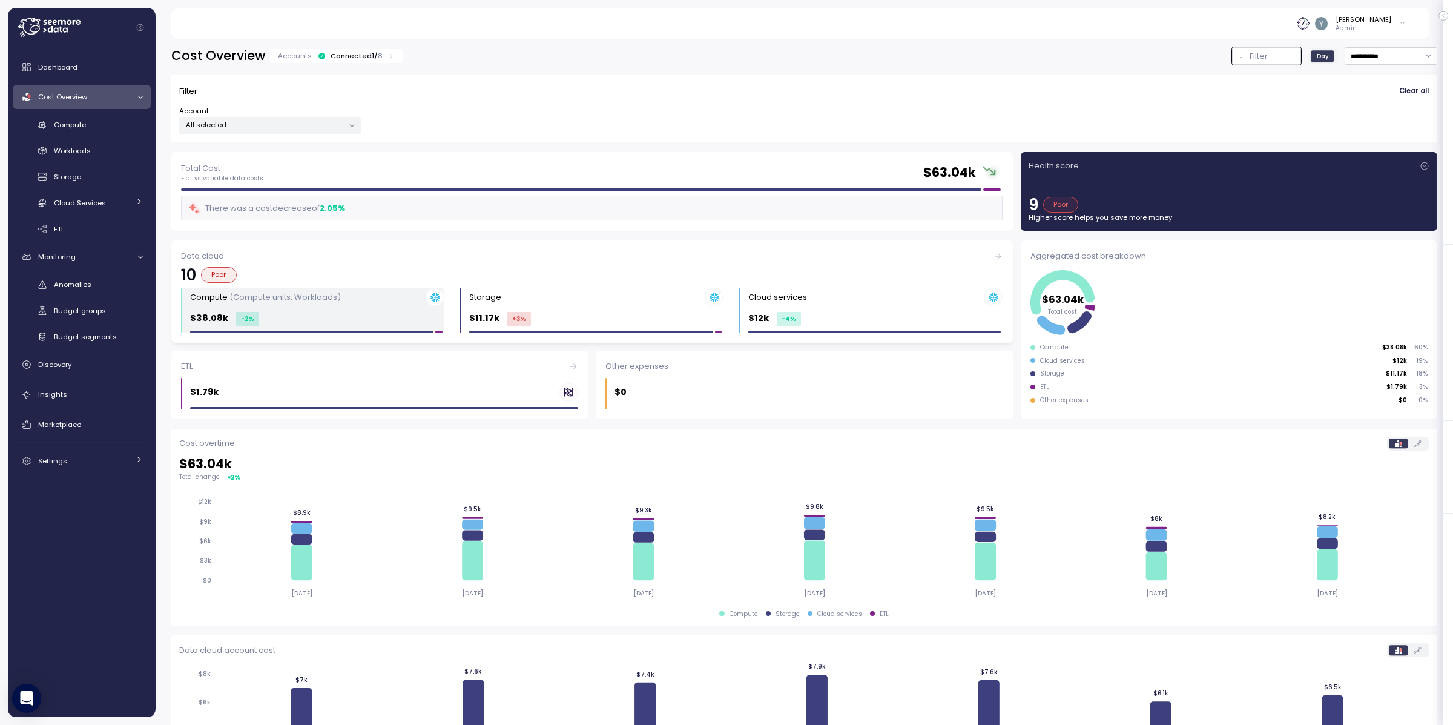
click at [290, 310] on div "Compute (Compute units, Workloads) $38.08k -2 %" at bounding box center [317, 310] width 254 height 45
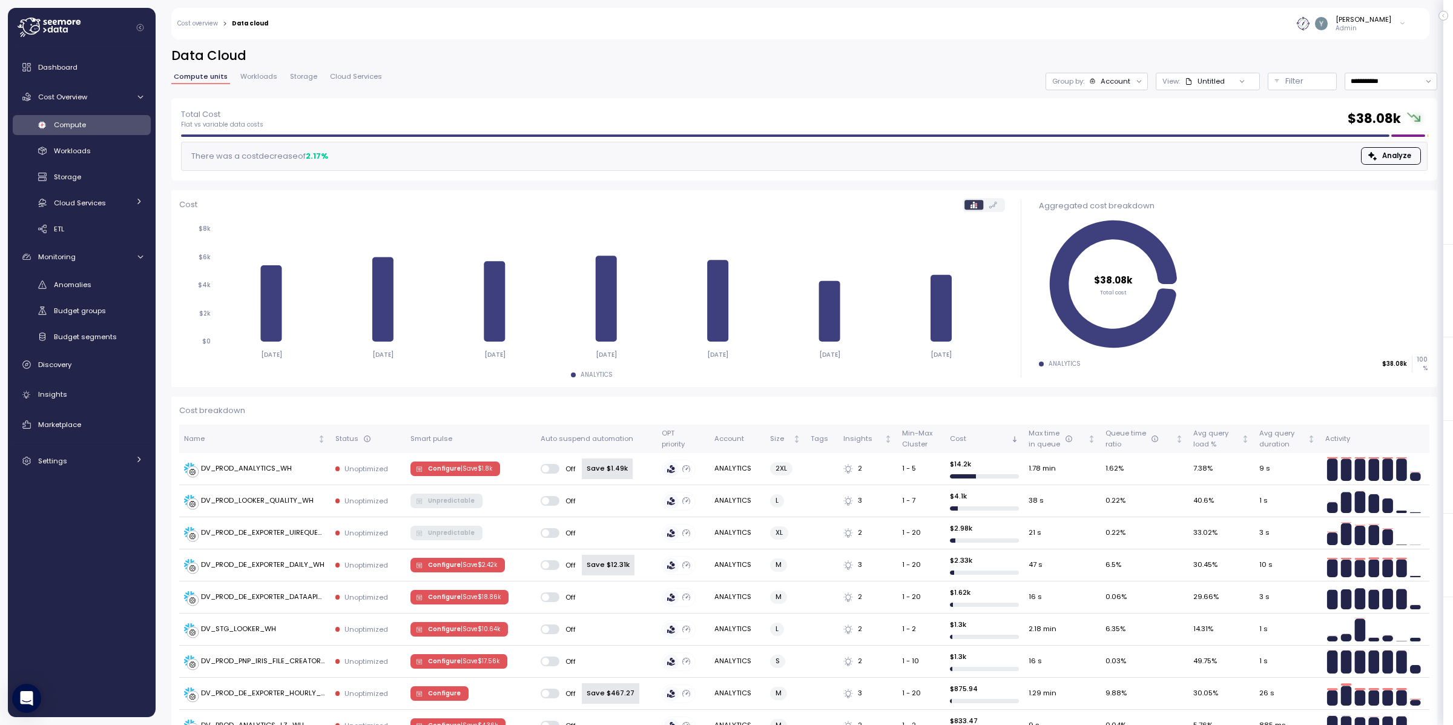
click at [258, 76] on span "Workloads" at bounding box center [258, 76] width 37 height 7
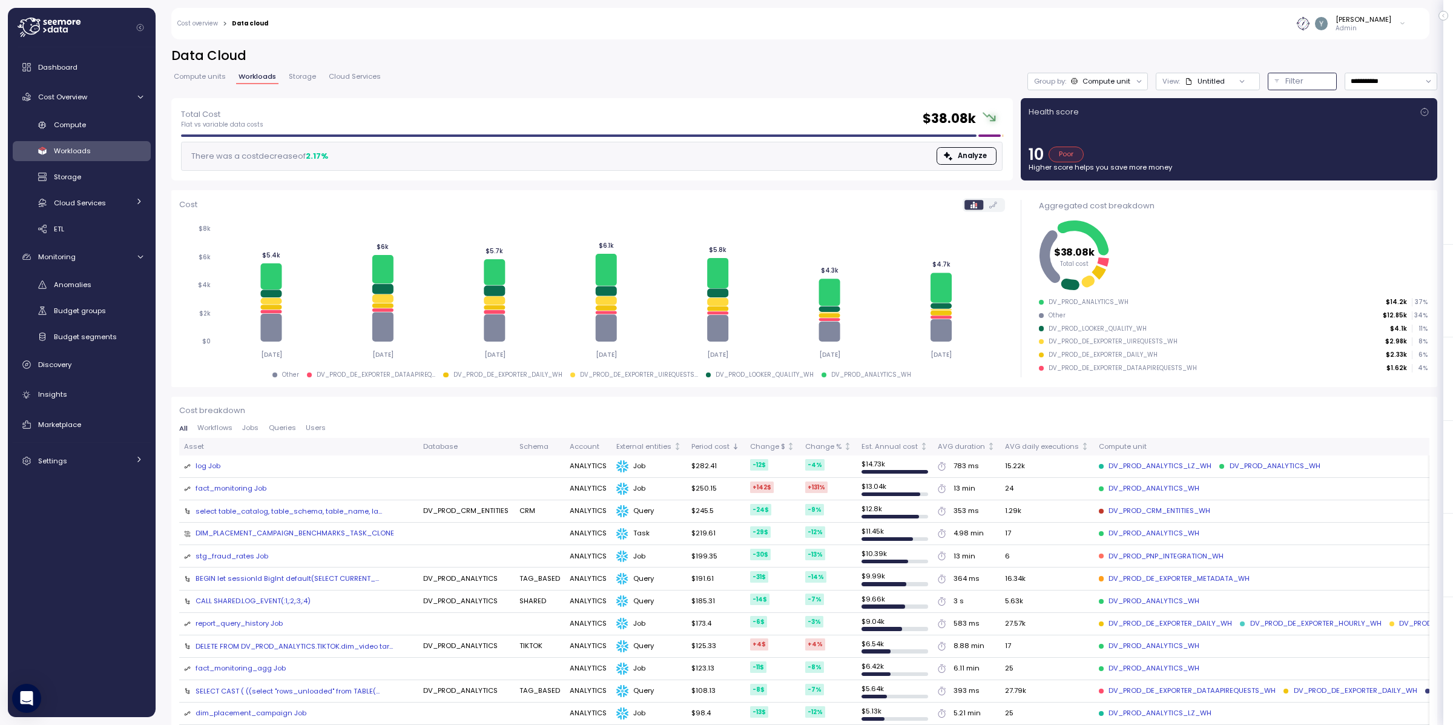
click at [1285, 81] on p "Filter" at bounding box center [1294, 81] width 18 height 12
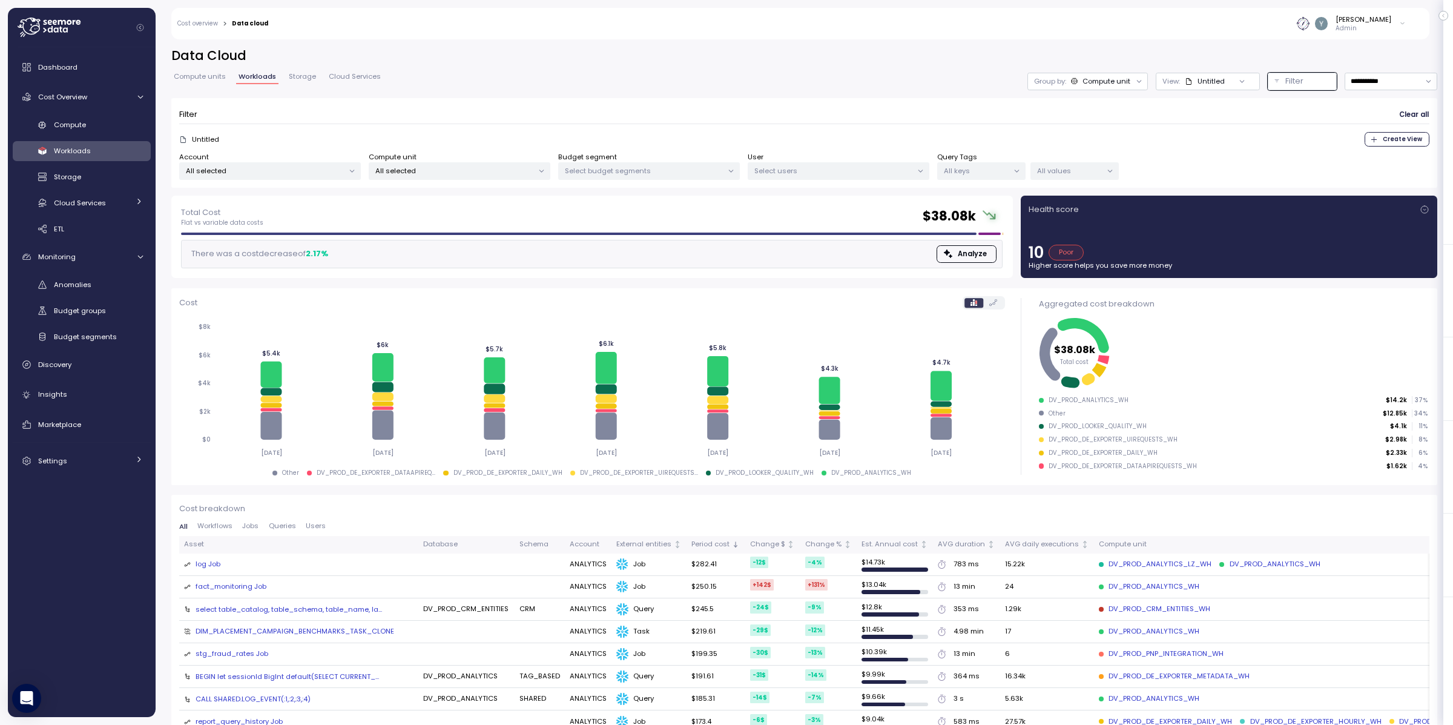
drag, startPoint x: 1329, startPoint y: 541, endPoint x: 1208, endPoint y: 549, distance: 120.7
drag, startPoint x: 1317, startPoint y: 593, endPoint x: 1242, endPoint y: 592, distance: 74.5
click at [317, 527] on span "Users" at bounding box center [316, 525] width 20 height 7
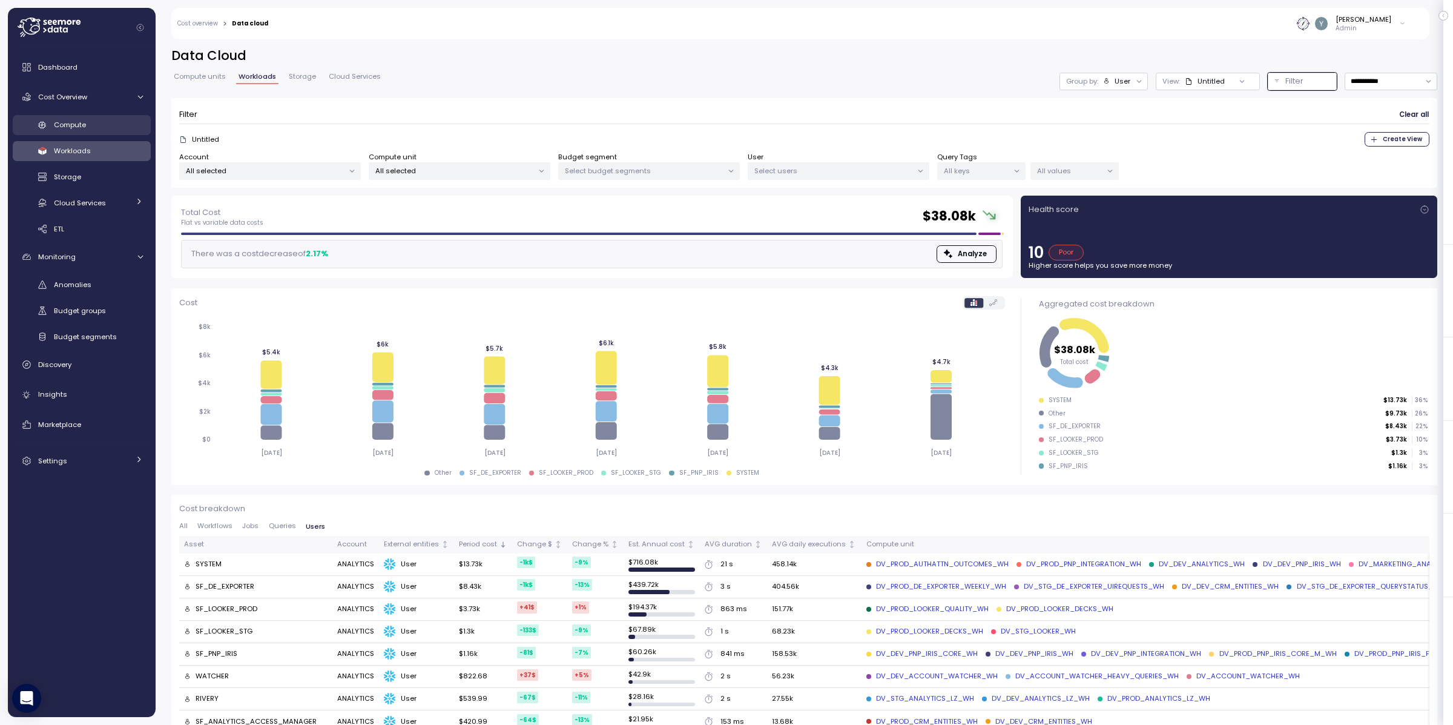
click at [84, 125] on span "Compute" at bounding box center [70, 125] width 32 height 10
